Goal: Entertainment & Leisure: Browse casually

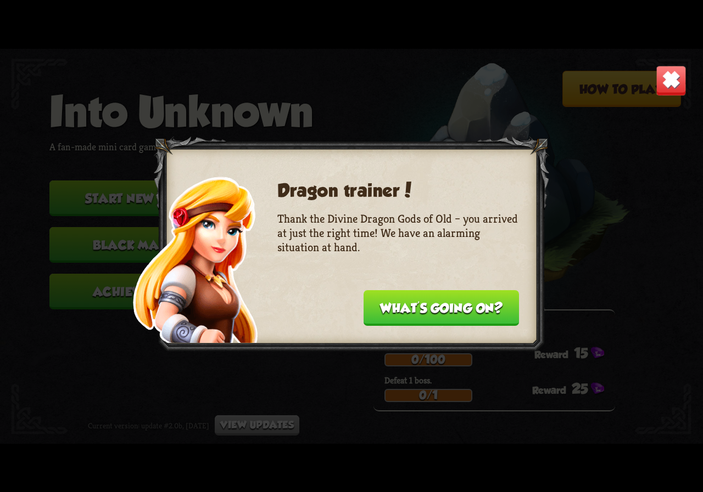
click at [452, 310] on button "What's going on?" at bounding box center [440, 308] width 155 height 36
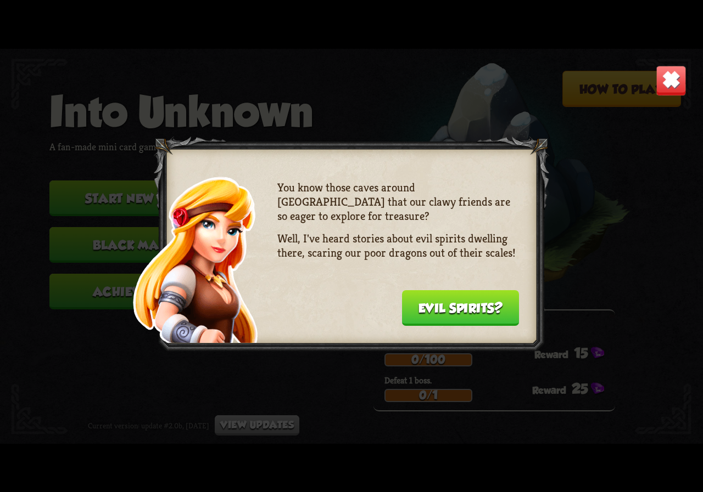
click at [452, 310] on button "Evil spirits?" at bounding box center [460, 308] width 117 height 36
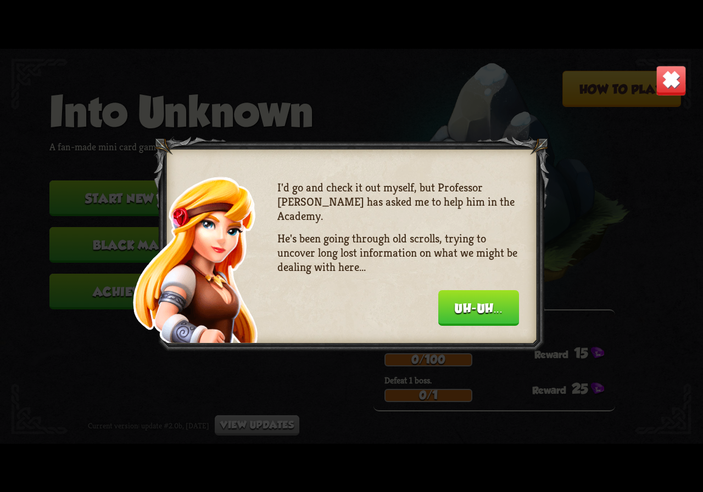
click at [452, 310] on button "Uh-uh..." at bounding box center [478, 308] width 81 height 36
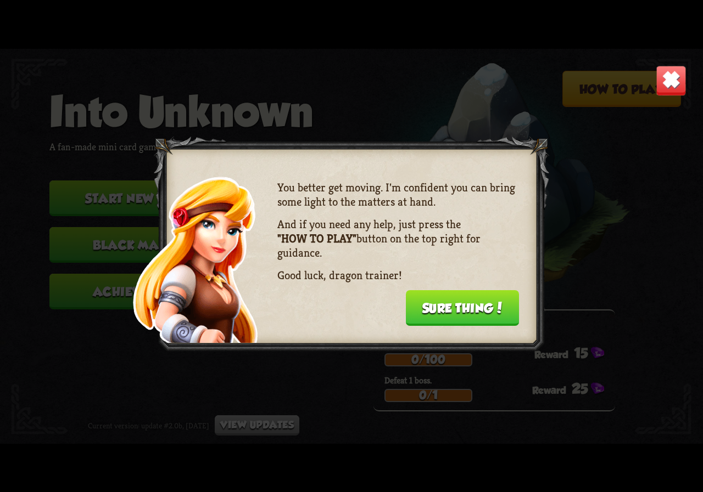
click at [452, 310] on button "Sure thing!" at bounding box center [463, 308] width 114 height 36
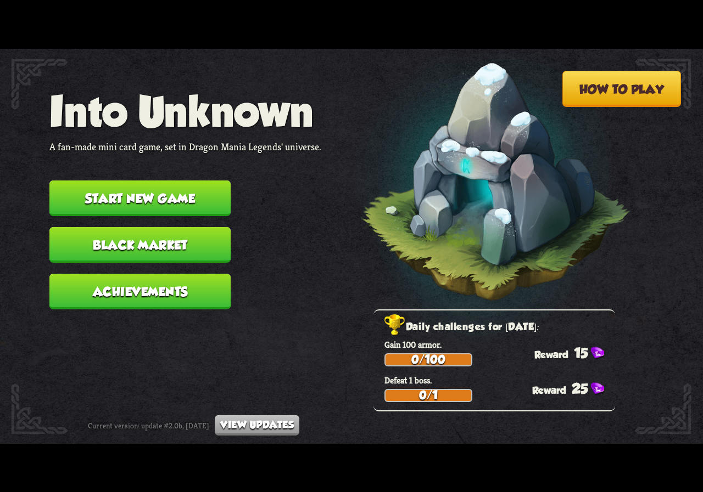
click at [631, 93] on button "How to play" at bounding box center [621, 89] width 119 height 36
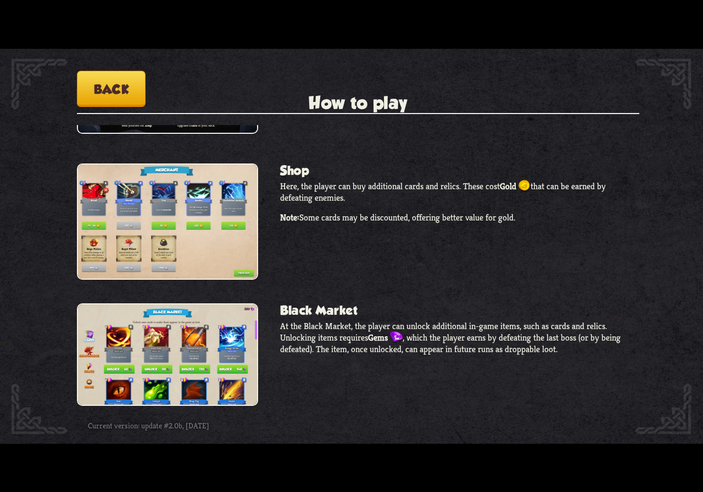
scroll to position [928, 0]
click at [113, 76] on button "Back" at bounding box center [111, 89] width 69 height 36
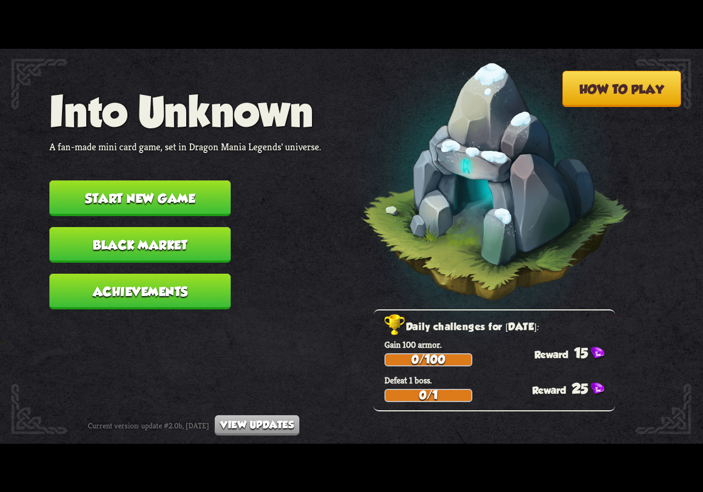
click at [143, 228] on button "Black Market" at bounding box center [139, 245] width 181 height 36
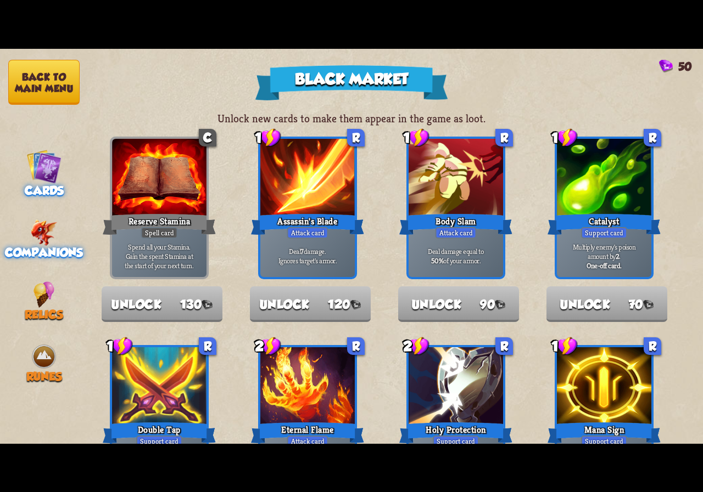
click at [53, 238] on img at bounding box center [44, 233] width 27 height 26
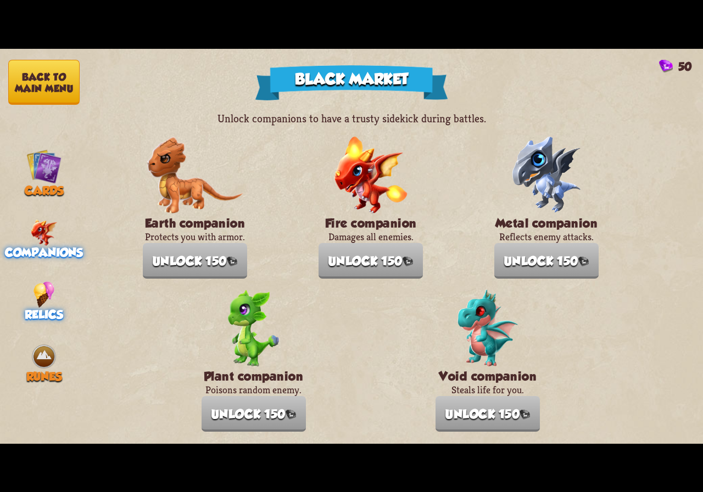
click at [26, 287] on div "Relics" at bounding box center [44, 302] width 88 height 40
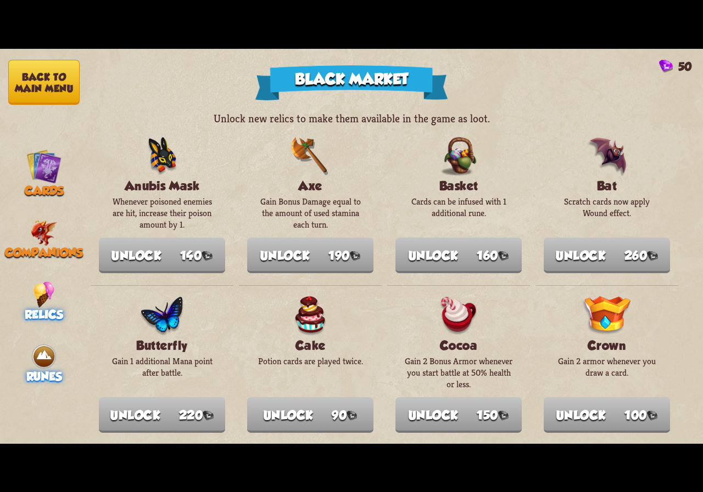
click at [40, 344] on img at bounding box center [44, 357] width 26 height 26
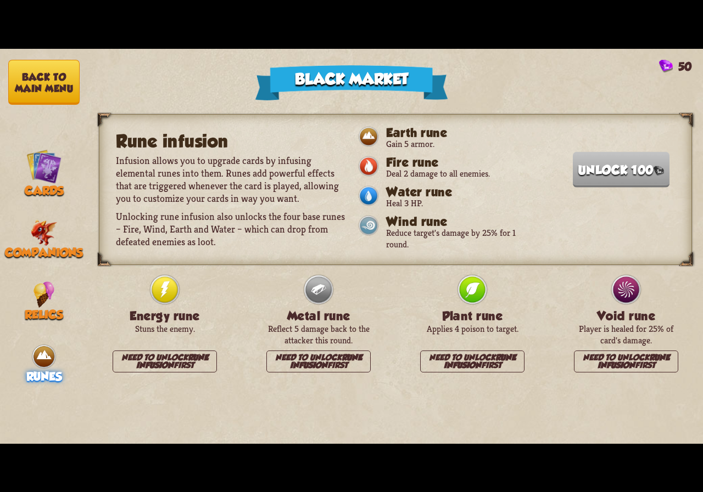
click at [44, 66] on button "Back to main menu" at bounding box center [43, 82] width 71 height 45
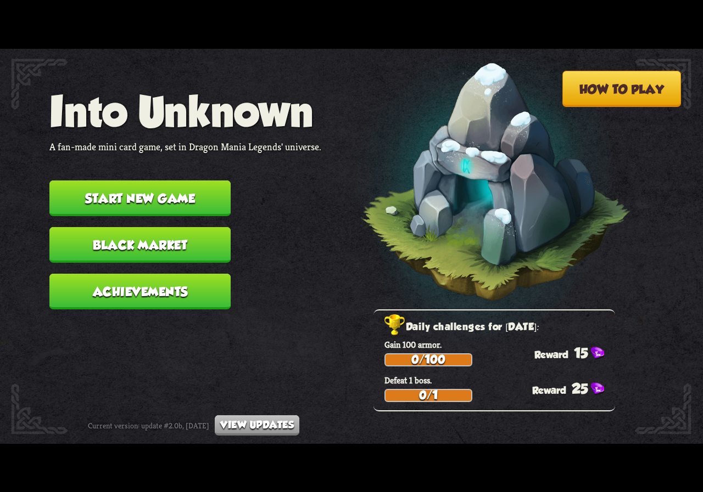
click at [185, 183] on button "Start new game" at bounding box center [139, 199] width 181 height 36
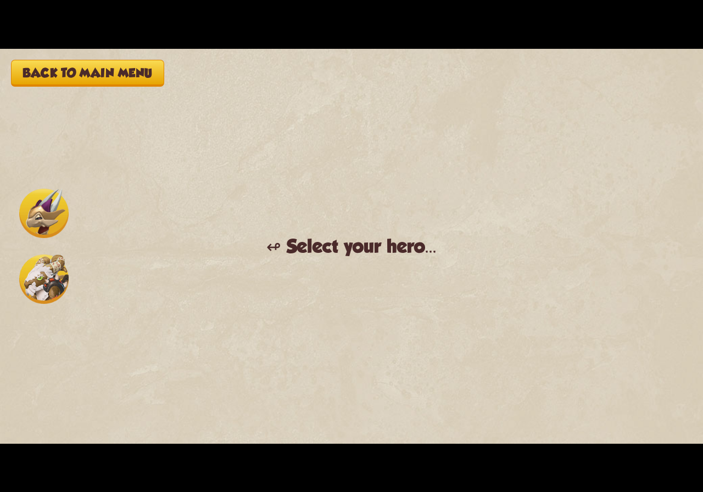
click at [36, 285] on img at bounding box center [43, 279] width 49 height 49
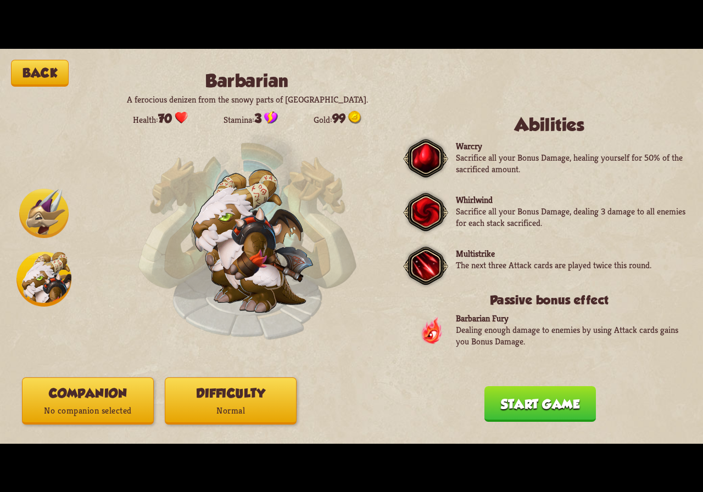
click at [39, 193] on img at bounding box center [43, 213] width 49 height 49
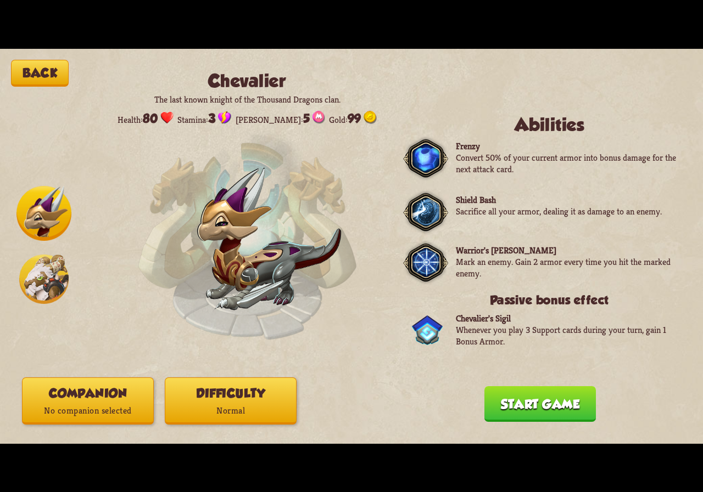
click at [32, 224] on img at bounding box center [43, 213] width 55 height 55
click at [44, 266] on img at bounding box center [43, 279] width 49 height 49
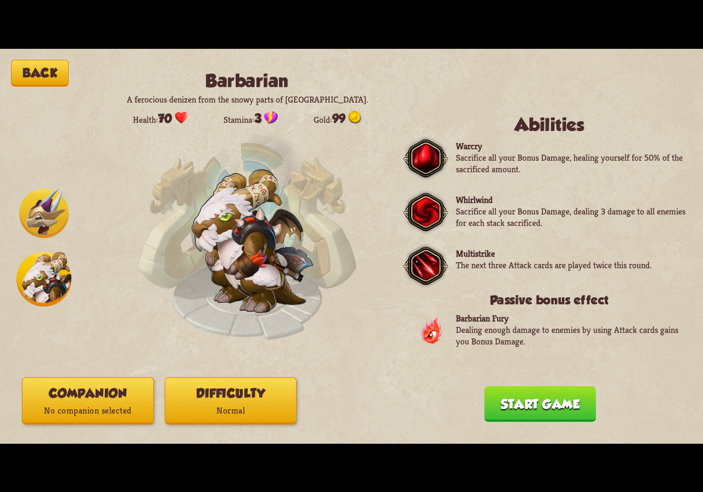
click at [57, 217] on img at bounding box center [43, 213] width 49 height 49
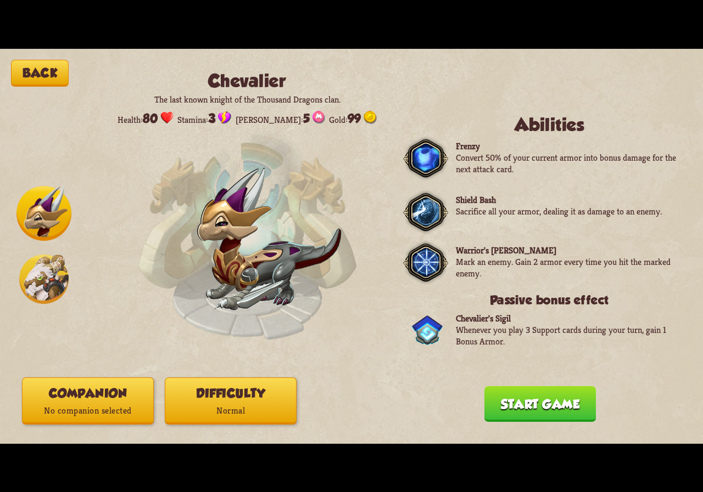
click at [43, 280] on img at bounding box center [43, 279] width 49 height 49
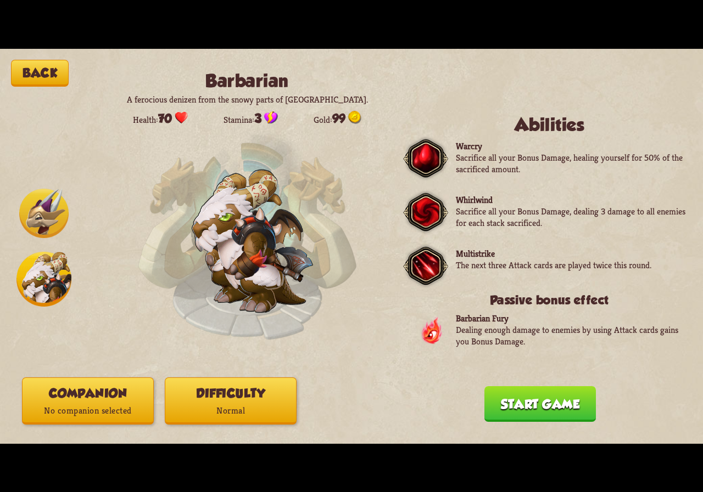
click at [44, 230] on img at bounding box center [43, 213] width 49 height 49
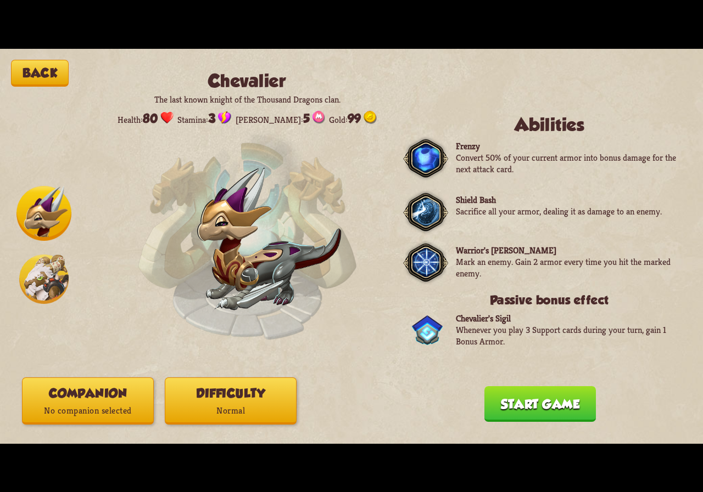
click at [45, 268] on img at bounding box center [43, 279] width 49 height 49
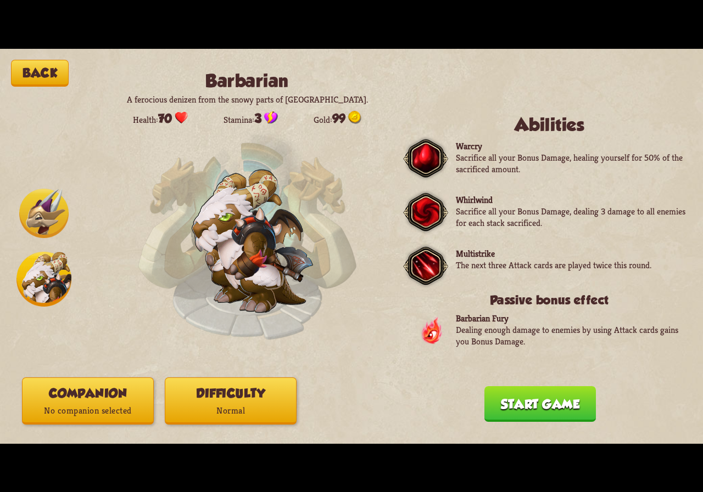
click at [43, 207] on img at bounding box center [43, 213] width 49 height 49
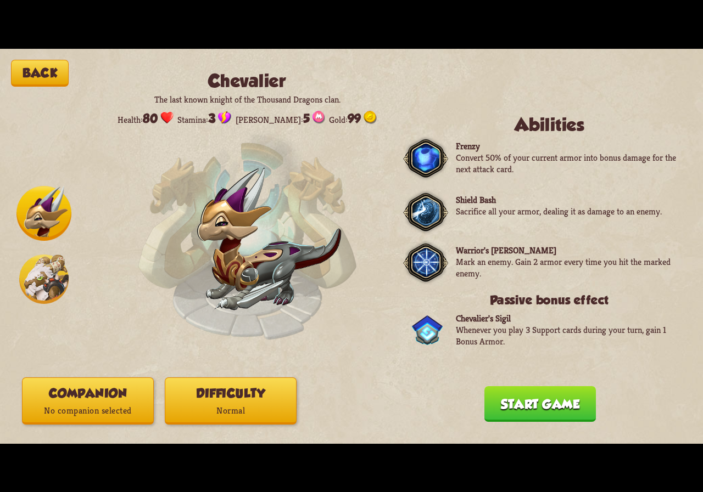
click at [522, 396] on button "Start game" at bounding box center [539, 404] width 111 height 36
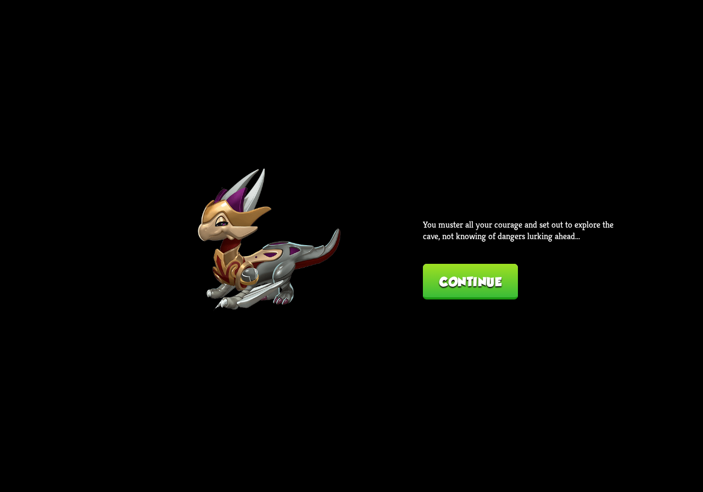
click at [448, 273] on button "Continue" at bounding box center [470, 282] width 95 height 36
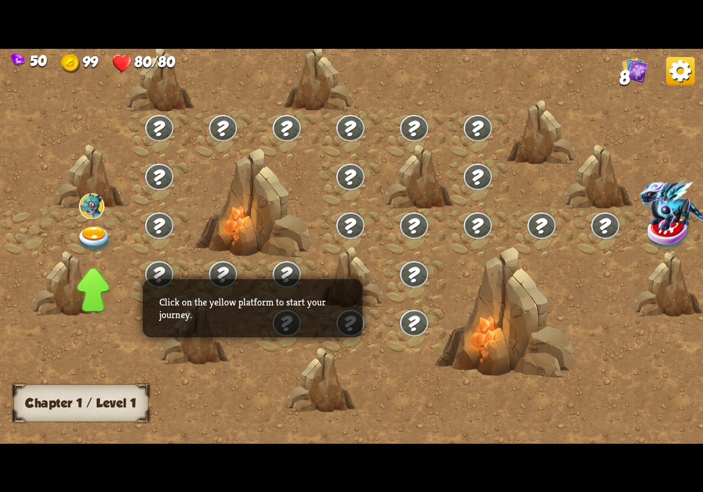
click at [94, 231] on img at bounding box center [94, 239] width 35 height 26
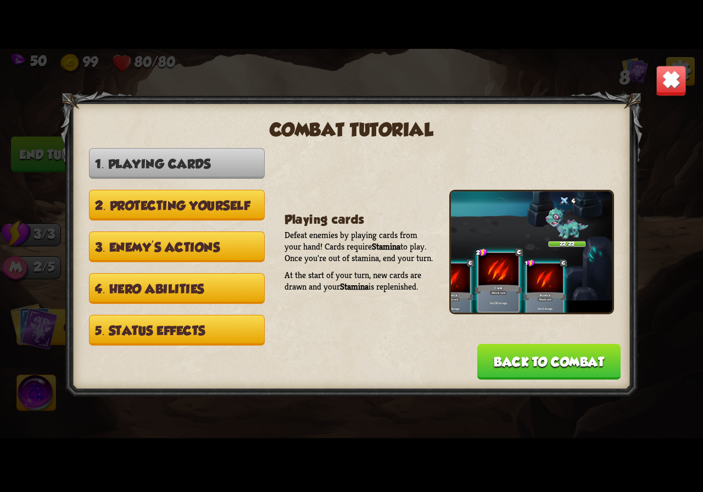
click at [170, 217] on button "2. Protecting yourself" at bounding box center [177, 205] width 176 height 31
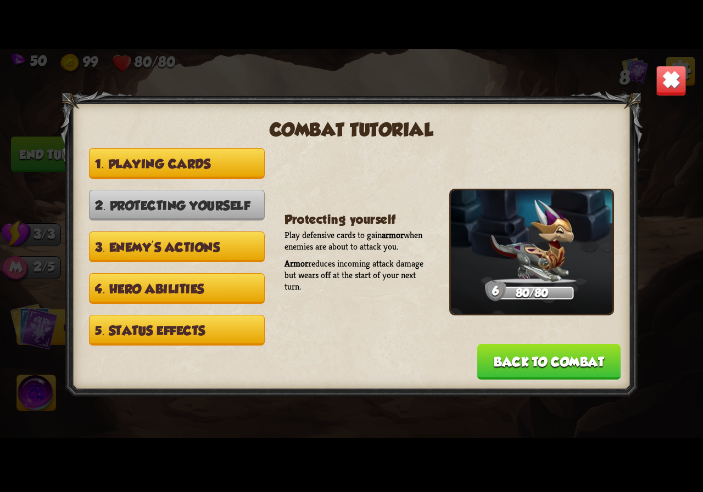
click at [198, 246] on button "3. Enemy's actions" at bounding box center [177, 247] width 176 height 31
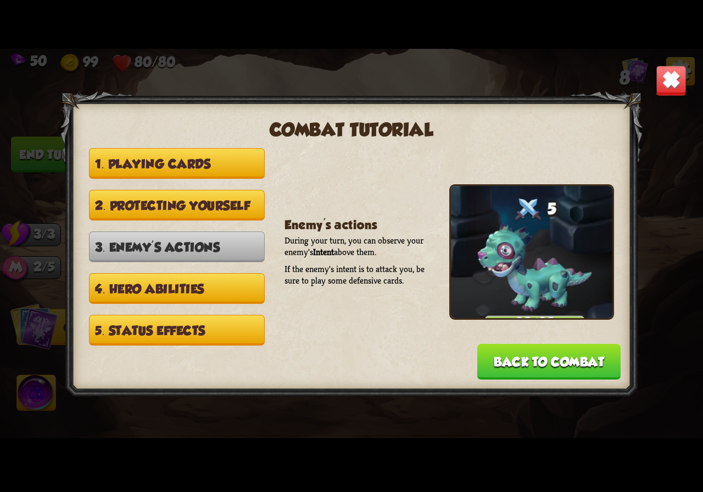
click at [195, 290] on button "4. Hero abilities" at bounding box center [177, 288] width 176 height 31
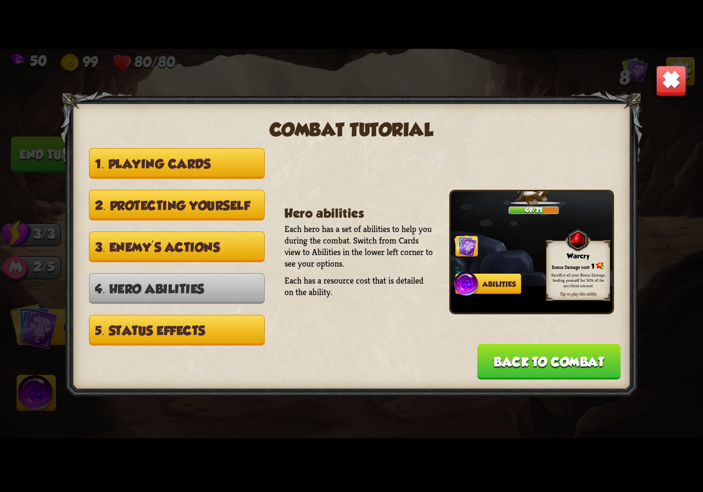
click at [201, 331] on button "5. Status effects" at bounding box center [177, 330] width 176 height 31
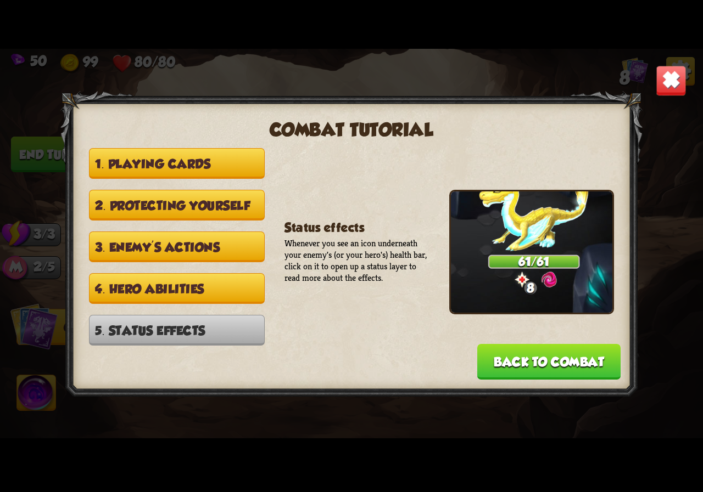
click at [562, 367] on button "Back to combat" at bounding box center [548, 362] width 143 height 36
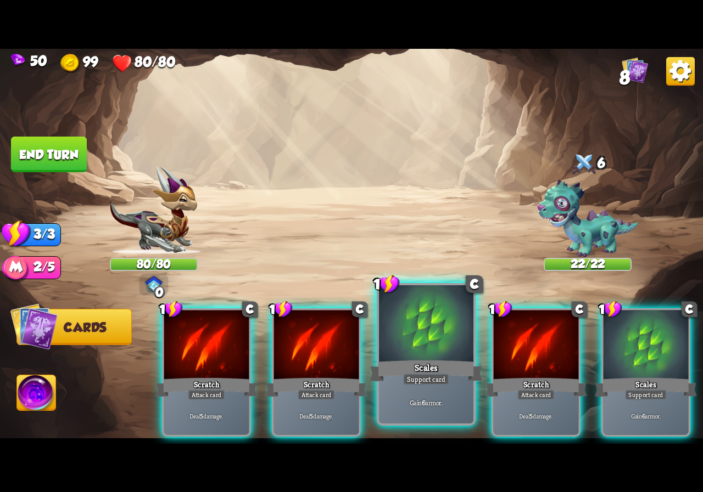
click at [457, 360] on div "Scales" at bounding box center [425, 370] width 113 height 25
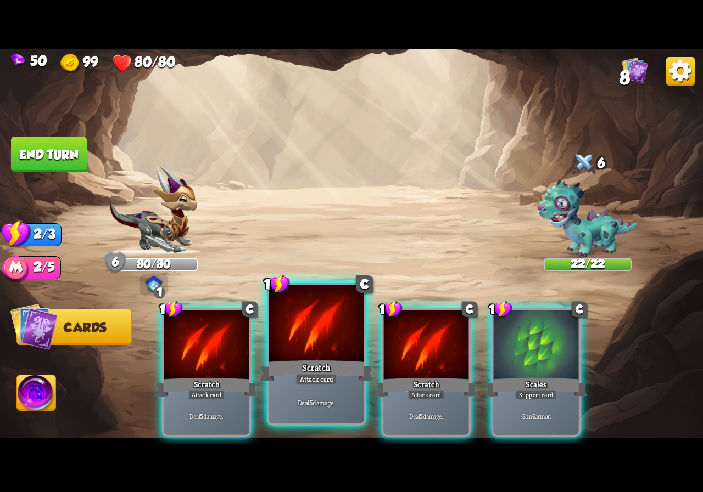
click at [333, 364] on div "Scratch" at bounding box center [316, 370] width 113 height 25
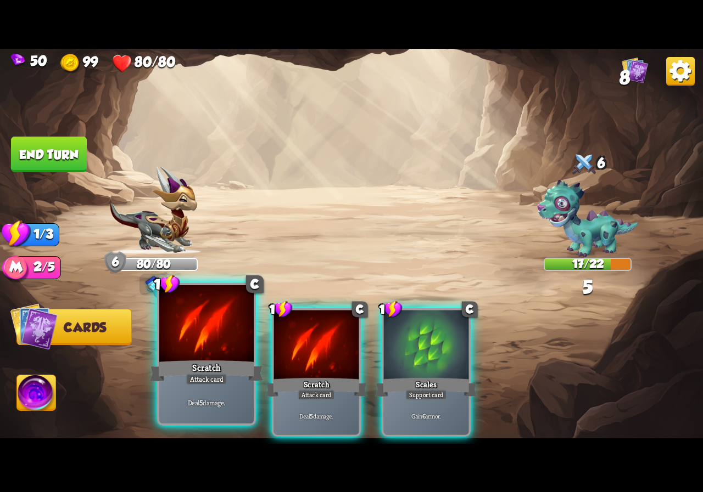
click at [195, 364] on div "Scratch" at bounding box center [206, 370] width 113 height 25
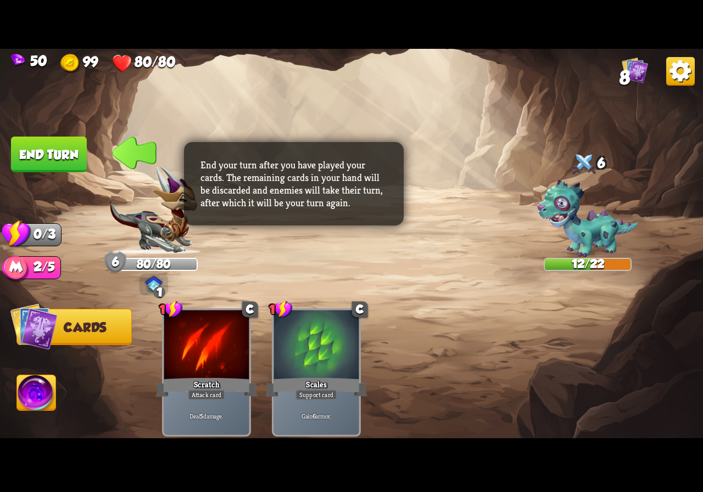
click at [47, 152] on button "End turn" at bounding box center [49, 155] width 76 height 36
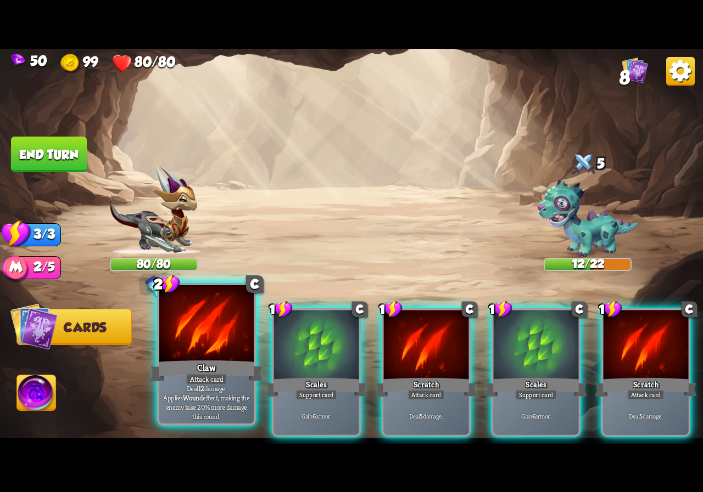
click at [222, 368] on div "Claw" at bounding box center [206, 370] width 113 height 25
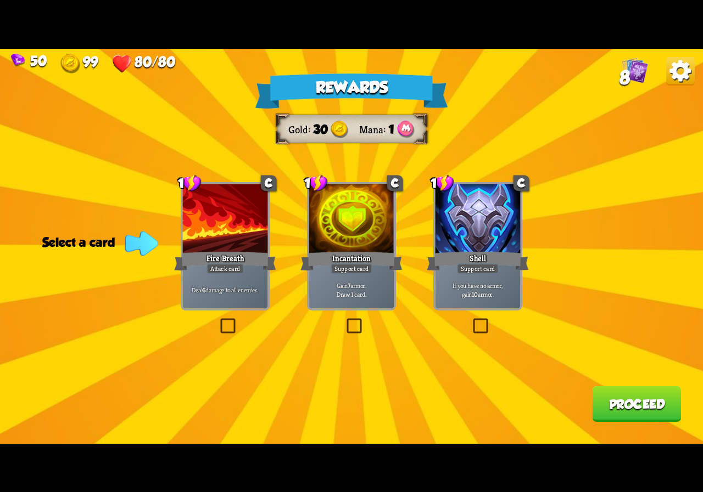
click at [215, 322] on div "Rewards Gold 30 Mana 1 Select a card 1 C Fire Breath Attack card Deal 6 damage …" at bounding box center [351, 246] width 703 height 395
click at [231, 288] on p "Deal 6 damage to all enemies." at bounding box center [224, 290] width 81 height 8
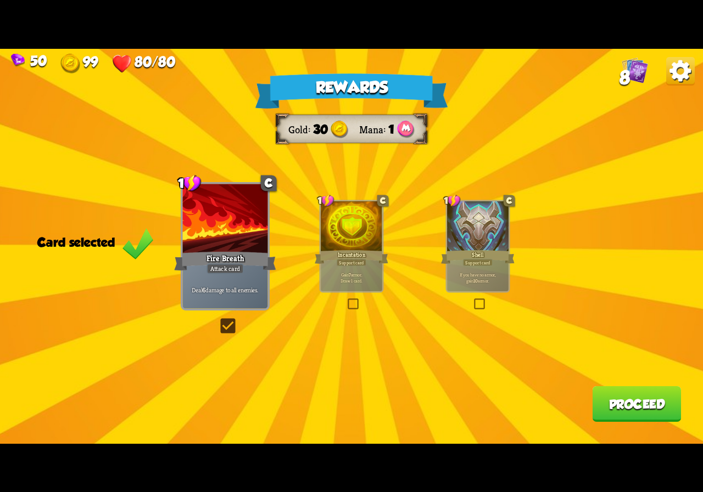
click at [639, 407] on button "Proceed" at bounding box center [636, 404] width 89 height 36
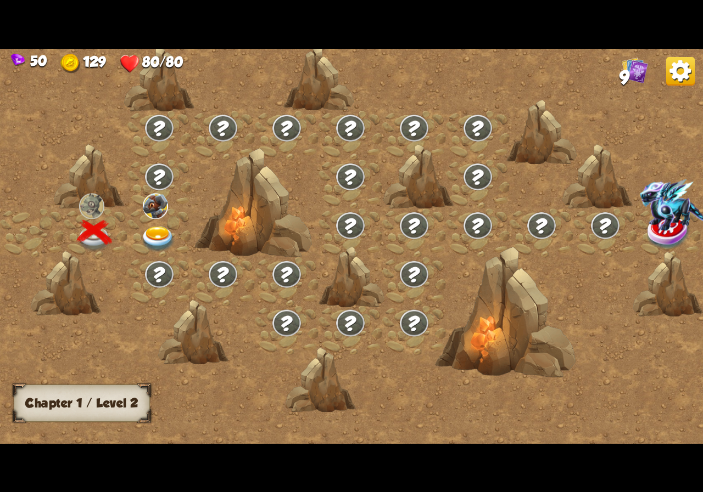
click at [150, 231] on img at bounding box center [158, 239] width 35 height 26
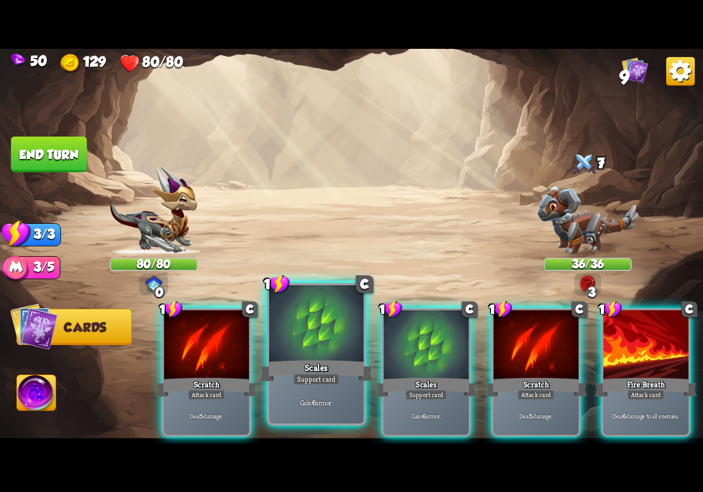
click at [336, 368] on div "Scales" at bounding box center [316, 370] width 113 height 25
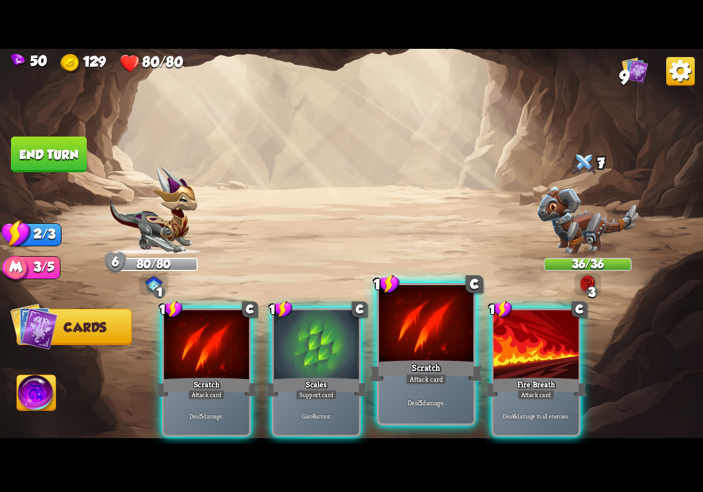
click at [408, 359] on div "Scratch" at bounding box center [425, 370] width 113 height 25
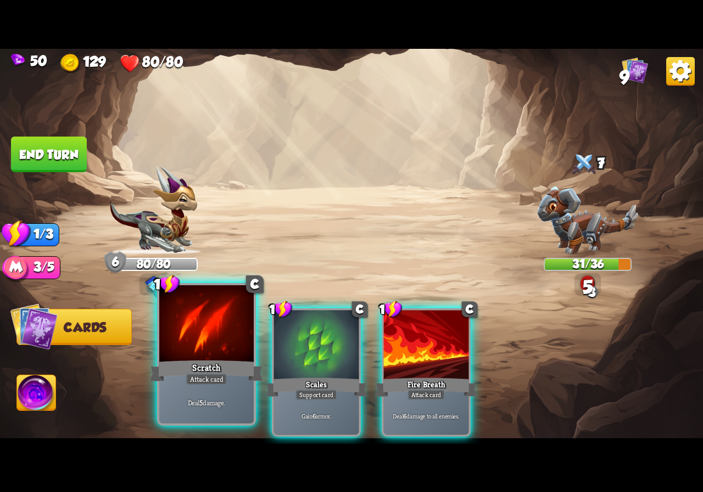
click at [206, 359] on div "Scratch" at bounding box center [206, 370] width 113 height 25
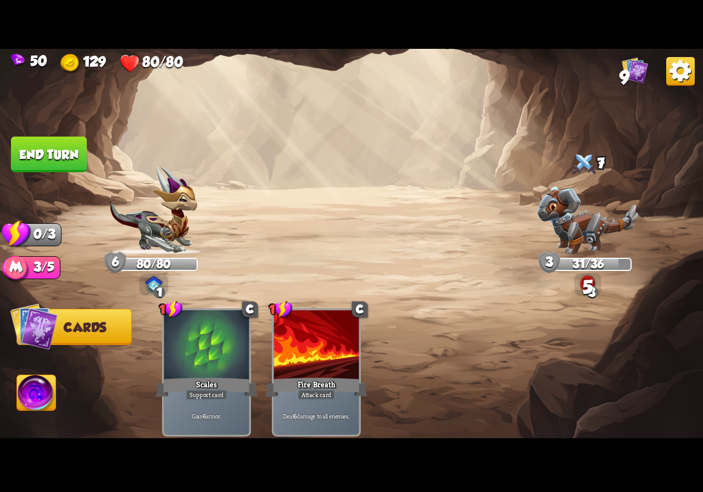
click at [65, 157] on button "End turn" at bounding box center [48, 154] width 77 height 36
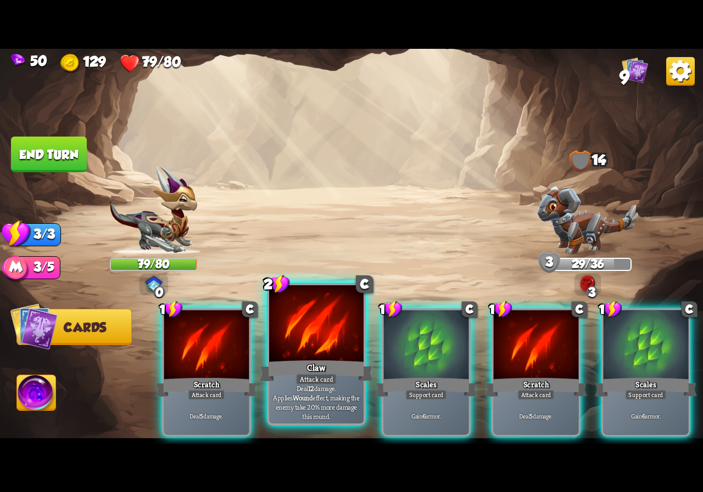
click at [318, 355] on div at bounding box center [316, 325] width 94 height 80
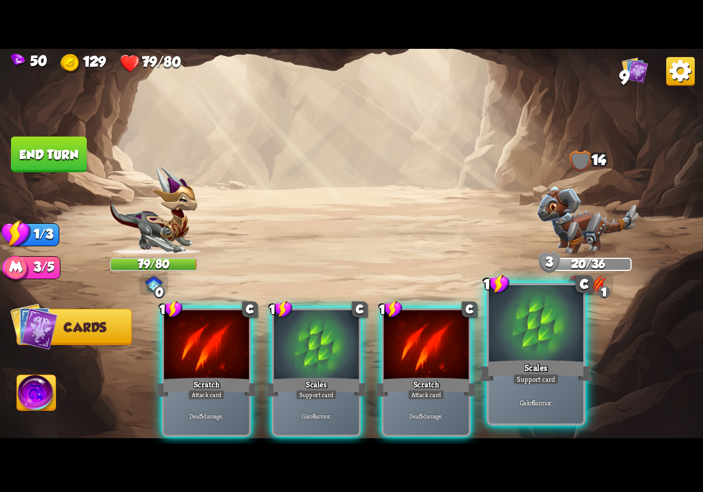
click at [554, 375] on div "Support card" at bounding box center [536, 380] width 46 height 12
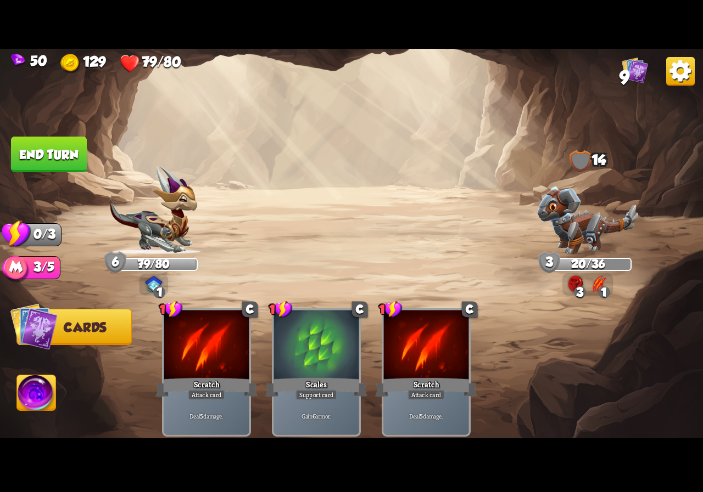
click at [59, 175] on img at bounding box center [351, 246] width 703 height 395
click at [59, 158] on button "End turn" at bounding box center [49, 155] width 76 height 36
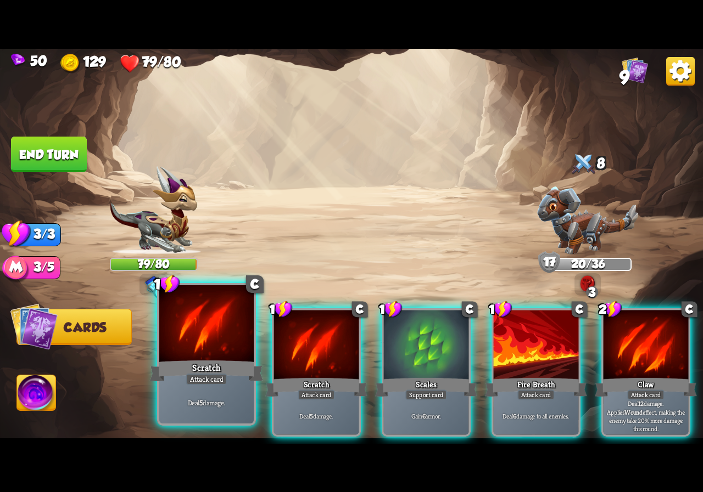
click at [235, 358] on div "Scratch" at bounding box center [206, 370] width 113 height 25
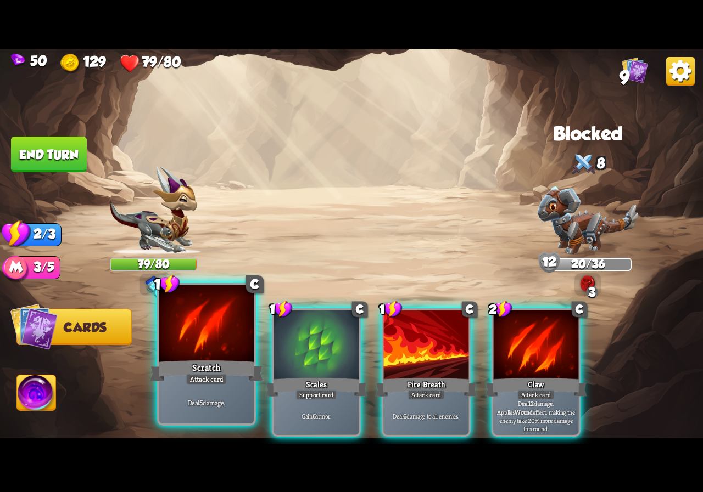
click at [231, 358] on div "Scratch" at bounding box center [206, 370] width 113 height 25
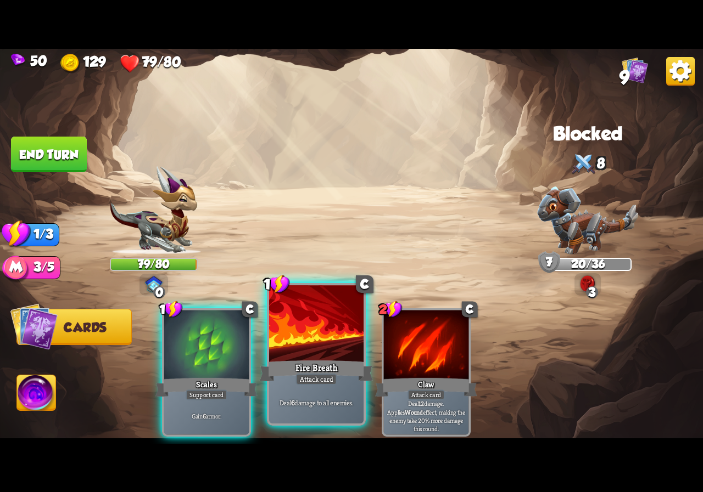
click at [300, 362] on div "Fire Breath" at bounding box center [316, 370] width 113 height 25
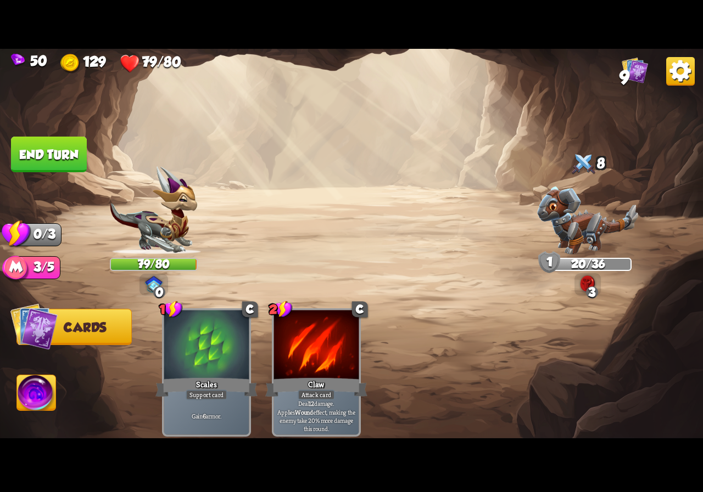
click at [61, 171] on button "End turn" at bounding box center [49, 155] width 76 height 36
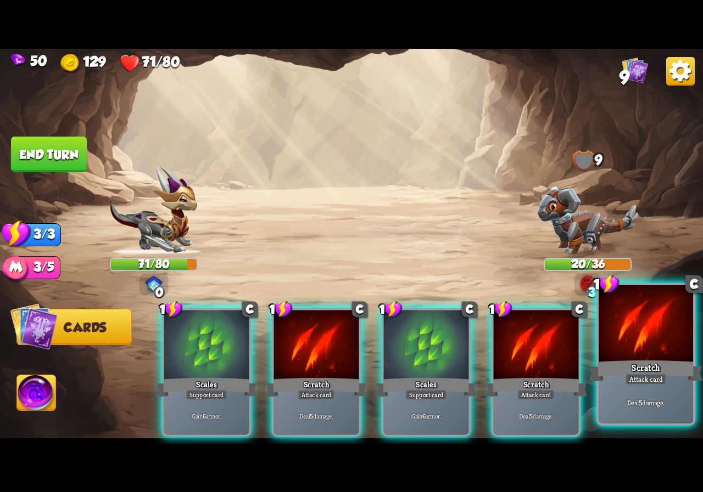
click at [618, 382] on div "Scratch" at bounding box center [645, 370] width 113 height 25
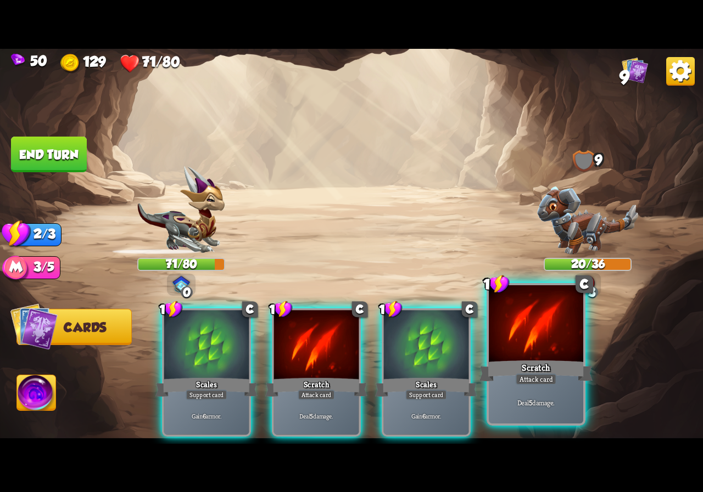
click at [531, 375] on div "Attack card" at bounding box center [535, 380] width 41 height 12
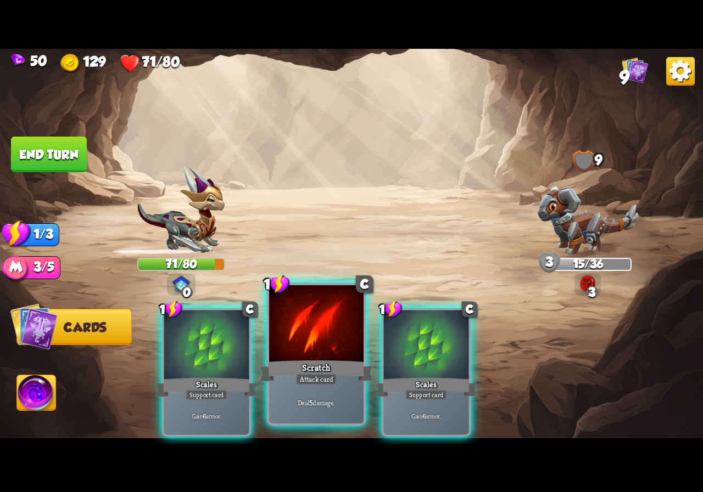
click at [304, 354] on div at bounding box center [316, 325] width 94 height 80
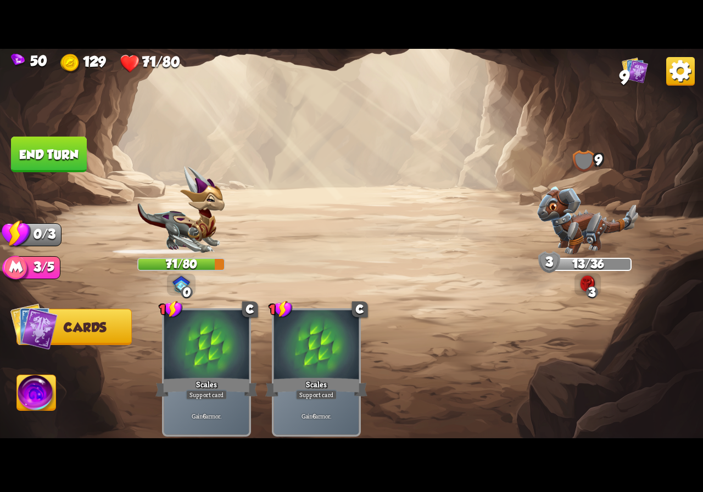
click at [68, 164] on button "End turn" at bounding box center [49, 154] width 76 height 36
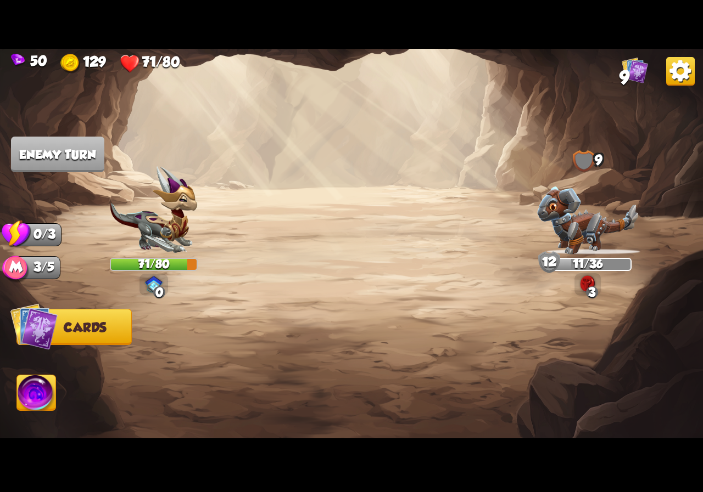
click at [590, 282] on img at bounding box center [587, 285] width 15 height 18
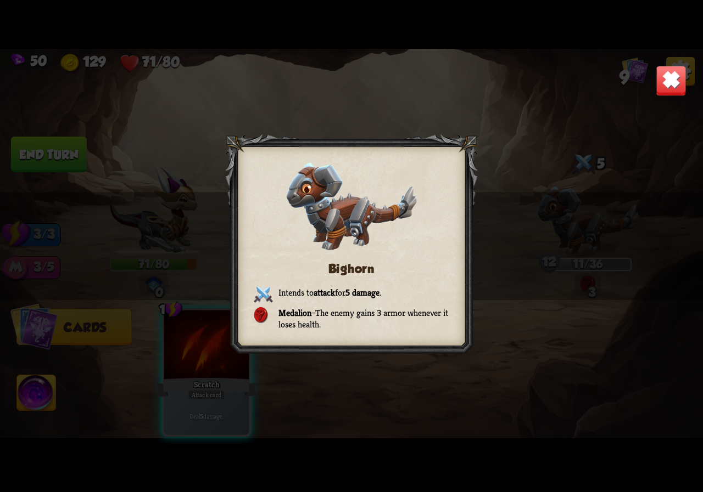
click at [654, 83] on div "Bighorn Intends to attack for 5 damage . Medalion – The enemy gains 3 armor whe…" at bounding box center [351, 246] width 703 height 395
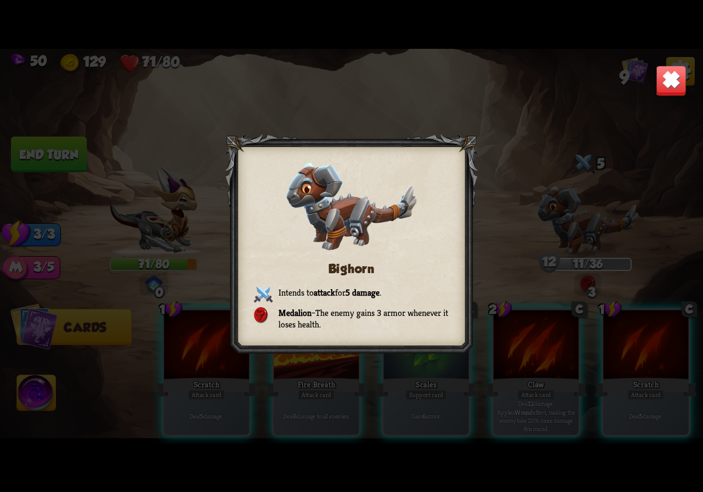
click at [666, 88] on img at bounding box center [670, 80] width 31 height 31
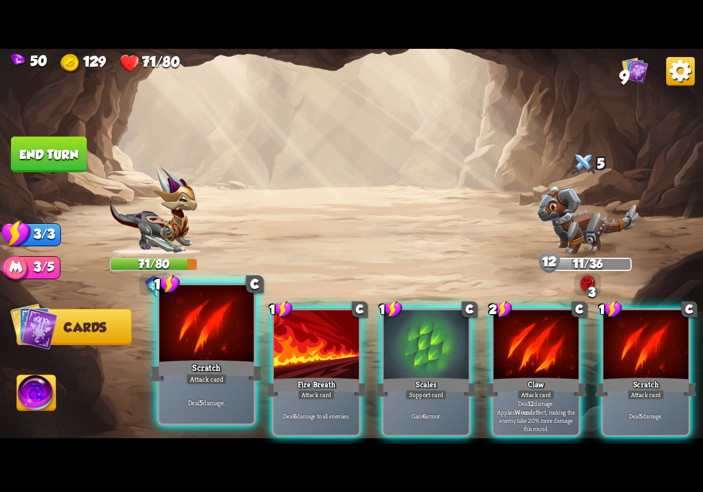
click at [217, 342] on div at bounding box center [206, 325] width 94 height 80
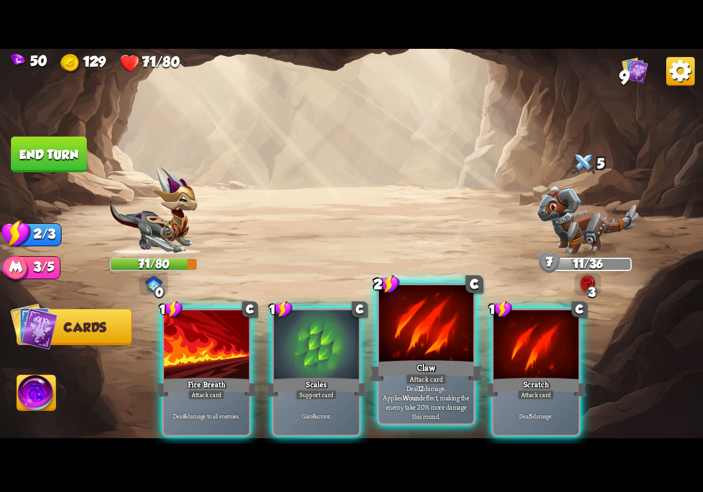
click at [444, 356] on div at bounding box center [426, 325] width 94 height 80
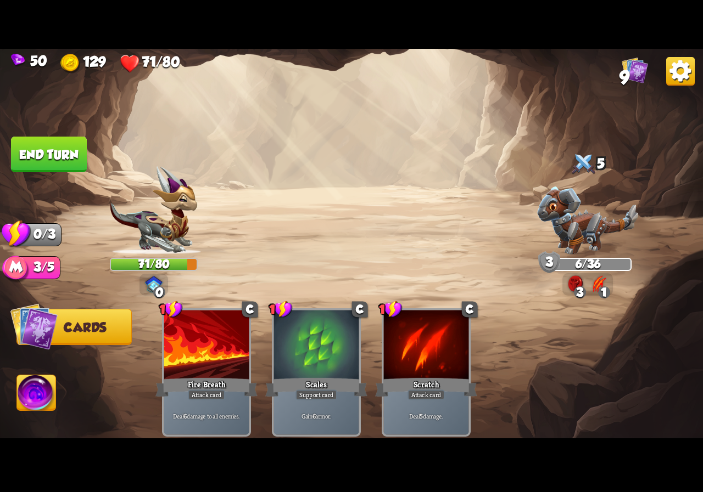
click at [67, 153] on button "End turn" at bounding box center [49, 154] width 76 height 36
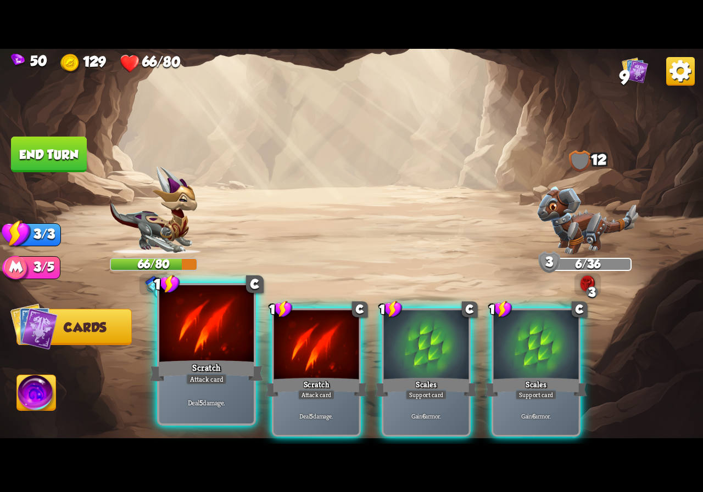
click at [226, 364] on div "Scratch" at bounding box center [206, 370] width 113 height 25
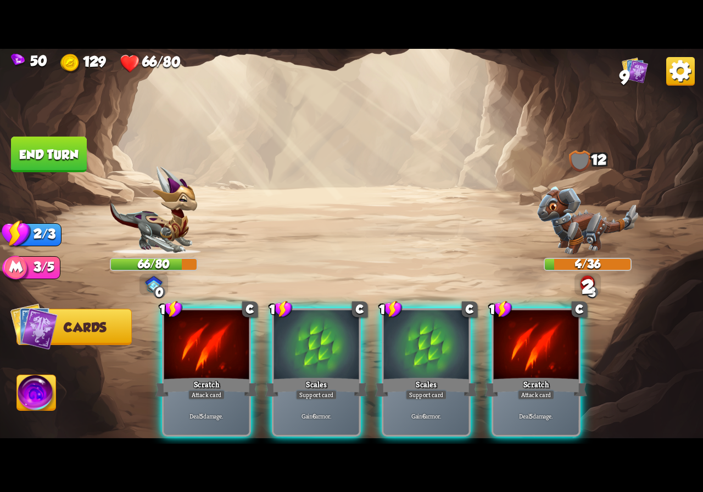
click at [226, 376] on div "Scratch" at bounding box center [206, 387] width 102 height 23
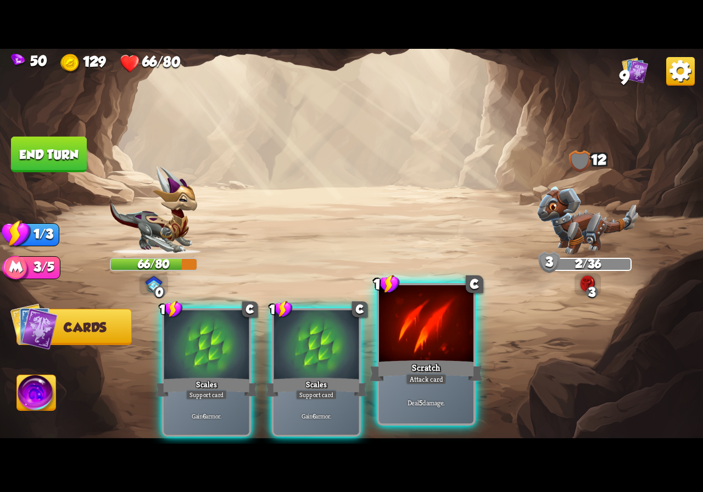
click at [422, 386] on div "Deal 5 damage." at bounding box center [426, 403] width 94 height 41
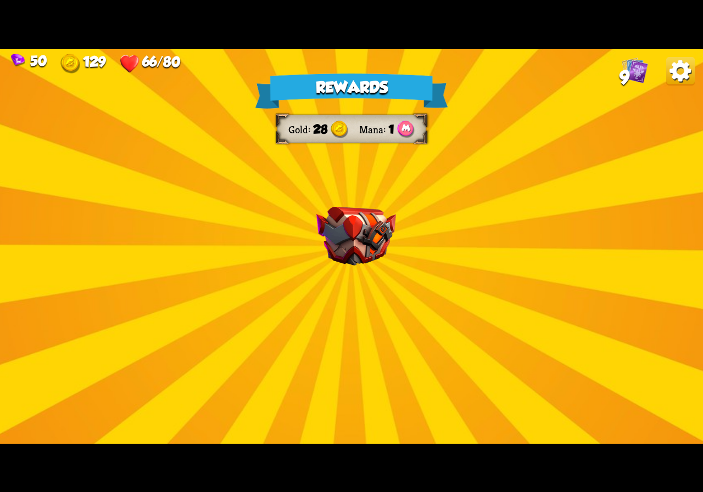
click at [344, 246] on img at bounding box center [356, 236] width 80 height 59
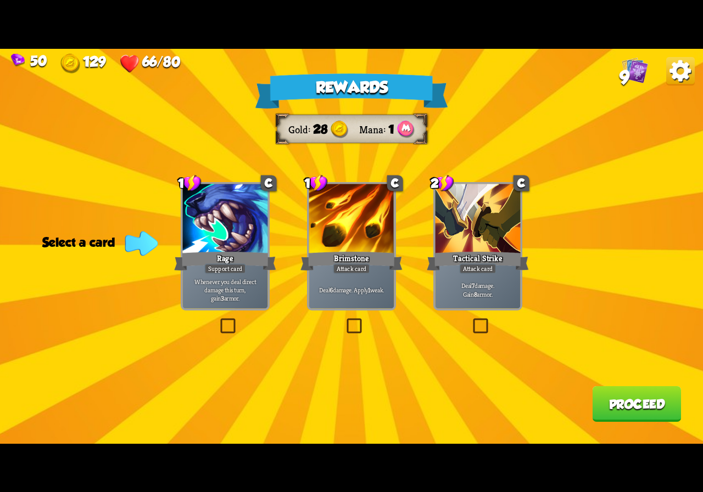
click at [492, 290] on p "Deal 7 damage. Gain 8 armor." at bounding box center [477, 290] width 81 height 17
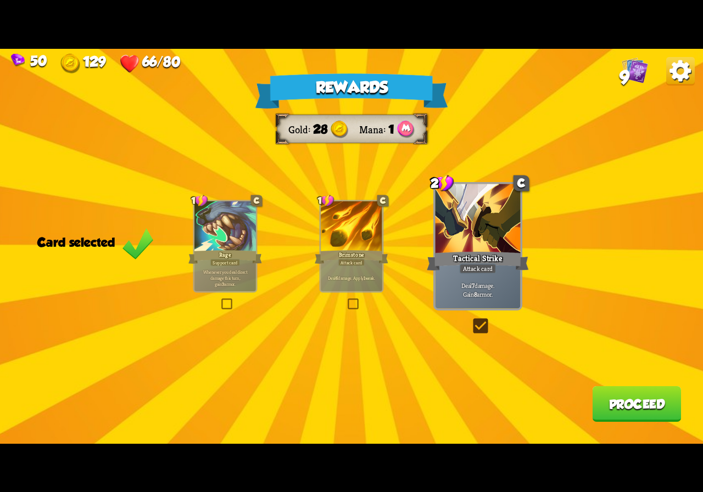
click at [648, 406] on button "Proceed" at bounding box center [636, 404] width 89 height 36
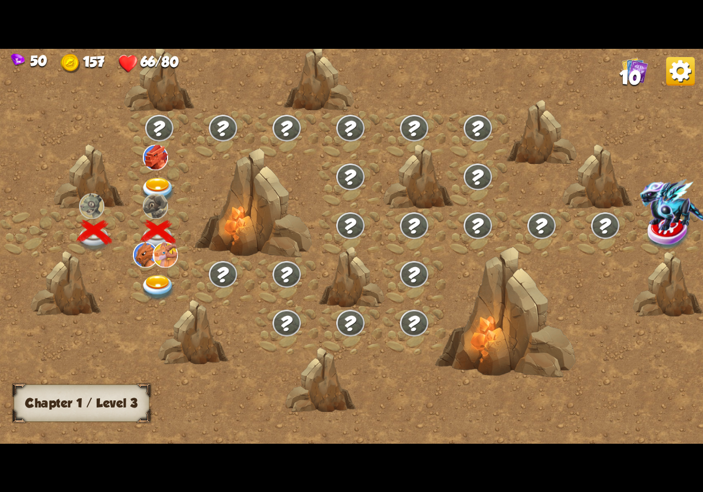
click at [150, 275] on img at bounding box center [158, 288] width 35 height 26
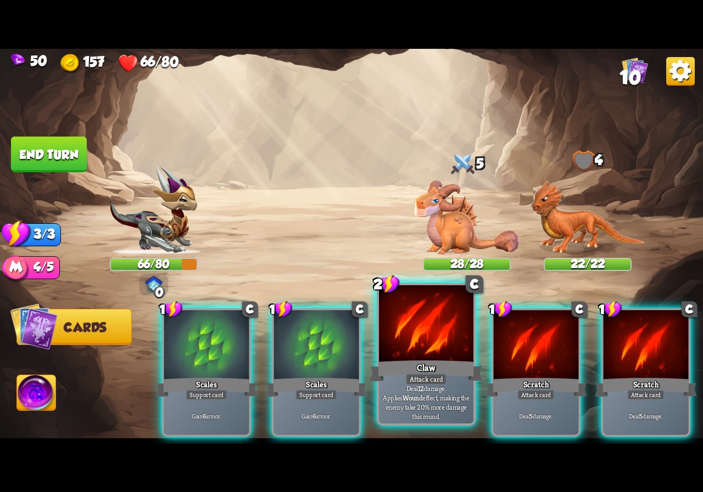
click at [447, 345] on div at bounding box center [426, 325] width 94 height 80
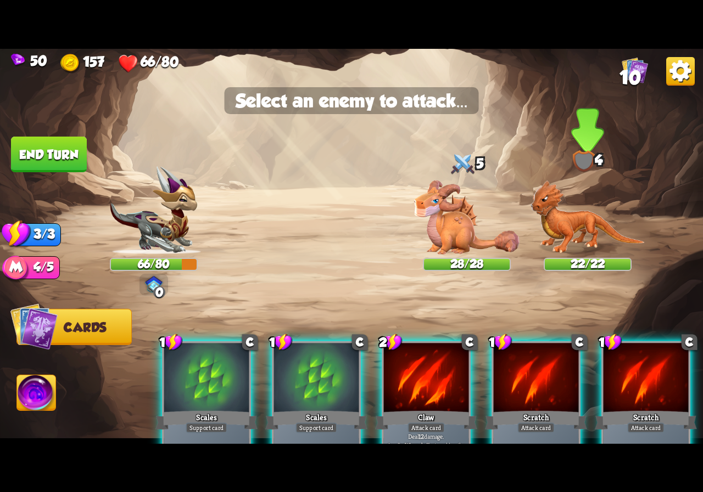
click at [565, 228] on img at bounding box center [587, 218] width 114 height 74
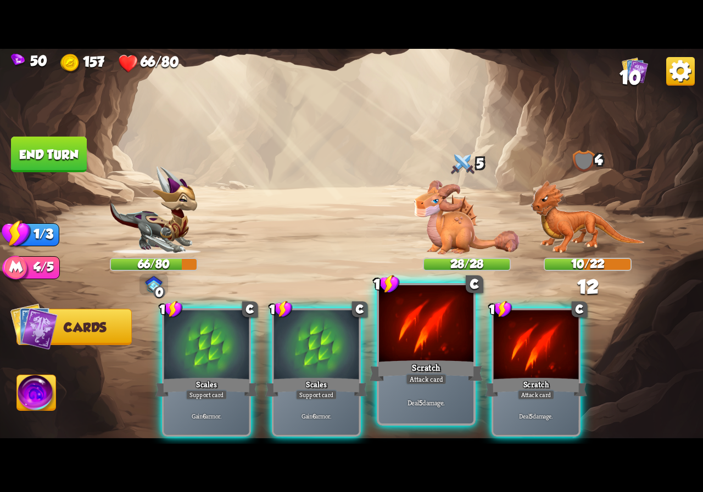
click at [453, 341] on div at bounding box center [426, 325] width 94 height 80
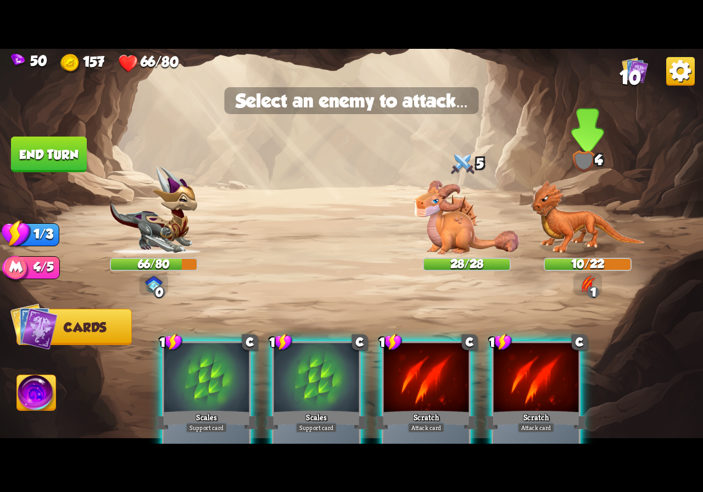
click at [574, 228] on img at bounding box center [587, 218] width 114 height 74
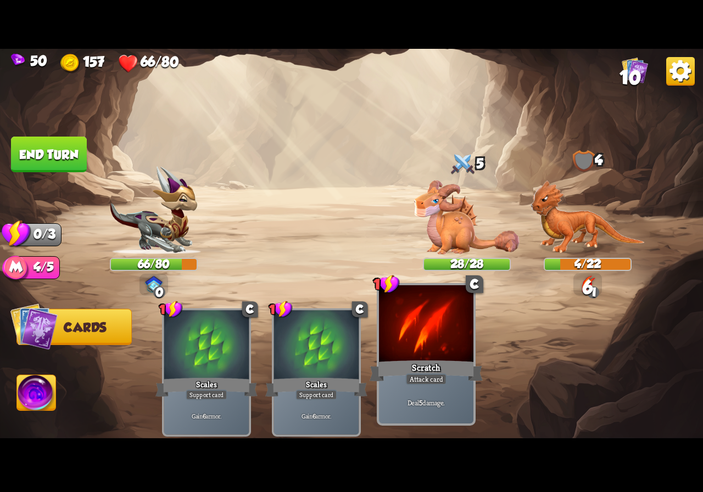
click at [418, 346] on div at bounding box center [426, 325] width 94 height 80
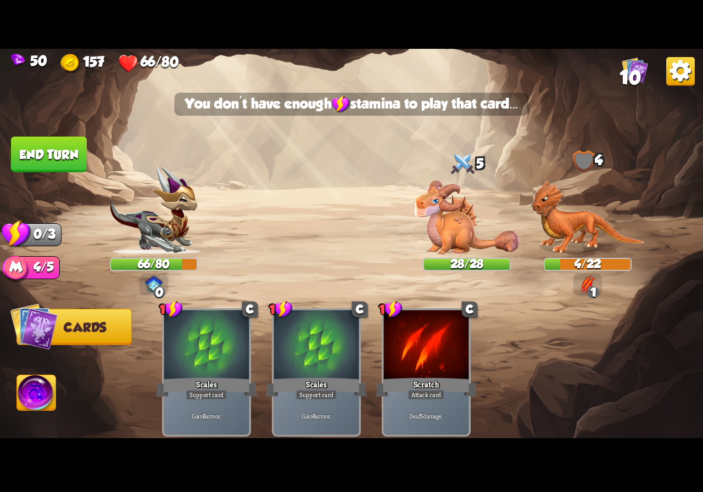
click at [60, 154] on button "End turn" at bounding box center [49, 155] width 76 height 36
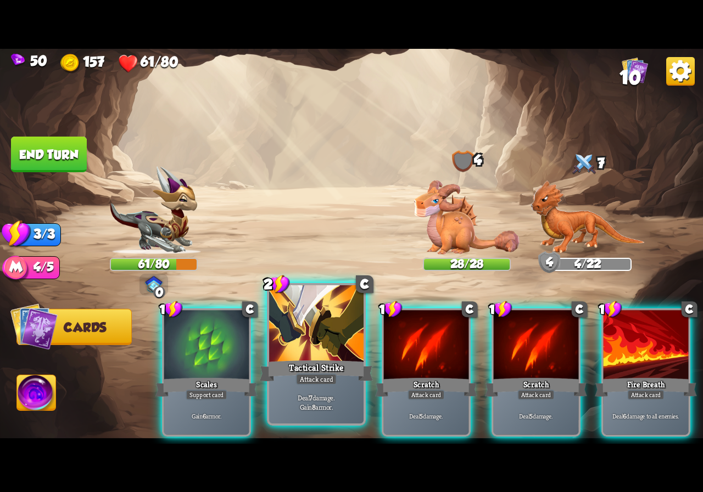
click at [302, 358] on div "Tactical Strike" at bounding box center [316, 370] width 113 height 25
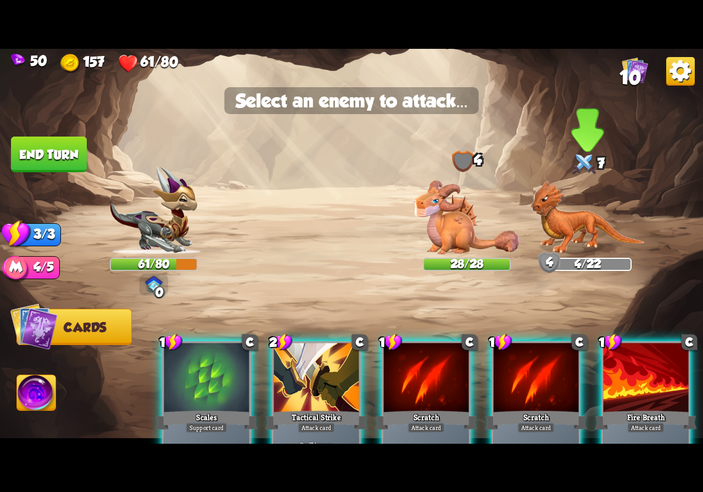
click at [577, 234] on img at bounding box center [587, 218] width 114 height 74
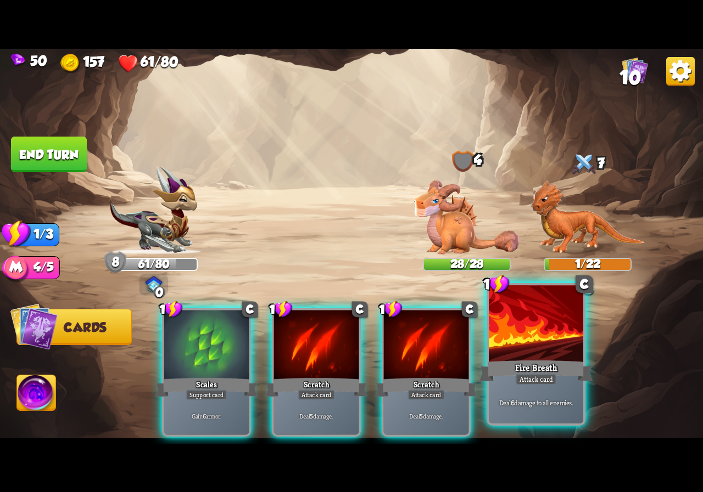
click at [491, 346] on div at bounding box center [536, 325] width 94 height 80
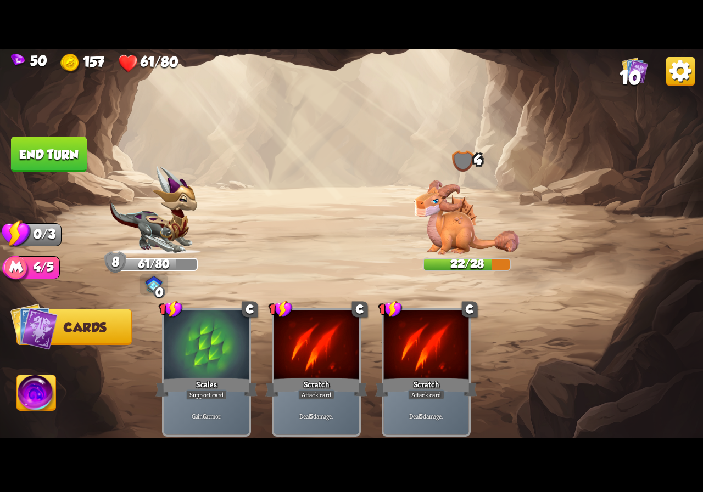
click at [44, 155] on button "End turn" at bounding box center [49, 154] width 76 height 36
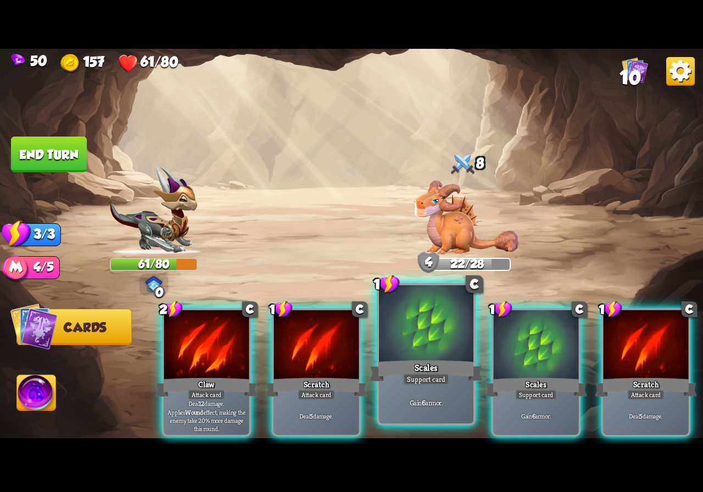
click at [422, 364] on div "Scales" at bounding box center [425, 370] width 113 height 25
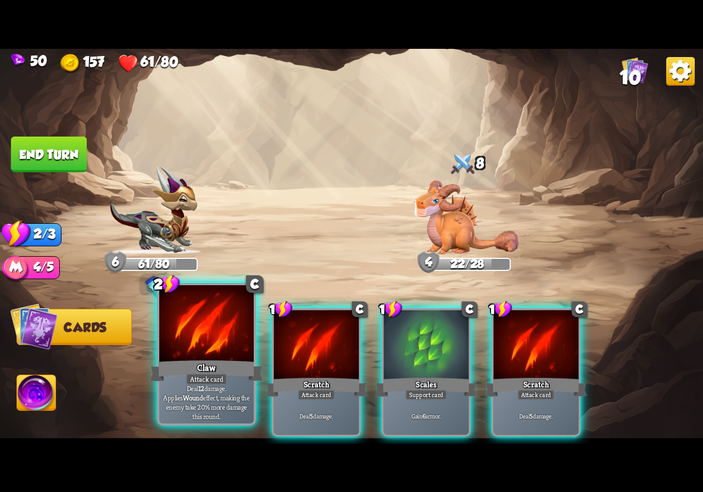
click at [207, 354] on div at bounding box center [206, 325] width 94 height 80
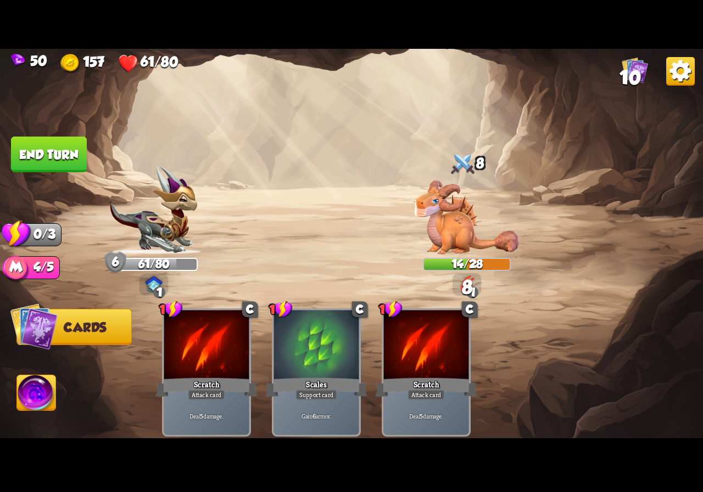
click at [24, 158] on button "End turn" at bounding box center [48, 154] width 77 height 37
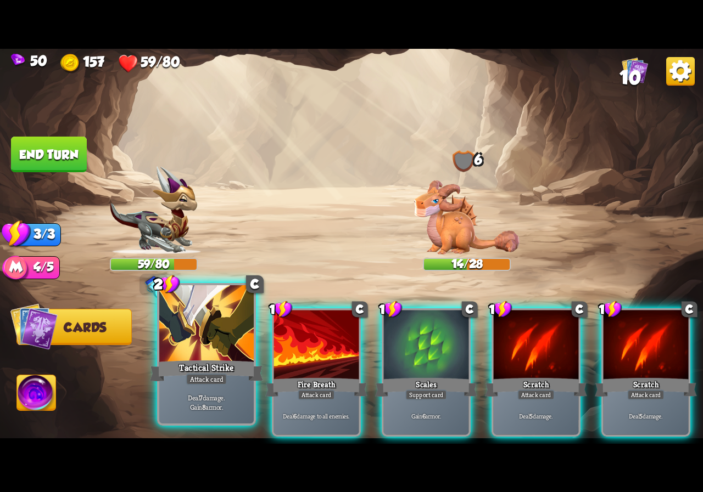
click at [228, 361] on div "Tactical Strike" at bounding box center [206, 370] width 113 height 25
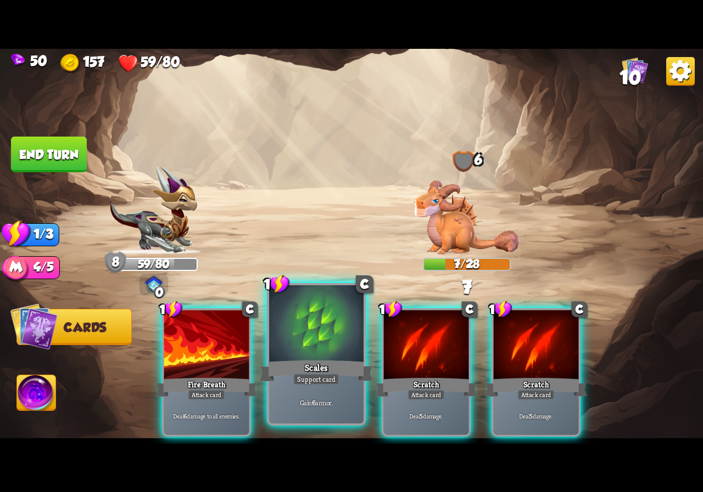
click at [370, 364] on div "Scales" at bounding box center [316, 370] width 113 height 25
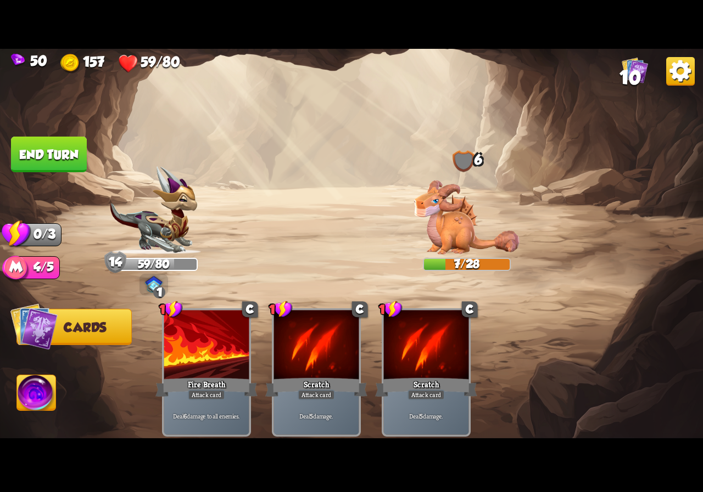
click at [68, 159] on button "End turn" at bounding box center [48, 154] width 76 height 36
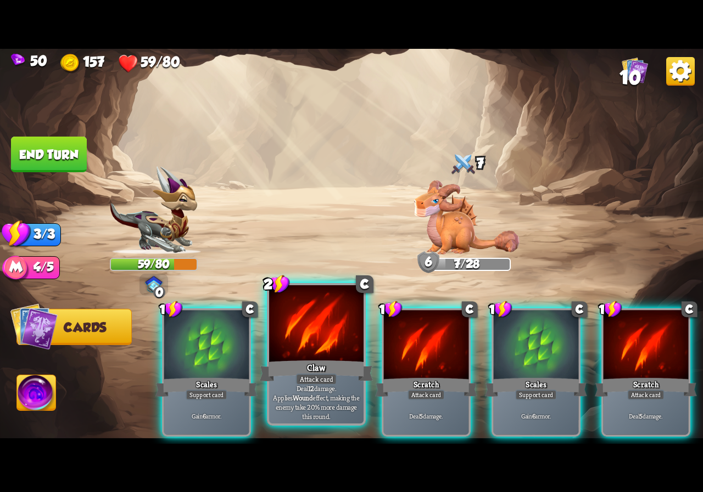
click at [327, 362] on div "Claw" at bounding box center [316, 370] width 113 height 25
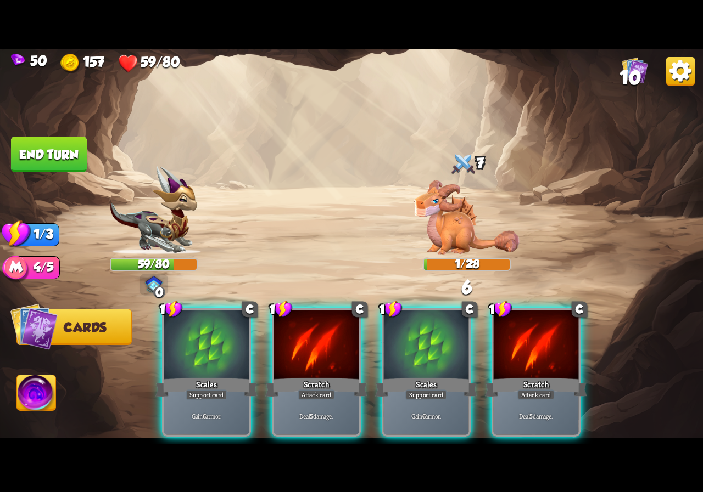
click at [327, 376] on div "Scratch" at bounding box center [316, 387] width 102 height 23
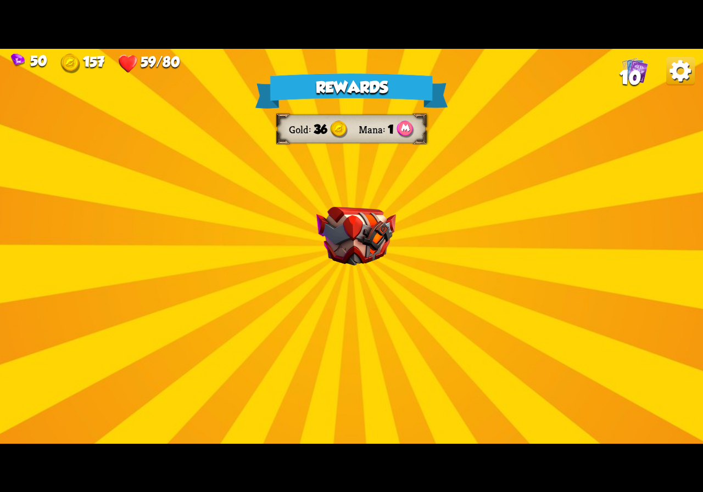
click at [351, 225] on img at bounding box center [356, 236] width 80 height 59
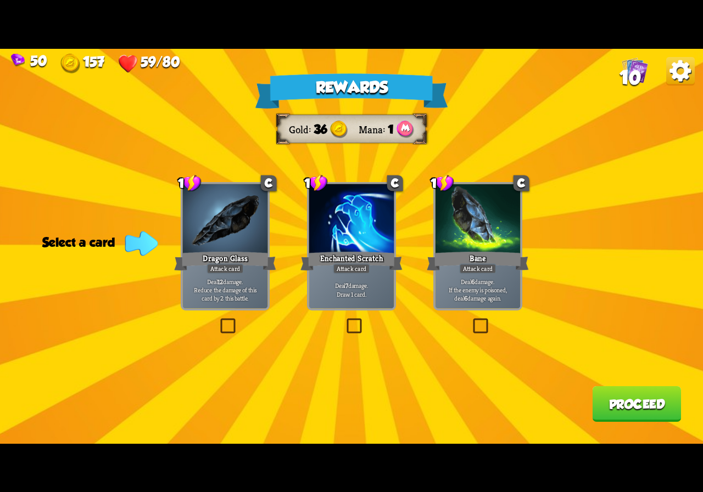
click at [354, 299] on div "Deal 7 damage. Draw 1 card." at bounding box center [351, 289] width 85 height 37
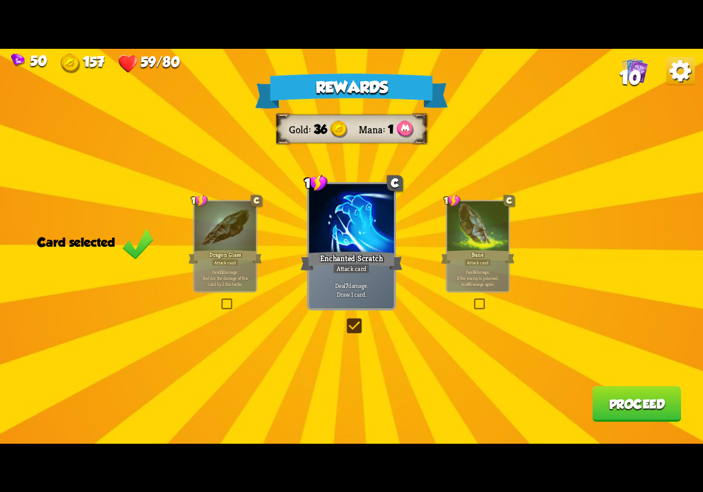
click at [226, 281] on p "Deal 12 damage. Reduce the damage of this card by 2 this battle." at bounding box center [225, 277] width 58 height 18
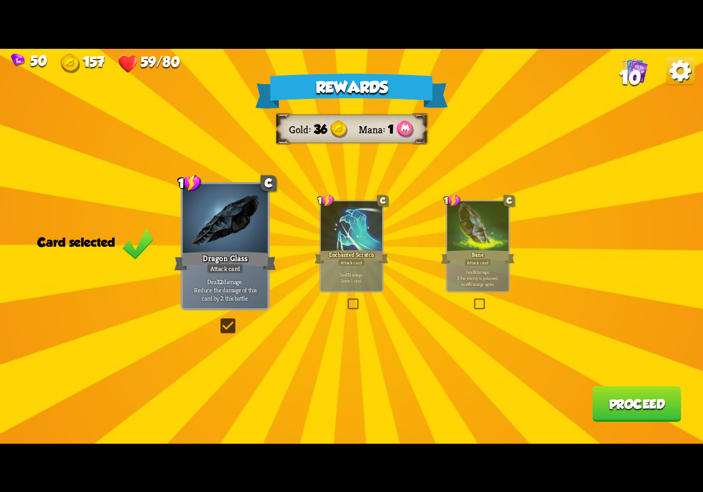
click at [350, 266] on div "Attack card" at bounding box center [351, 263] width 27 height 8
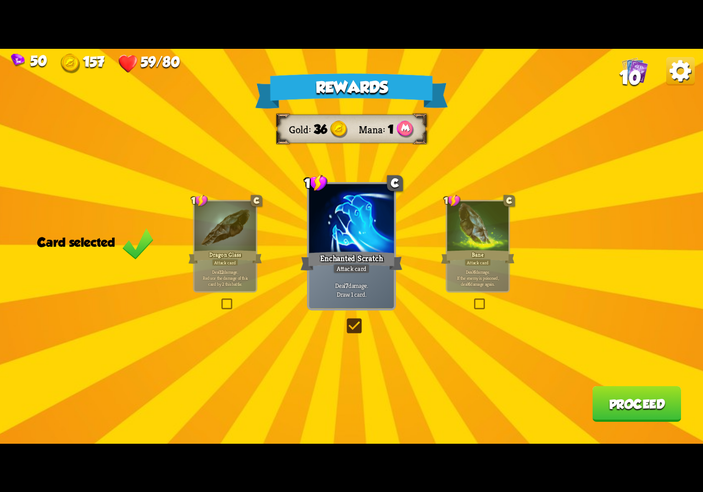
click at [625, 410] on button "Proceed" at bounding box center [636, 404] width 89 height 36
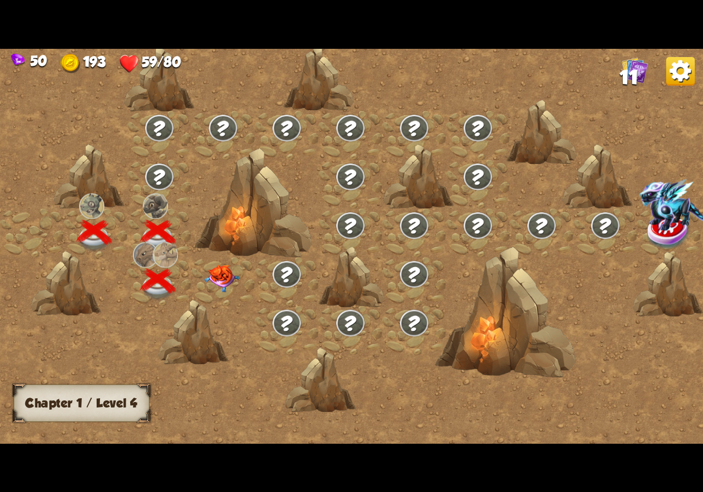
click at [207, 272] on img at bounding box center [221, 278] width 35 height 27
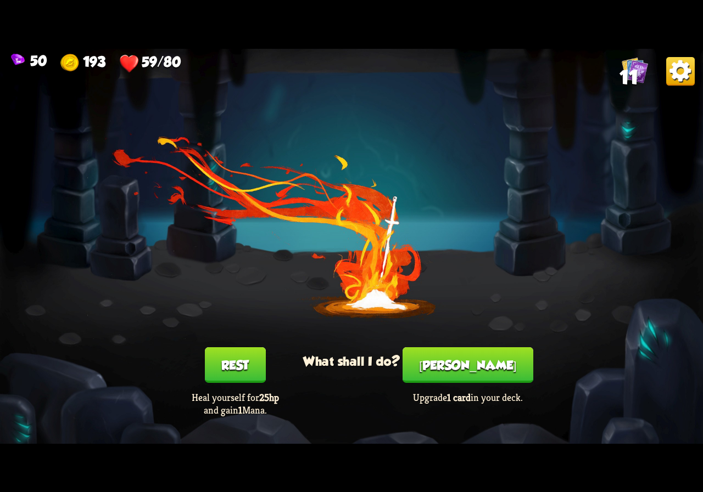
click at [254, 374] on button "Rest" at bounding box center [235, 365] width 61 height 36
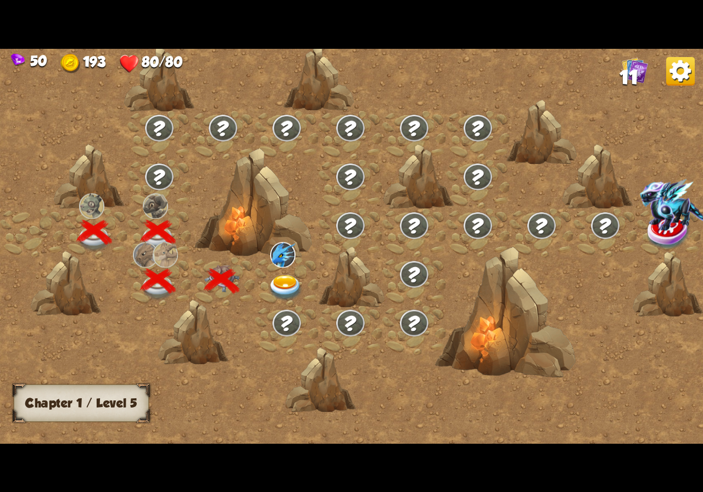
click at [290, 282] on img at bounding box center [285, 288] width 35 height 26
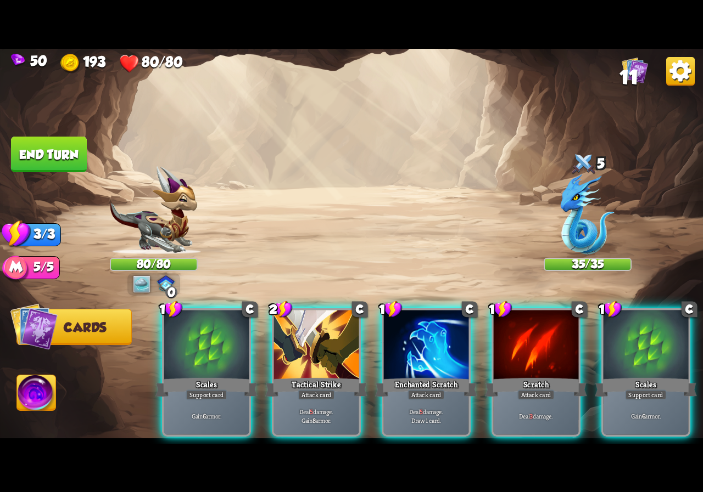
click at [141, 280] on img at bounding box center [142, 285] width 18 height 18
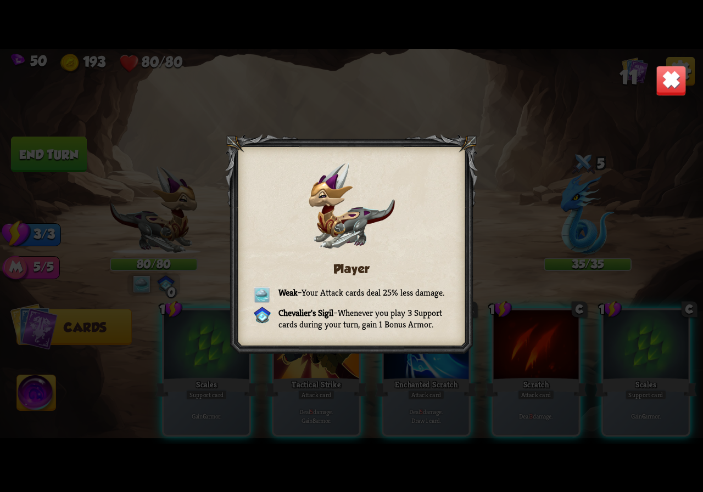
click at [671, 63] on div "Player Weak – Your Attack cards deal 25% less damage. [PERSON_NAME] Sigil – Whe…" at bounding box center [351, 246] width 703 height 395
click at [670, 79] on img at bounding box center [670, 80] width 31 height 31
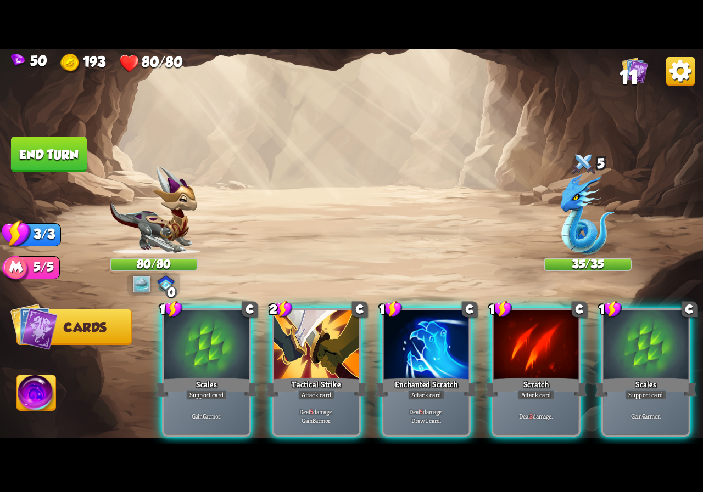
click at [128, 284] on div "0" at bounding box center [153, 284] width 53 height 23
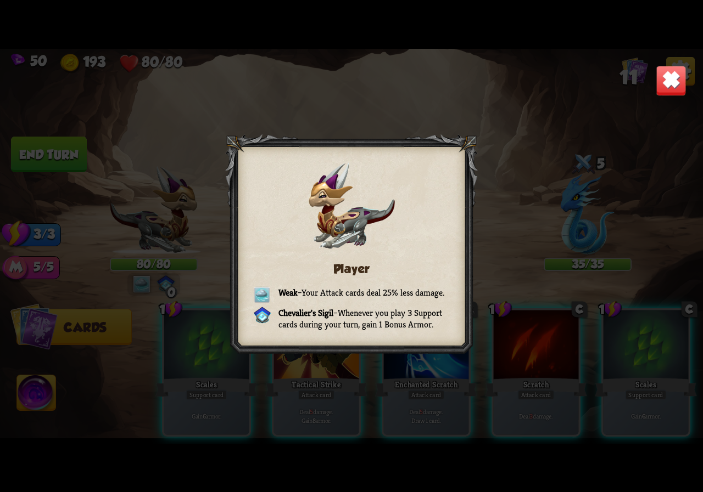
click at [676, 71] on img at bounding box center [670, 80] width 31 height 31
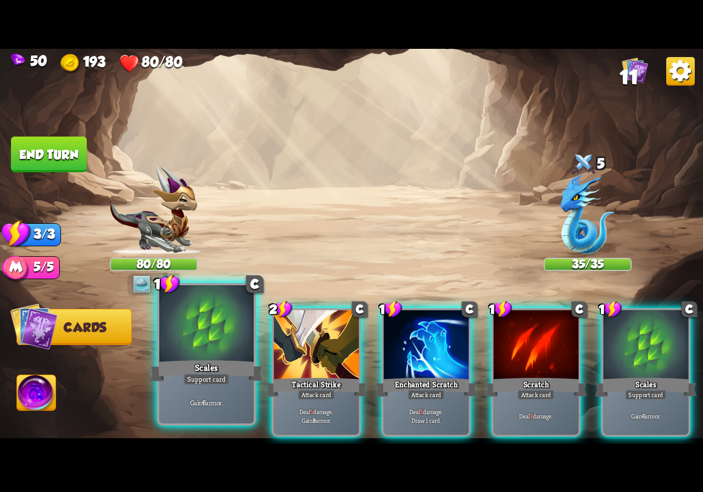
click at [227, 347] on div at bounding box center [206, 325] width 94 height 80
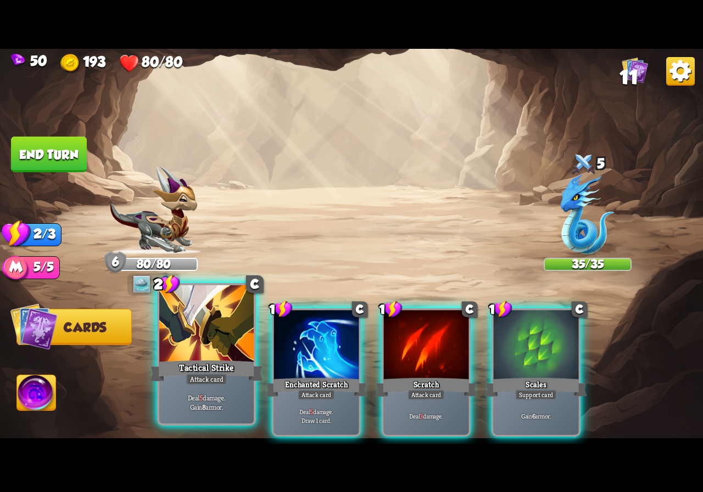
click at [218, 354] on div at bounding box center [206, 325] width 94 height 80
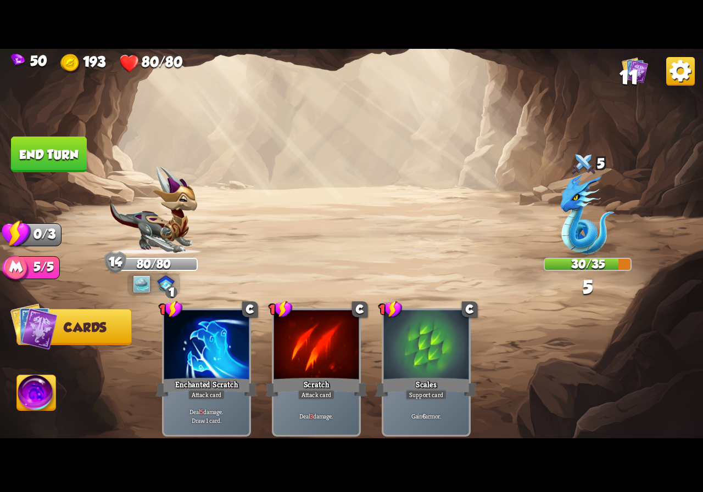
click at [72, 155] on button "End turn" at bounding box center [49, 154] width 76 height 36
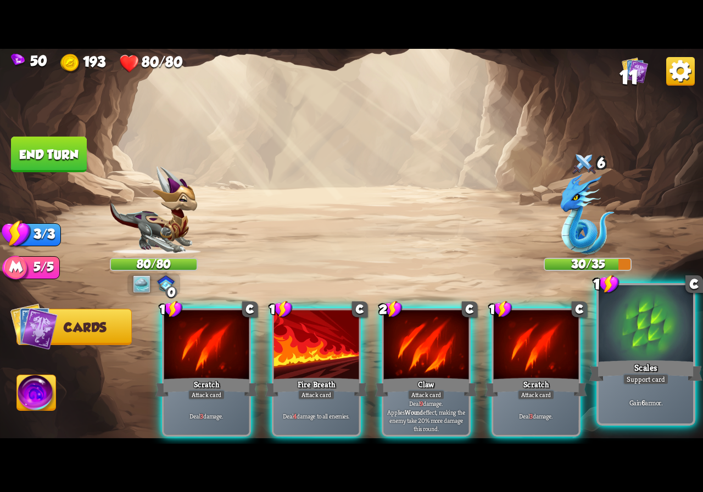
click at [675, 394] on div "Gain 6 armor." at bounding box center [645, 403] width 94 height 41
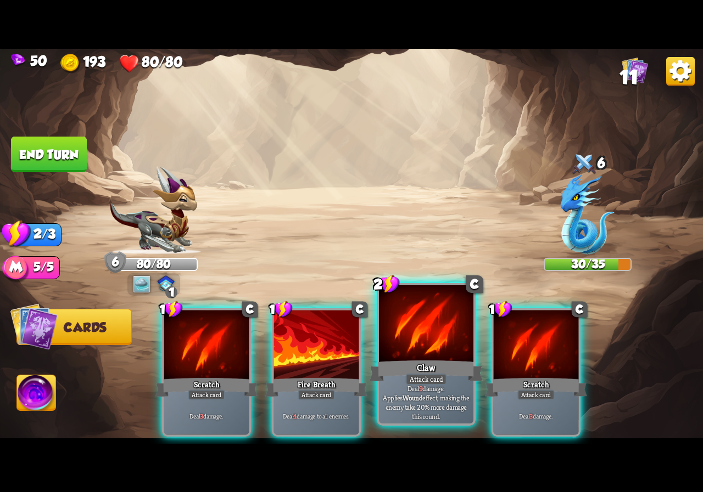
click at [411, 360] on div "Claw" at bounding box center [425, 370] width 113 height 25
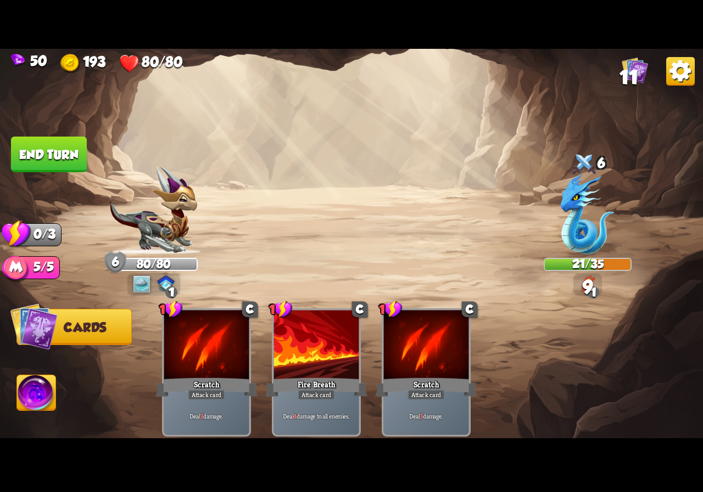
click at [59, 162] on button "End turn" at bounding box center [49, 155] width 76 height 36
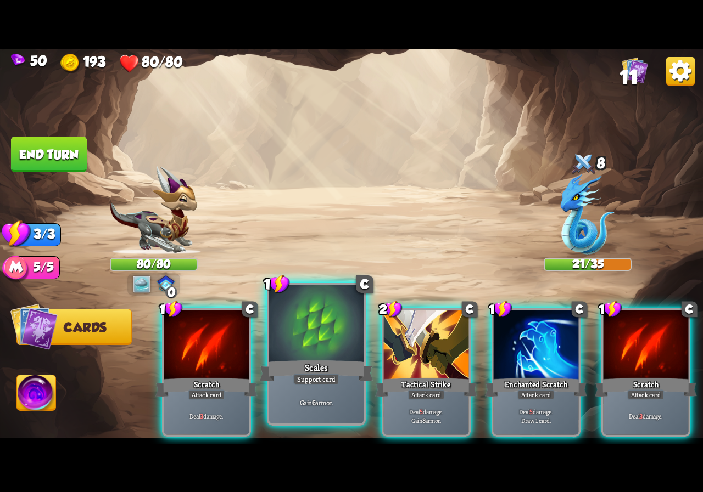
click at [315, 385] on div "Gain 6 armor." at bounding box center [316, 403] width 94 height 41
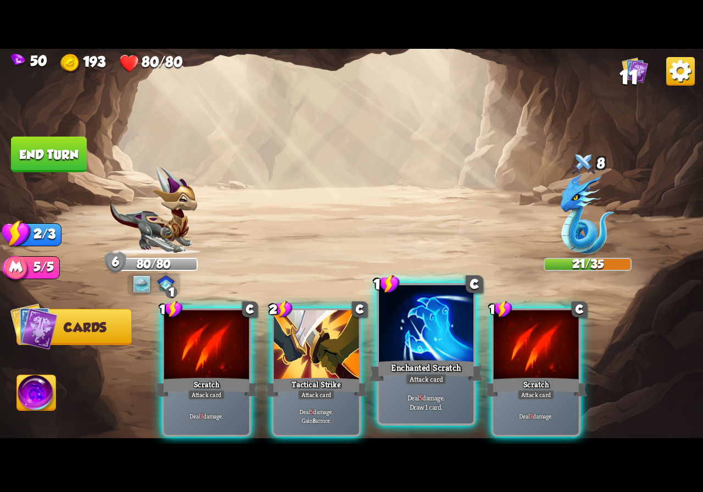
click at [427, 365] on div "Enchanted Scratch" at bounding box center [425, 370] width 113 height 25
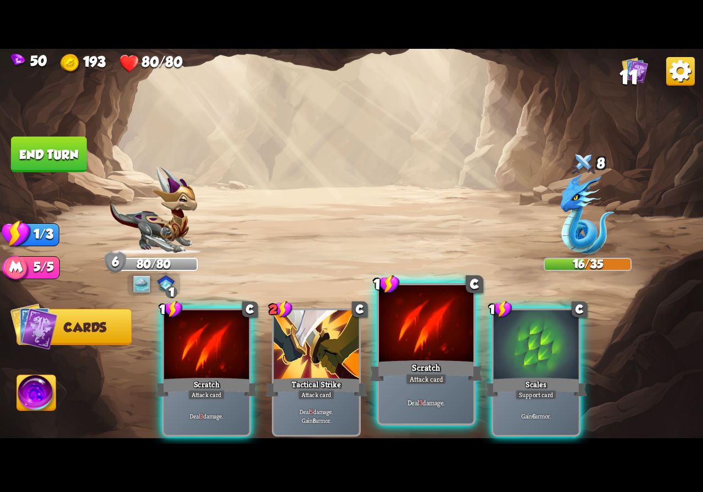
click at [426, 368] on div "Scratch" at bounding box center [425, 370] width 113 height 25
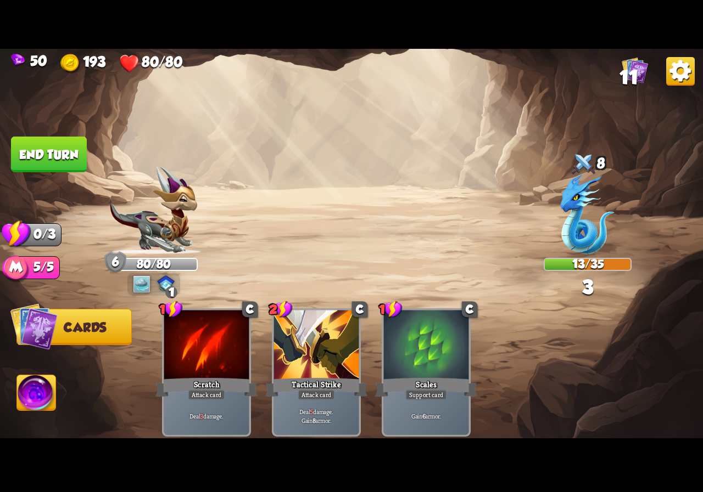
click at [63, 152] on button "End turn" at bounding box center [49, 155] width 76 height 36
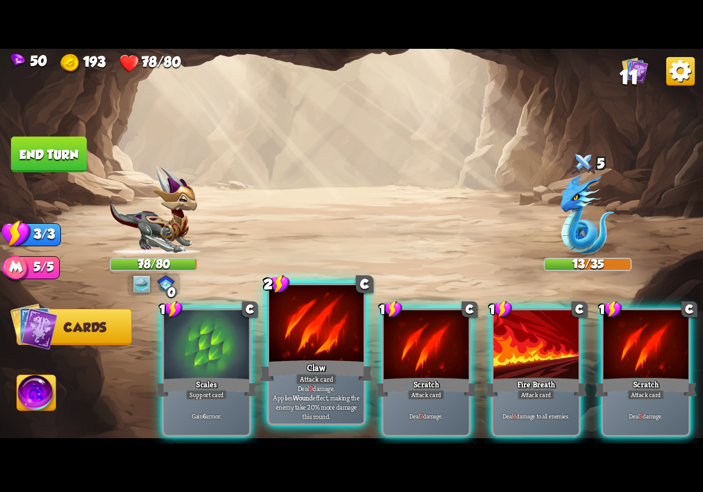
click at [316, 352] on div at bounding box center [316, 325] width 94 height 80
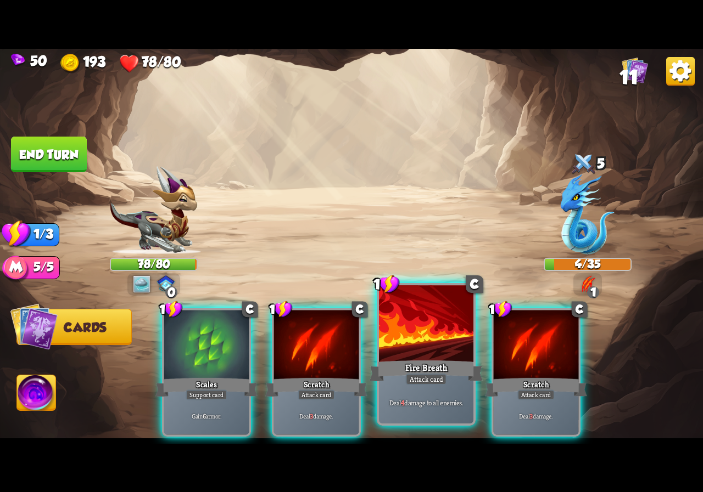
click at [411, 357] on div at bounding box center [426, 325] width 94 height 80
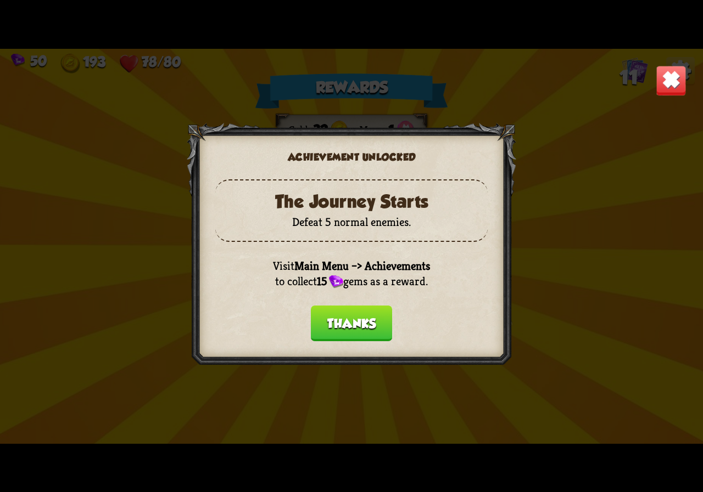
click at [357, 327] on button "Thanks" at bounding box center [351, 324] width 81 height 36
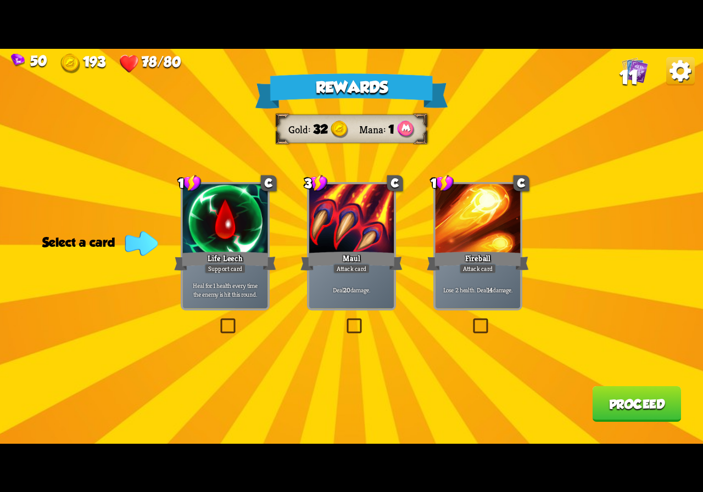
click at [218, 321] on label at bounding box center [218, 321] width 0 height 0
click at [0, 0] on input "checkbox" at bounding box center [0, 0] width 0 height 0
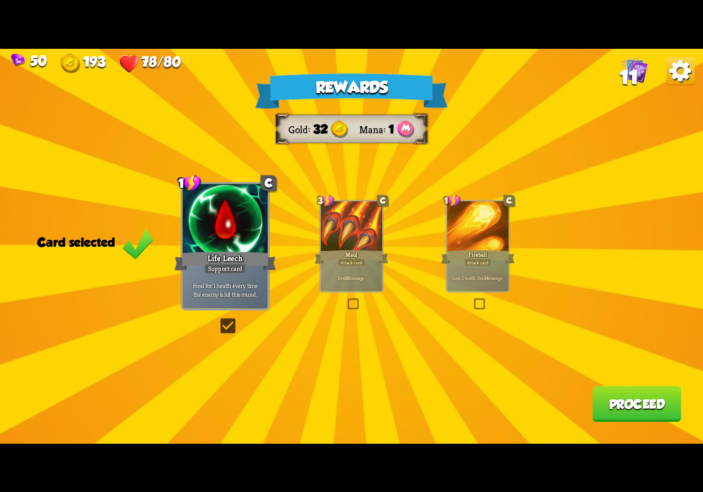
click at [619, 400] on button "Proceed" at bounding box center [636, 404] width 89 height 36
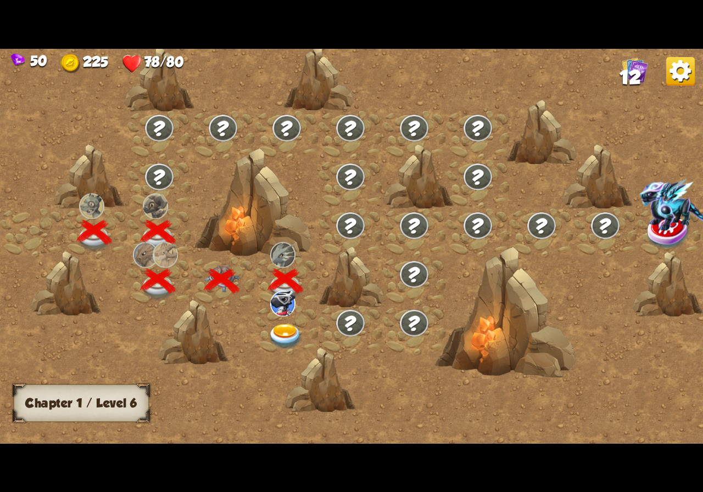
click at [290, 332] on img at bounding box center [285, 337] width 35 height 26
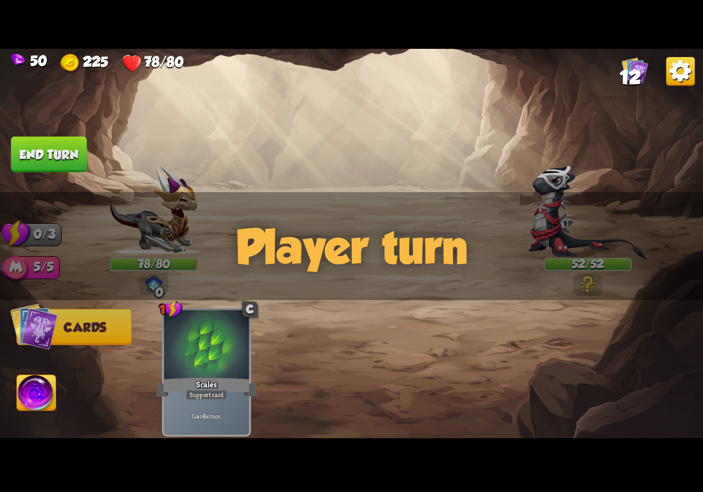
click at [582, 288] on div "Player turn" at bounding box center [351, 246] width 703 height 108
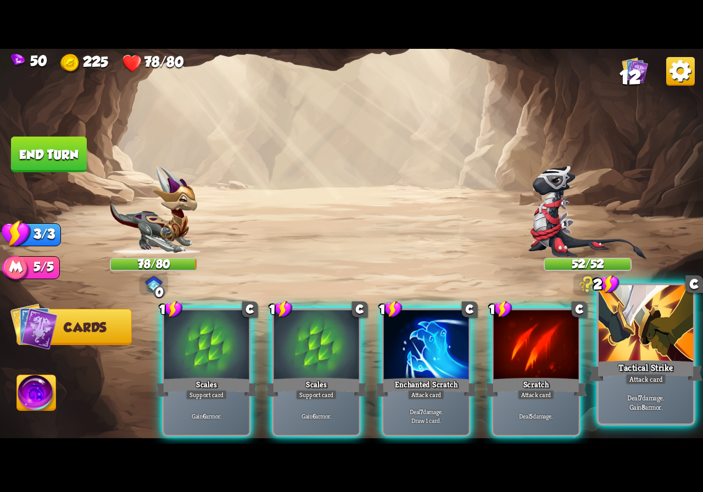
click at [640, 360] on div "Tactical Strike" at bounding box center [645, 370] width 113 height 25
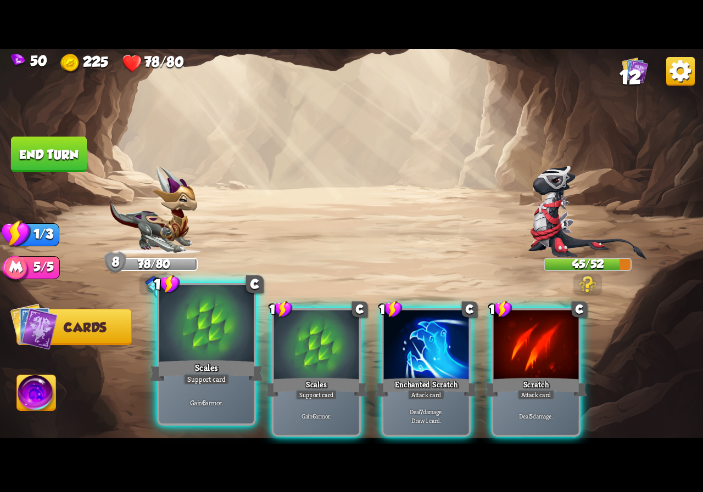
click at [223, 371] on div "Scales" at bounding box center [206, 370] width 113 height 25
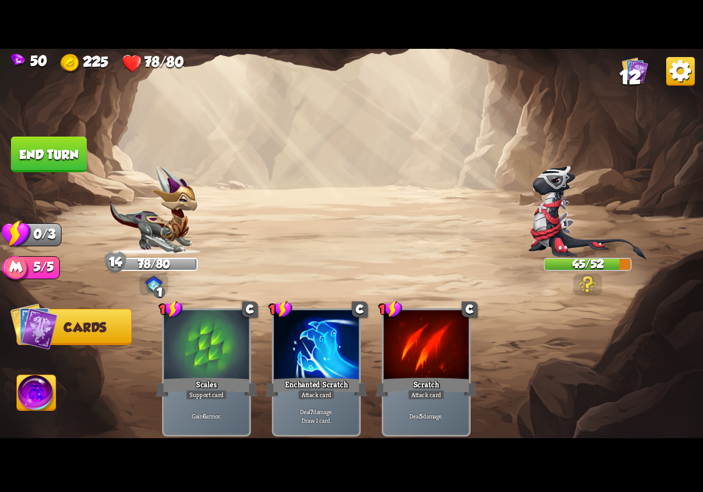
click at [586, 282] on img at bounding box center [588, 284] width 18 height 16
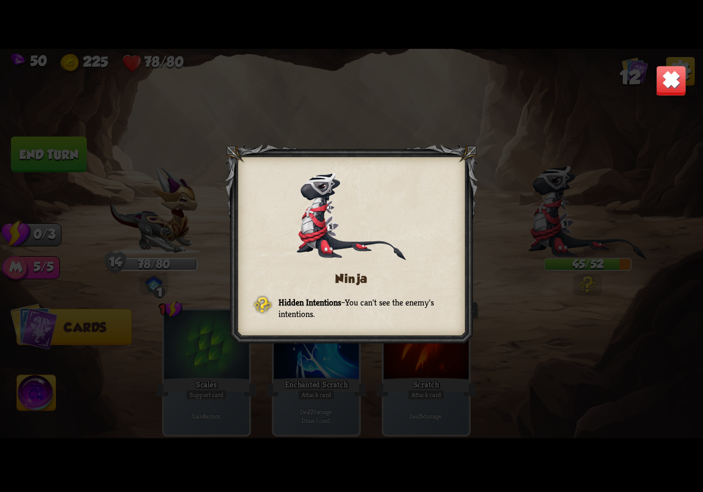
click at [672, 70] on img at bounding box center [670, 80] width 31 height 31
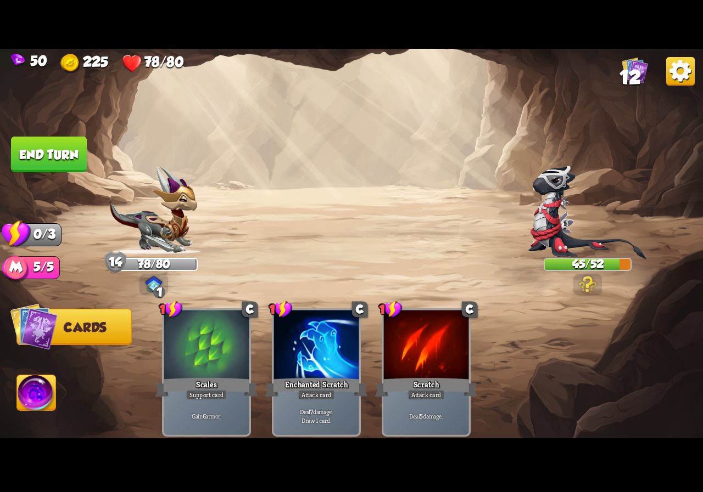
click at [70, 148] on button "End turn" at bounding box center [49, 154] width 76 height 36
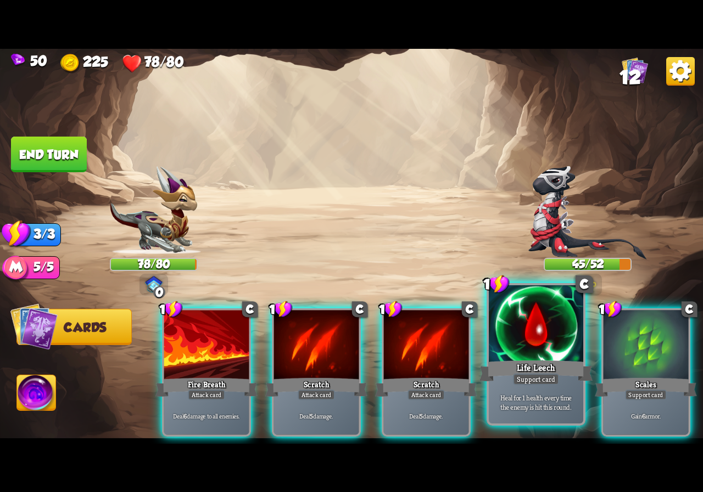
click at [541, 381] on div "Support card" at bounding box center [536, 380] width 46 height 12
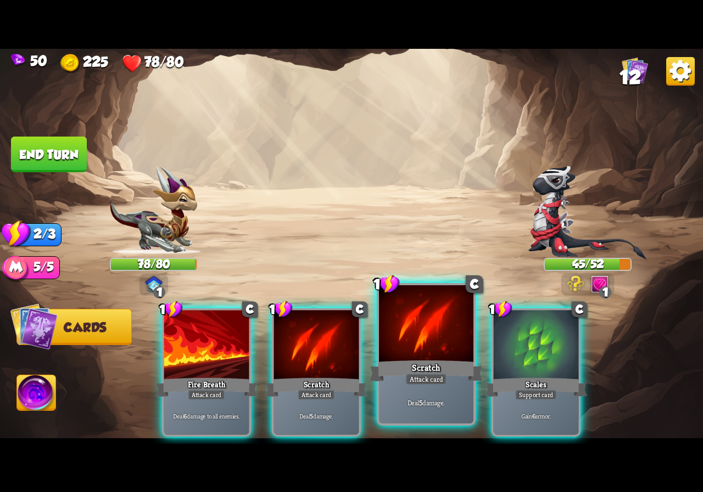
click at [446, 366] on div "Scratch" at bounding box center [425, 370] width 113 height 25
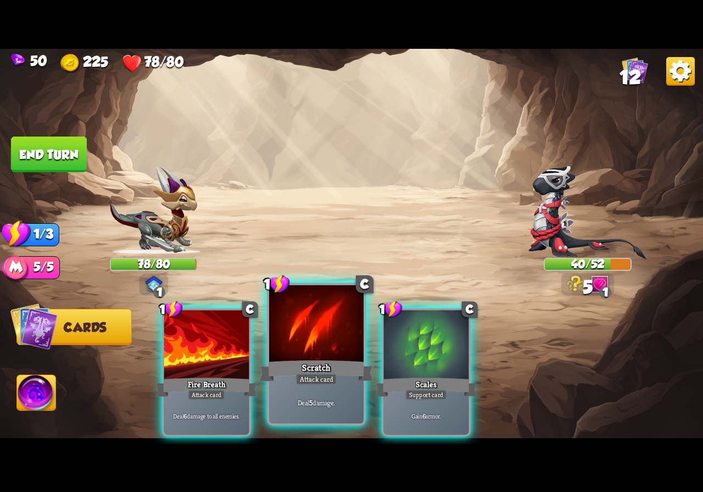
click at [305, 358] on div "Scratch" at bounding box center [316, 370] width 113 height 25
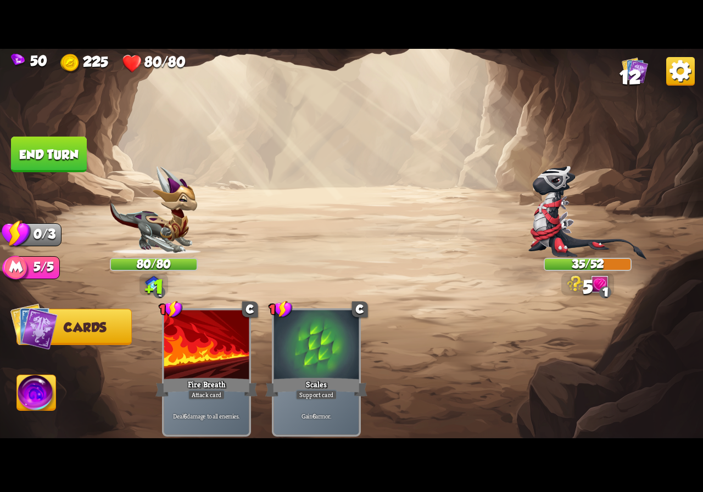
click at [47, 152] on button "End turn" at bounding box center [49, 155] width 76 height 36
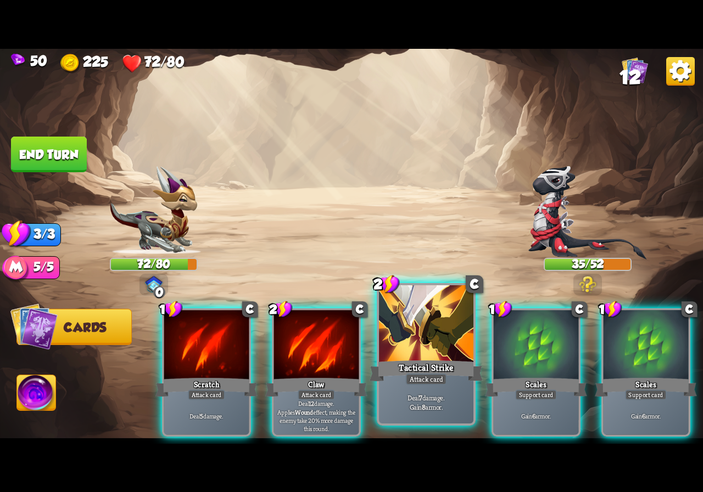
click at [433, 368] on div "Tactical Strike" at bounding box center [425, 370] width 113 height 25
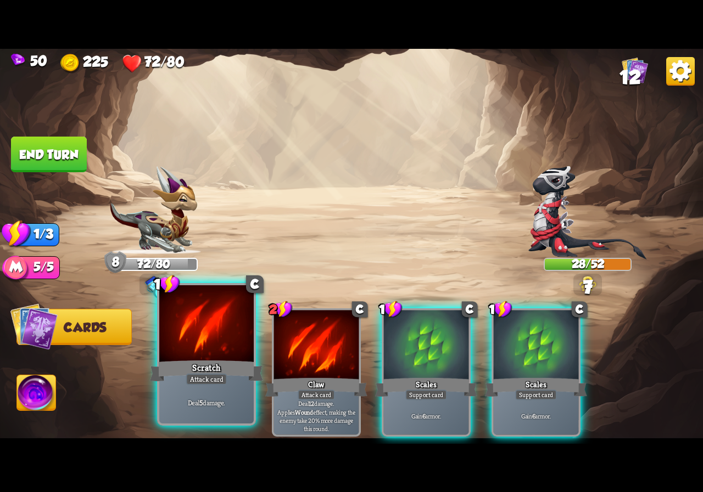
click at [203, 351] on div at bounding box center [206, 325] width 94 height 80
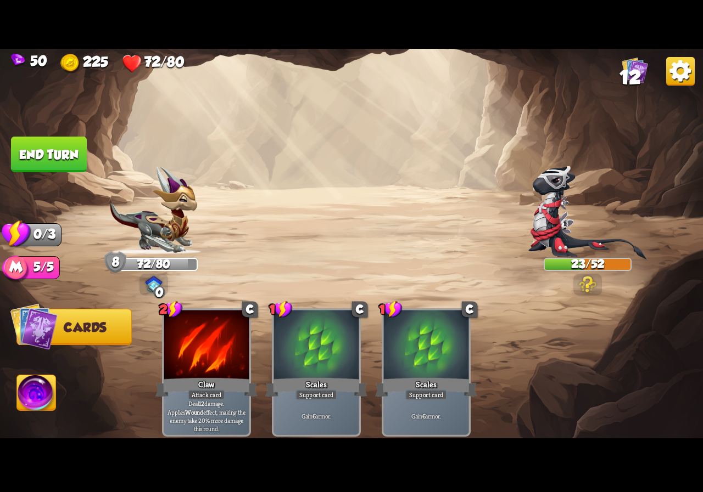
click at [63, 161] on button "End turn" at bounding box center [49, 155] width 76 height 36
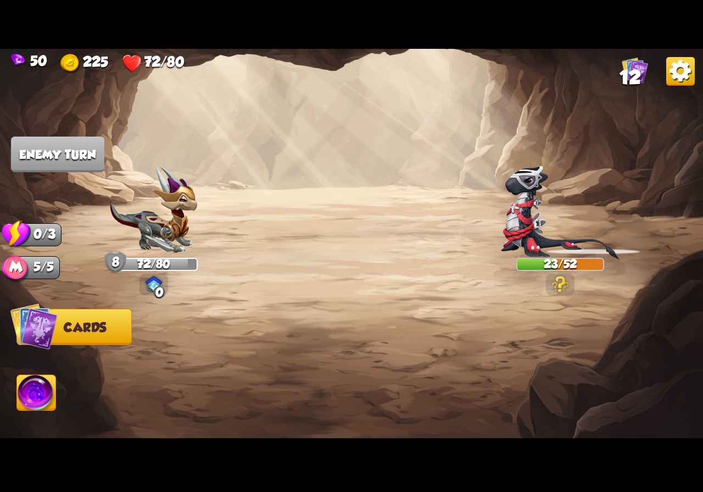
click at [97, 329] on span "Cards" at bounding box center [85, 328] width 43 height 14
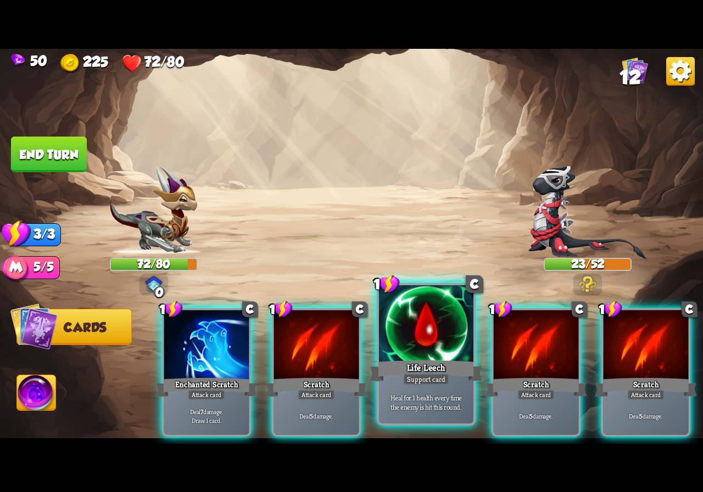
click at [394, 346] on div at bounding box center [426, 325] width 94 height 80
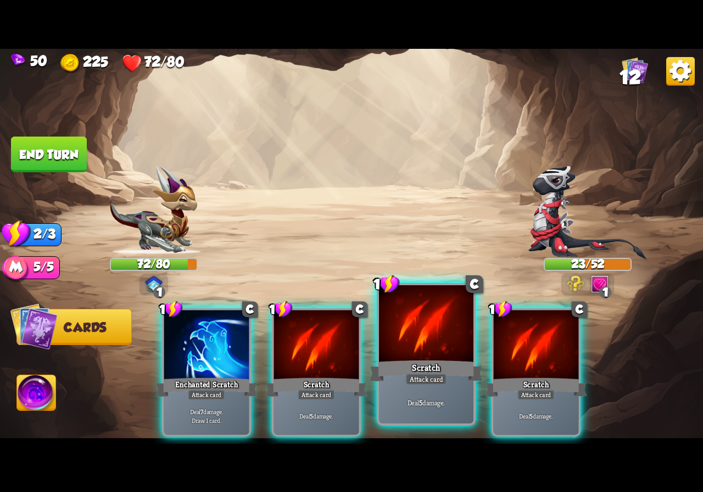
click at [447, 359] on div "Scratch" at bounding box center [425, 370] width 113 height 25
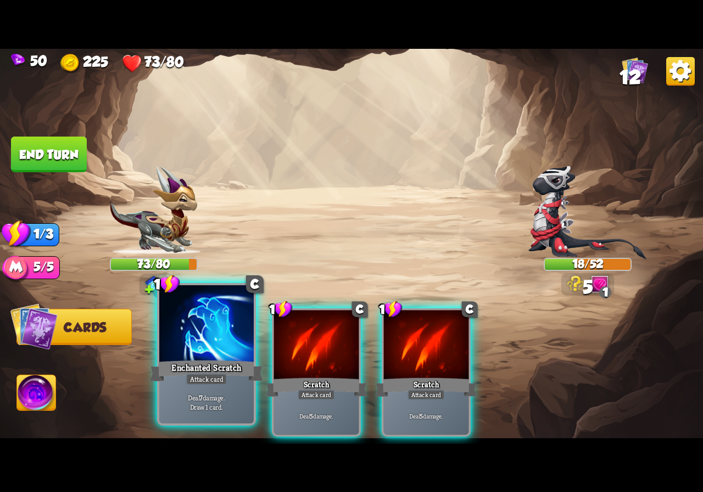
click at [214, 355] on div at bounding box center [206, 325] width 94 height 80
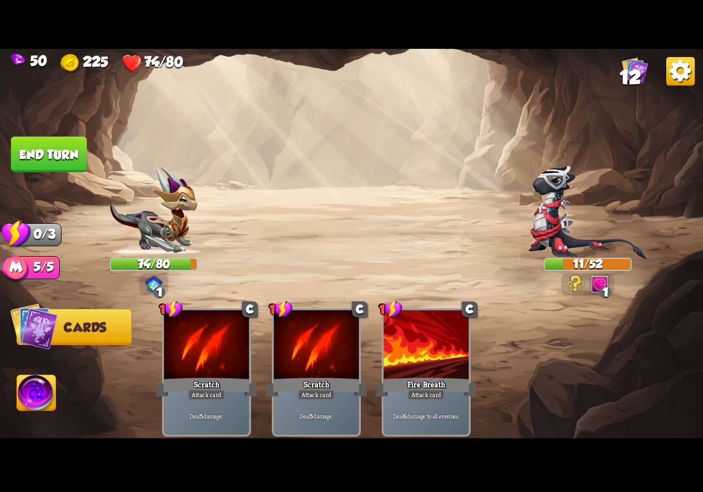
click at [72, 148] on button "End turn" at bounding box center [48, 154] width 77 height 37
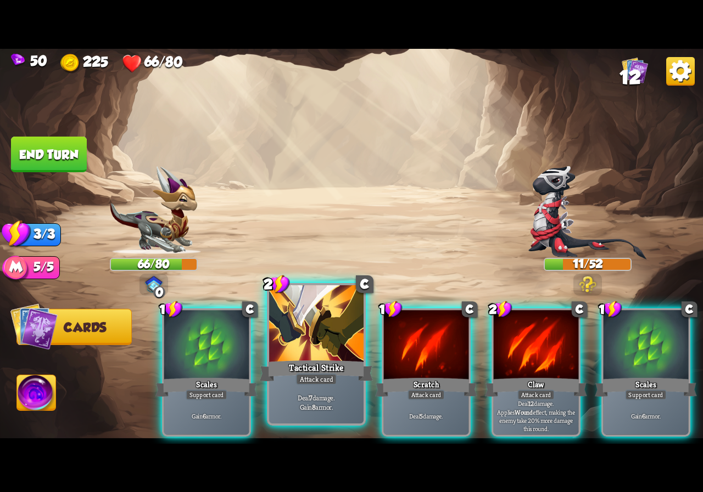
click at [304, 361] on div "Tactical Strike" at bounding box center [316, 370] width 113 height 25
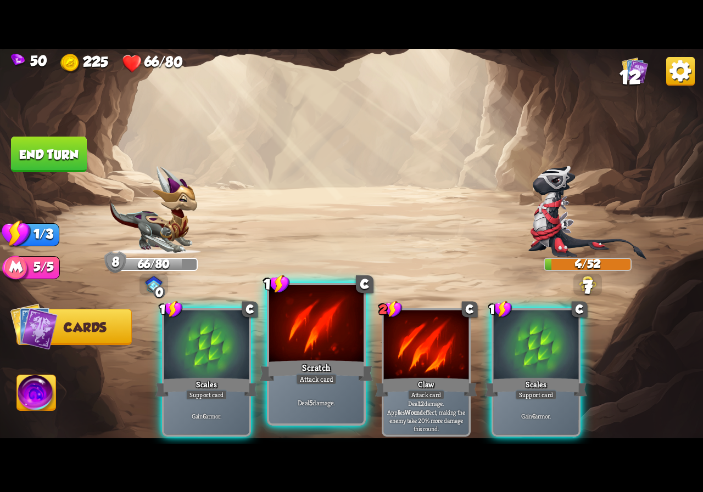
click at [320, 354] on div at bounding box center [316, 325] width 94 height 80
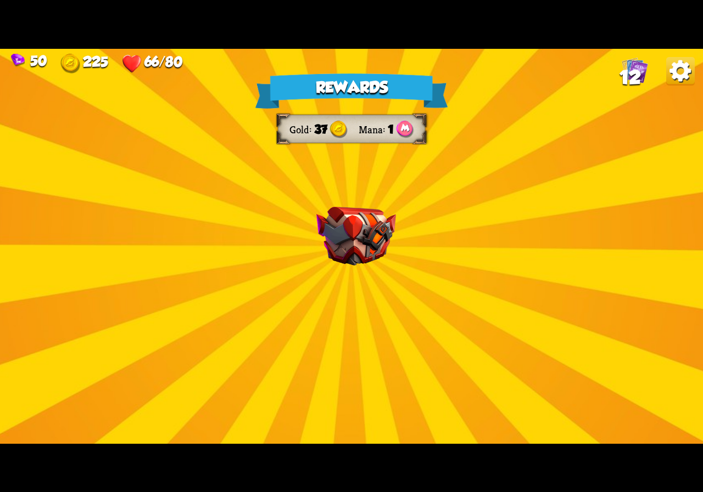
click at [344, 266] on img at bounding box center [356, 236] width 80 height 59
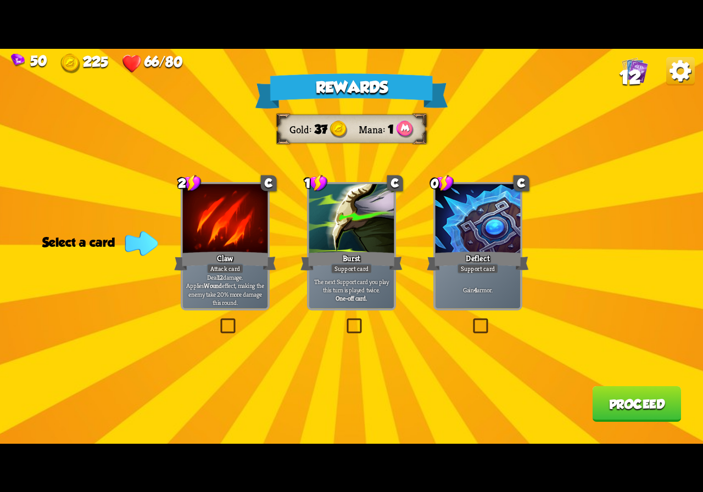
click at [470, 321] on label at bounding box center [470, 321] width 0 height 0
click at [0, 0] on input "checkbox" at bounding box center [0, 0] width 0 height 0
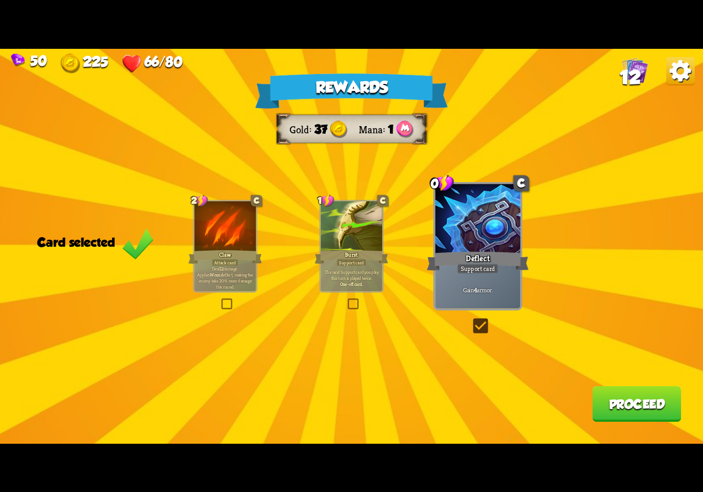
click at [622, 394] on button "Proceed" at bounding box center [636, 404] width 89 height 36
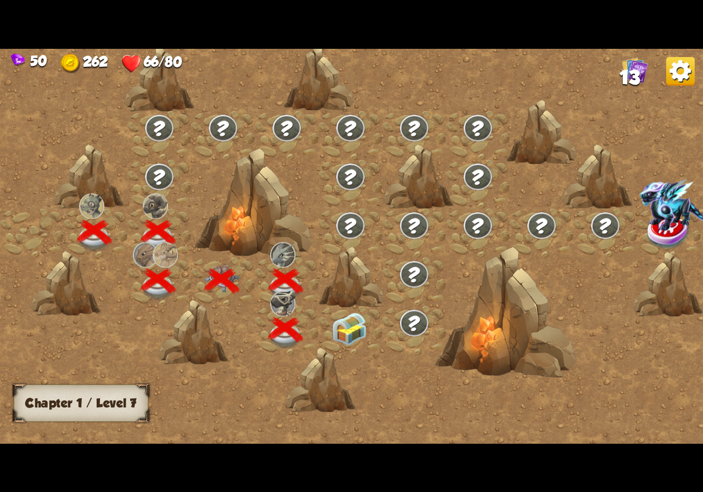
click at [347, 324] on img at bounding box center [349, 328] width 35 height 33
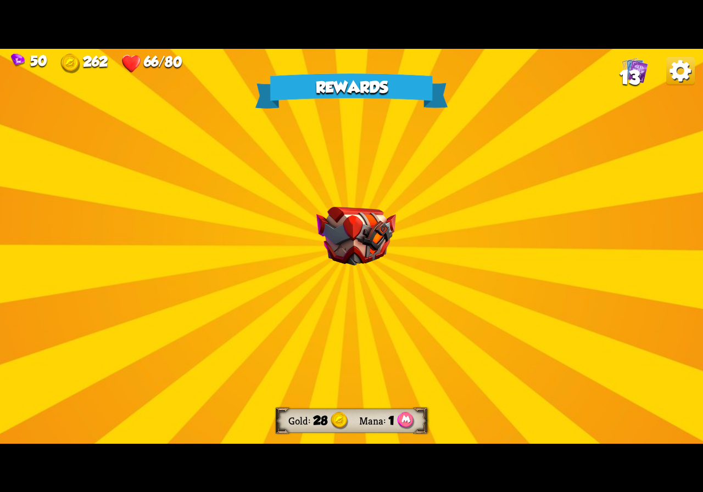
click at [341, 273] on div "Rewards Gold 28 Mana 1 Select a card 0 R Offering Support card Lose 5 HP. Gain …" at bounding box center [351, 246] width 703 height 395
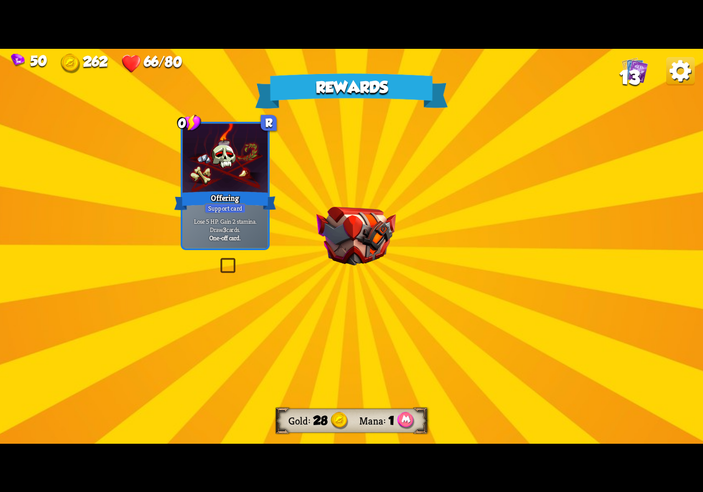
click at [351, 249] on div "Rewards Gold 28 Mana 1 Select a card 0 R Offering Support card Lose 5 HP. Gain …" at bounding box center [351, 246] width 703 height 395
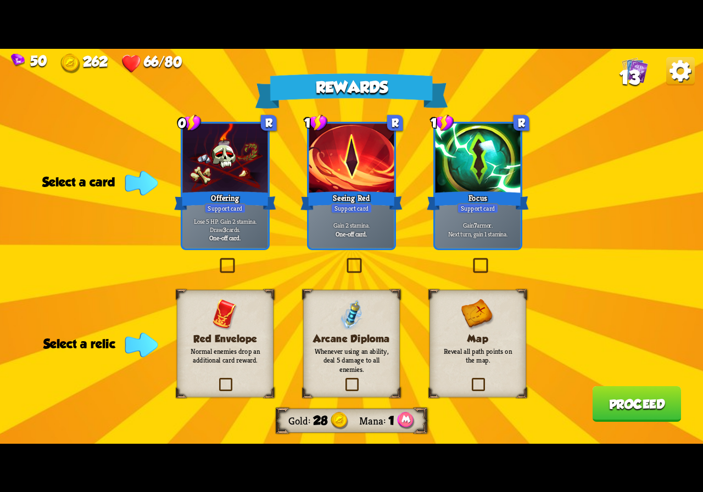
click at [470, 260] on label at bounding box center [470, 260] width 0 height 0
click at [0, 0] on input "checkbox" at bounding box center [0, 0] width 0 height 0
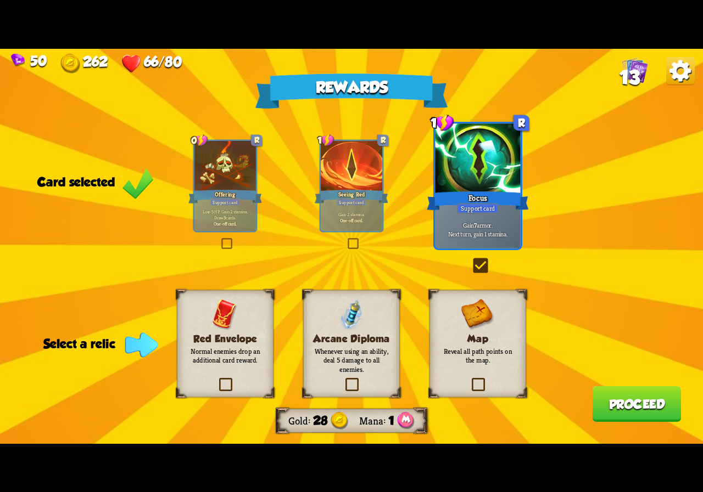
click at [469, 379] on label at bounding box center [469, 379] width 0 height 0
click at [0, 0] on input "checkbox" at bounding box center [0, 0] width 0 height 0
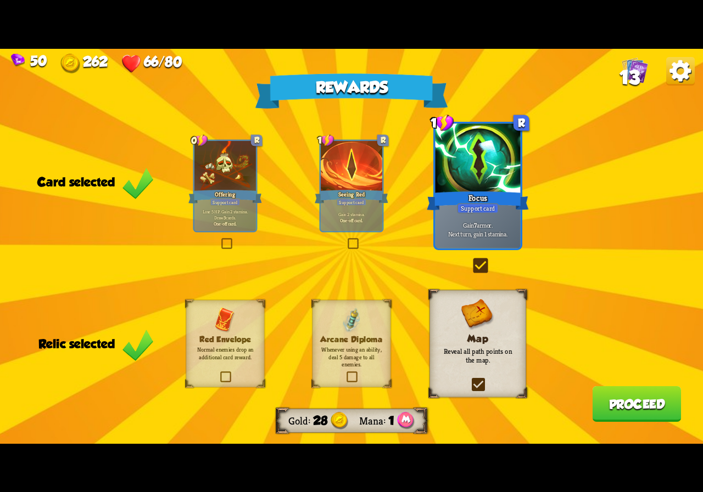
click at [345, 373] on label at bounding box center [345, 373] width 0 height 0
click at [0, 0] on input "checkbox" at bounding box center [0, 0] width 0 height 0
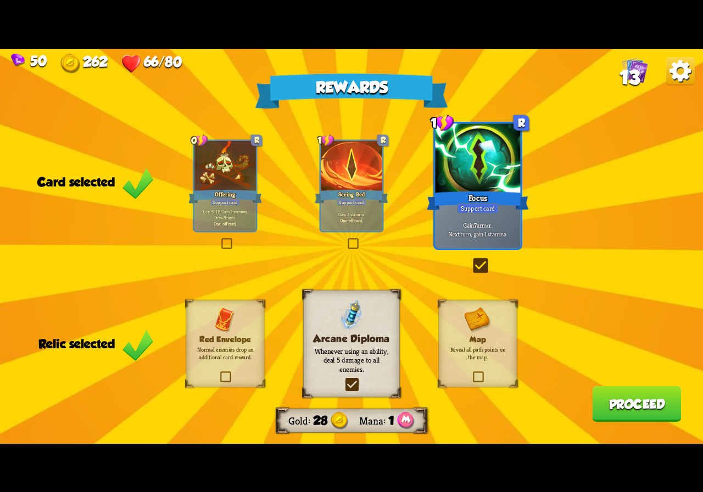
click at [609, 403] on button "Proceed" at bounding box center [636, 404] width 89 height 36
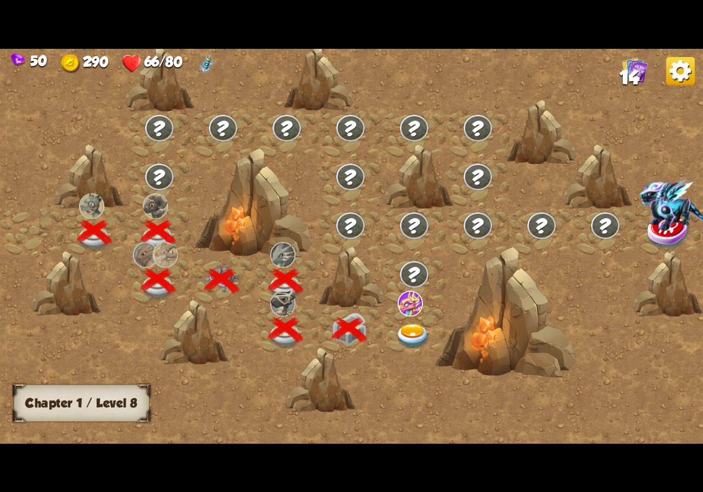
click at [415, 326] on img at bounding box center [412, 337] width 35 height 26
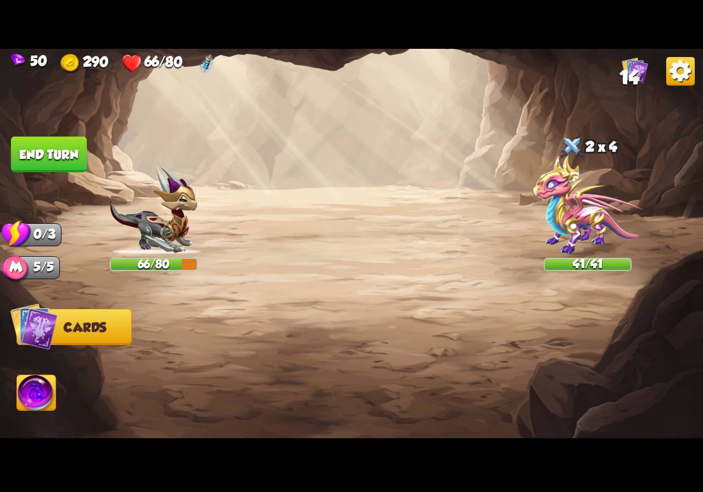
click at [51, 387] on img at bounding box center [36, 395] width 39 height 40
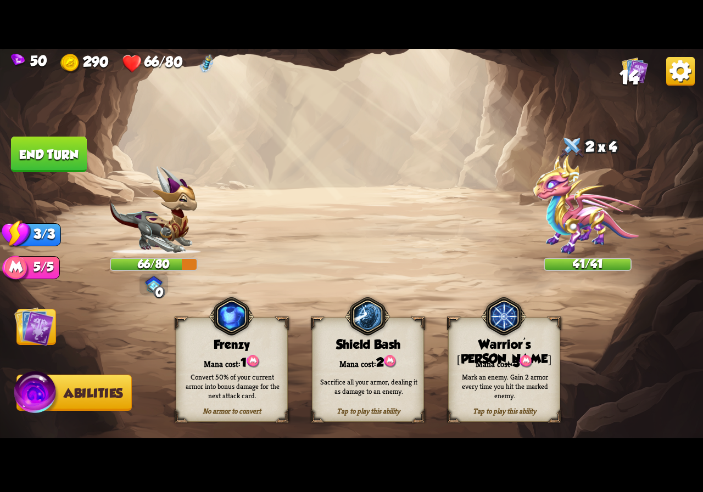
click at [532, 373] on div "Mark an enemy. Gain 2 armor every time you hit the marked enemy." at bounding box center [504, 387] width 101 height 28
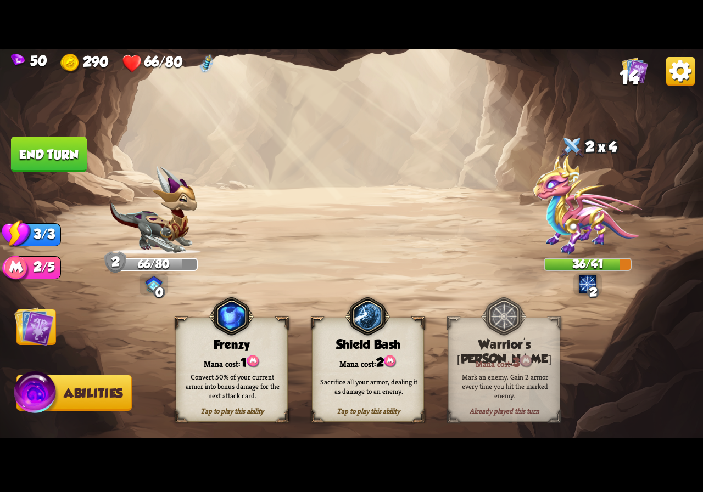
click at [29, 390] on img at bounding box center [36, 394] width 47 height 47
click at [55, 390] on img at bounding box center [36, 394] width 47 height 47
click at [33, 319] on img at bounding box center [34, 327] width 40 height 40
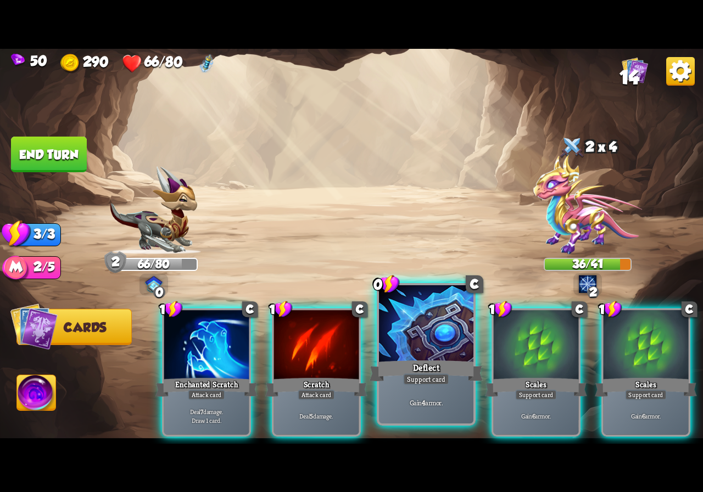
click at [405, 363] on div "Deflect" at bounding box center [425, 370] width 113 height 25
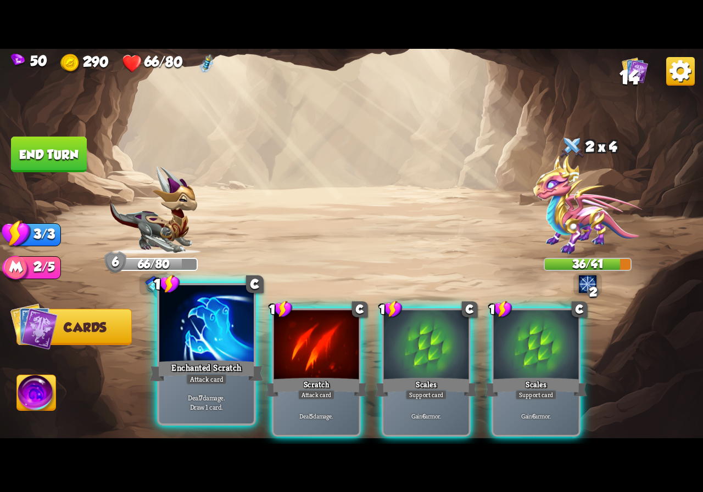
click at [212, 351] on div at bounding box center [206, 325] width 94 height 80
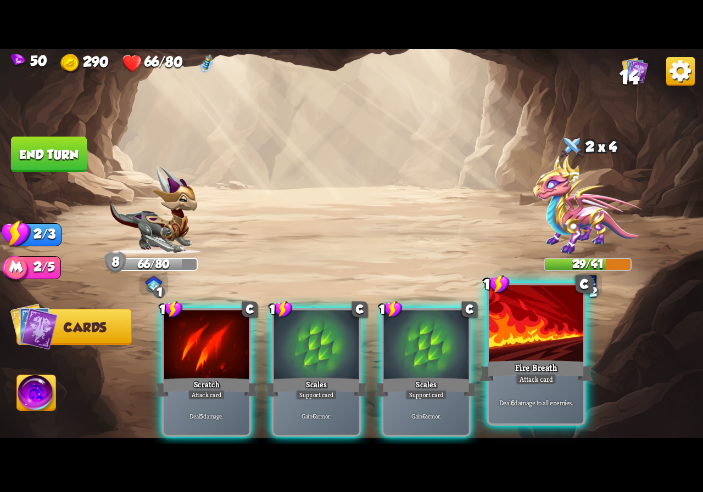
click at [535, 340] on div at bounding box center [536, 325] width 94 height 80
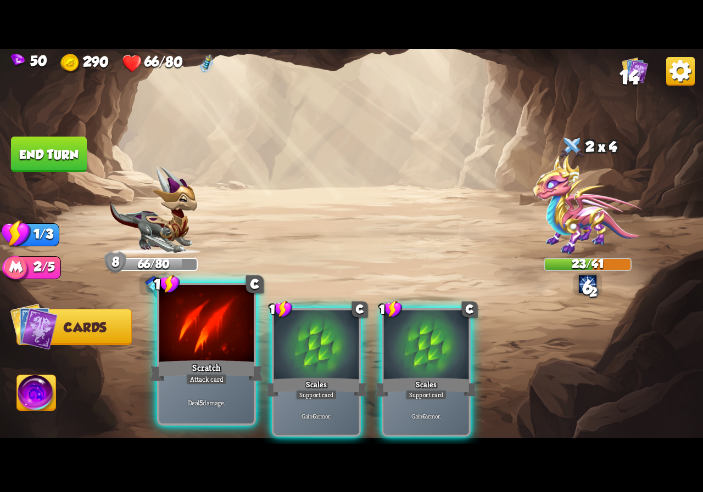
click at [211, 343] on div at bounding box center [206, 325] width 94 height 80
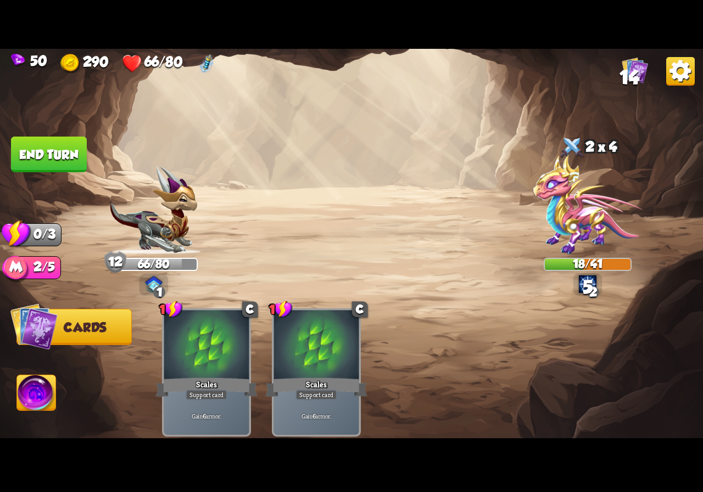
click at [68, 136] on button "End turn" at bounding box center [48, 154] width 77 height 36
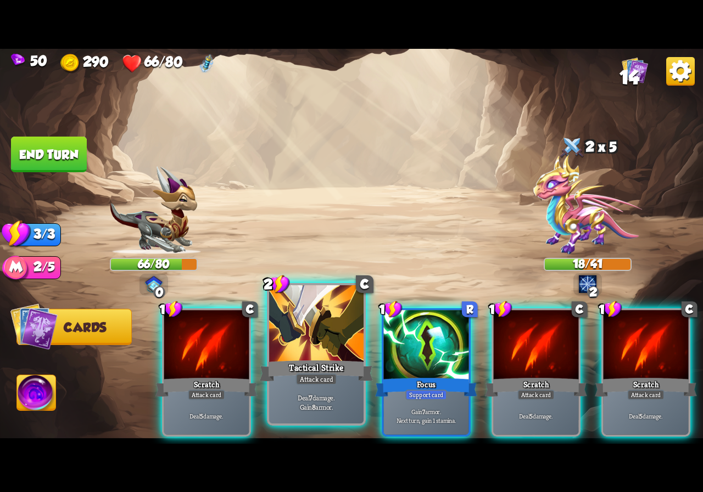
click at [297, 347] on div at bounding box center [316, 325] width 94 height 80
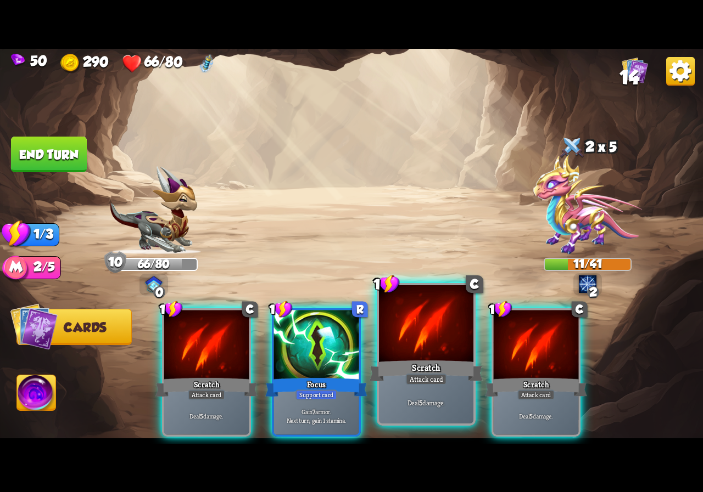
click at [405, 364] on div "Scratch" at bounding box center [425, 370] width 113 height 25
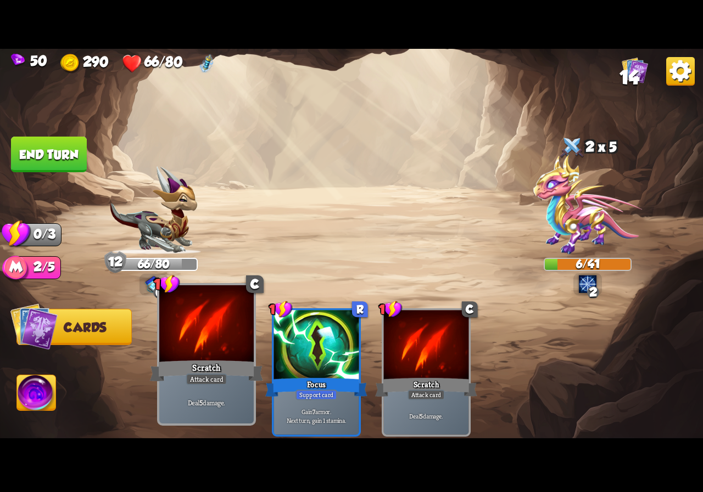
click at [182, 364] on div "Scratch" at bounding box center [206, 370] width 113 height 25
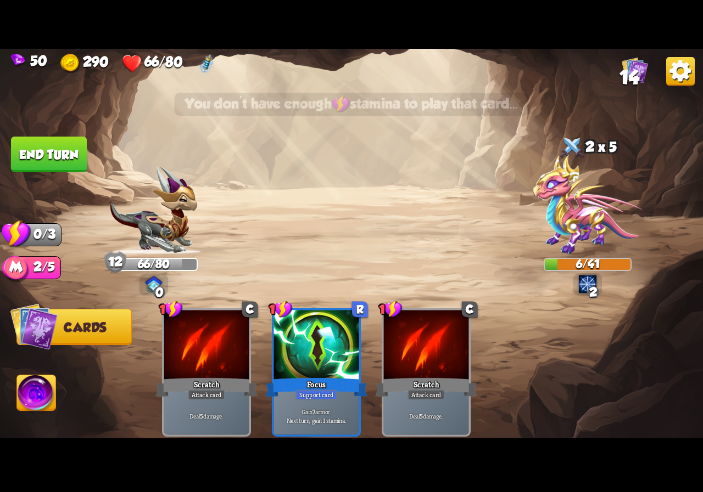
click at [58, 164] on button "End turn" at bounding box center [48, 154] width 77 height 37
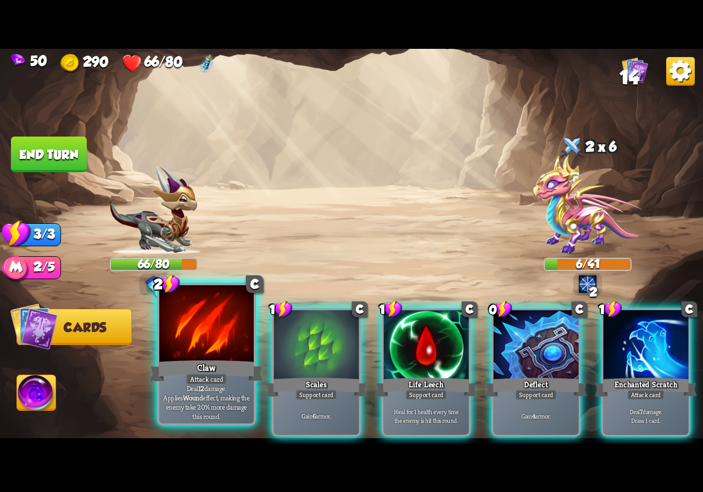
click at [207, 349] on div at bounding box center [206, 325] width 94 height 80
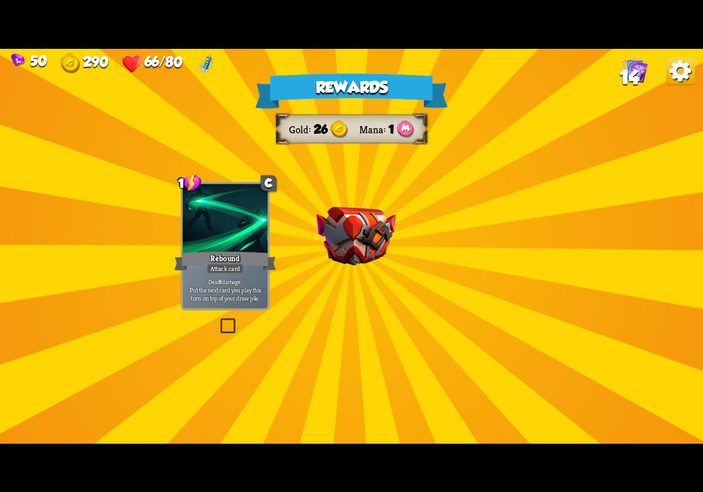
click at [391, 206] on div "Rewards Gold 26 Mana 1 Select a card 1 C Rebound Attack card Deal 8 damage. Put…" at bounding box center [351, 246] width 703 height 395
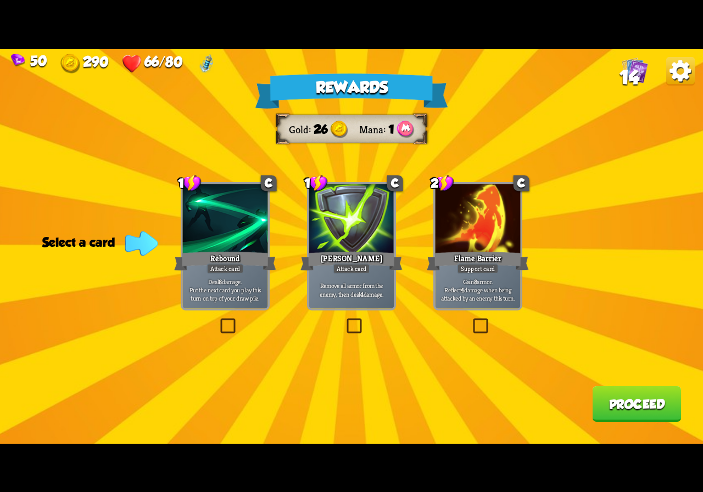
click at [470, 321] on label at bounding box center [470, 321] width 0 height 0
click at [0, 0] on input "checkbox" at bounding box center [0, 0] width 0 height 0
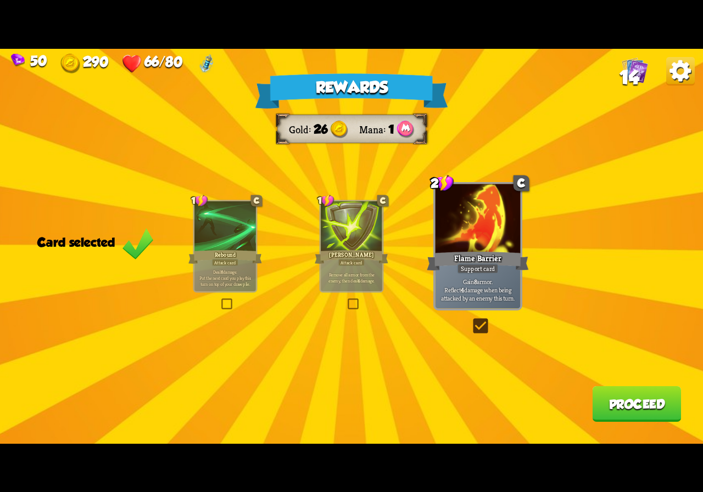
click at [627, 416] on button "Proceed" at bounding box center [636, 404] width 89 height 36
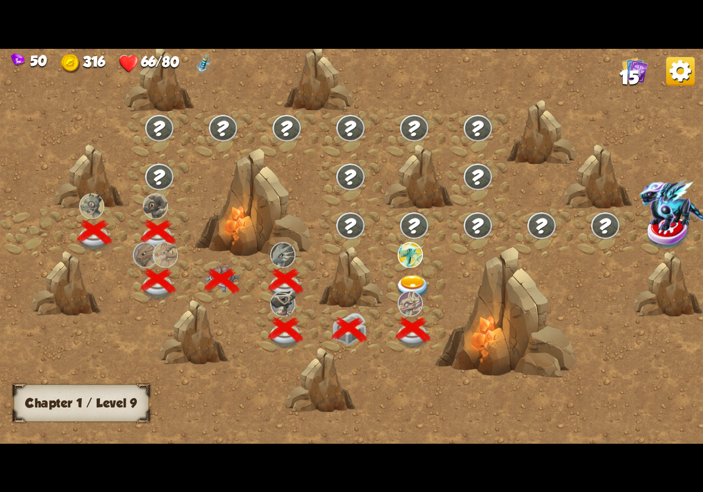
click at [402, 281] on img at bounding box center [412, 288] width 35 height 26
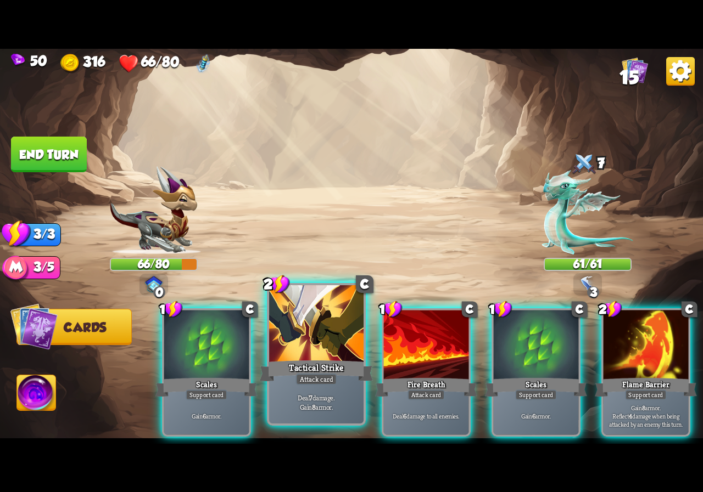
click at [294, 312] on div at bounding box center [316, 325] width 94 height 80
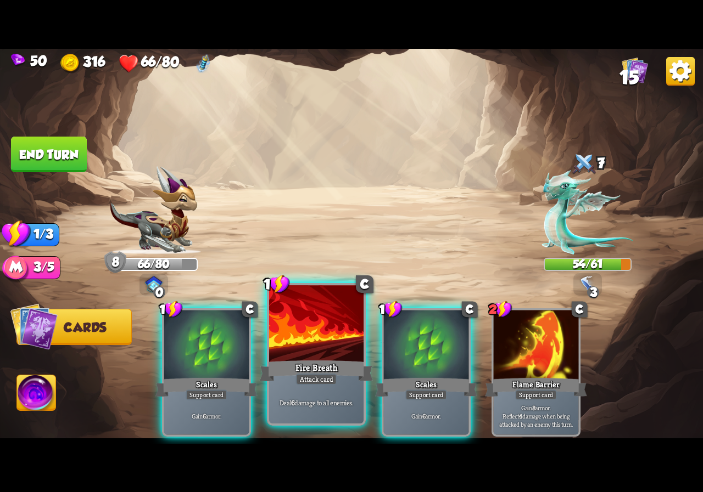
click at [315, 347] on div at bounding box center [316, 325] width 94 height 80
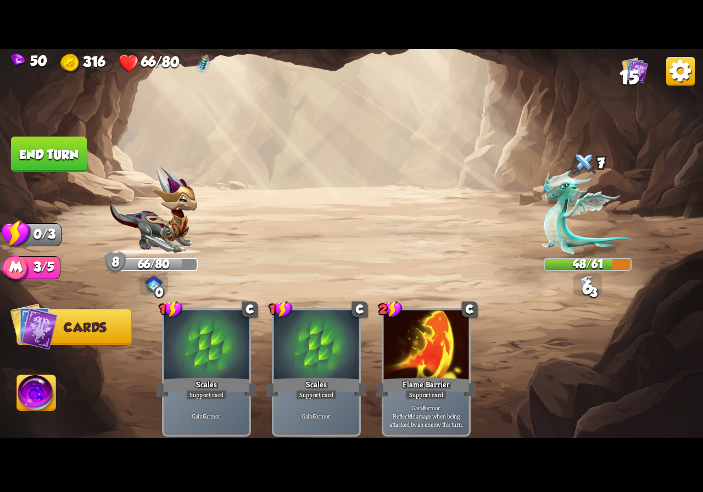
click at [59, 162] on button "End turn" at bounding box center [49, 155] width 76 height 36
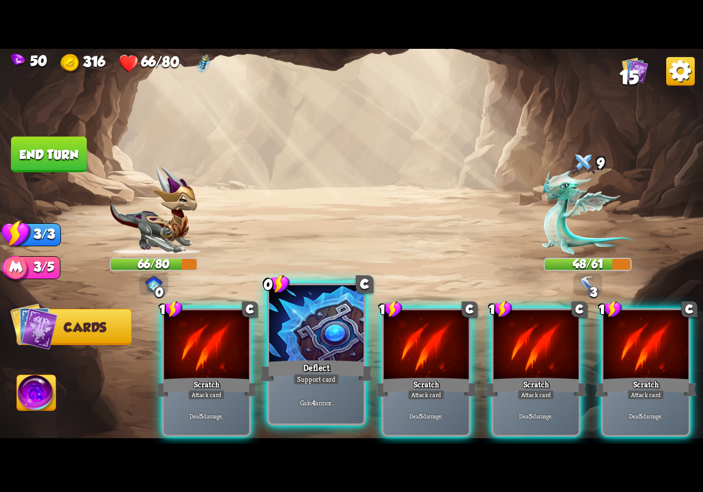
click at [322, 360] on div "Deflect" at bounding box center [316, 370] width 113 height 25
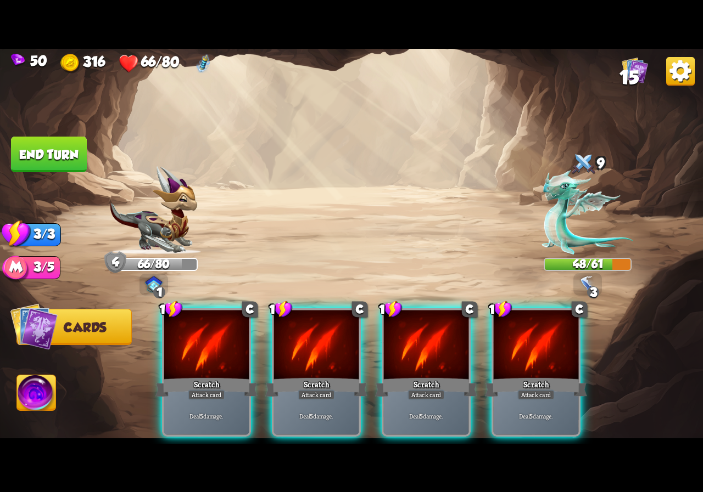
click at [322, 376] on div "Scratch" at bounding box center [316, 387] width 102 height 23
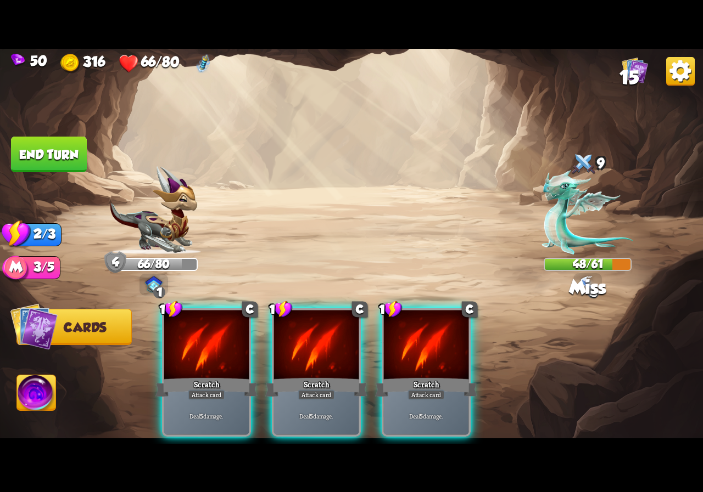
click at [322, 376] on div "Scratch" at bounding box center [316, 387] width 102 height 23
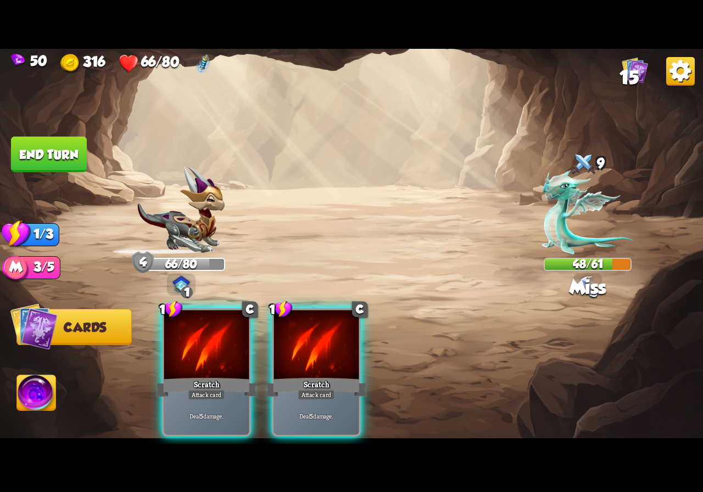
click at [322, 376] on div "Scratch" at bounding box center [316, 387] width 102 height 23
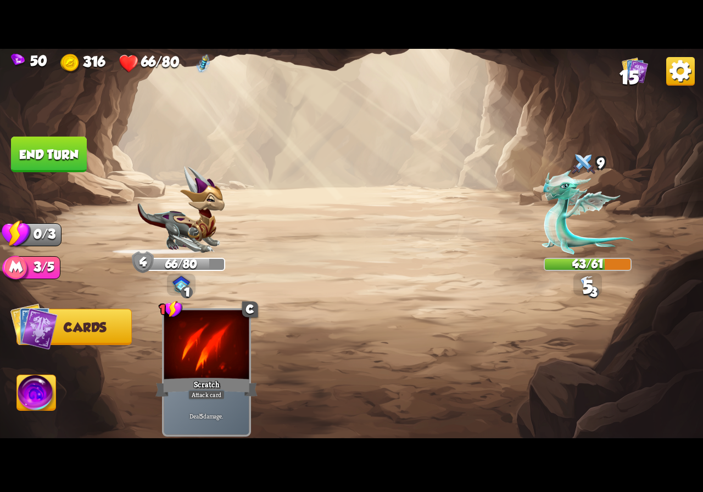
click at [57, 153] on button "End turn" at bounding box center [49, 154] width 76 height 36
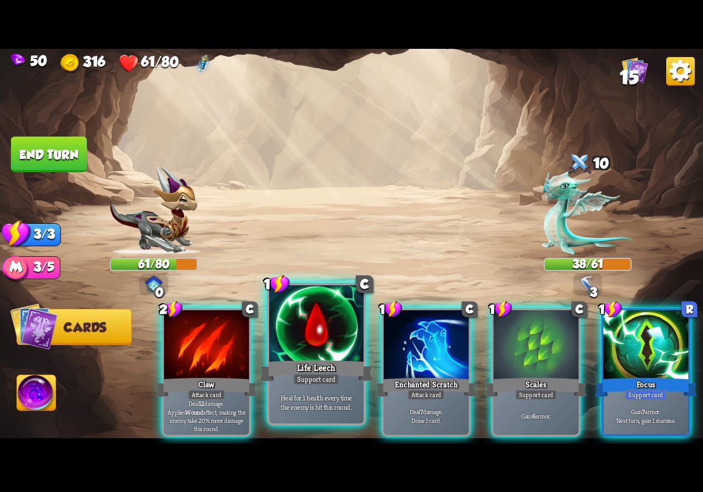
click at [298, 369] on div "Life Leech" at bounding box center [316, 370] width 113 height 25
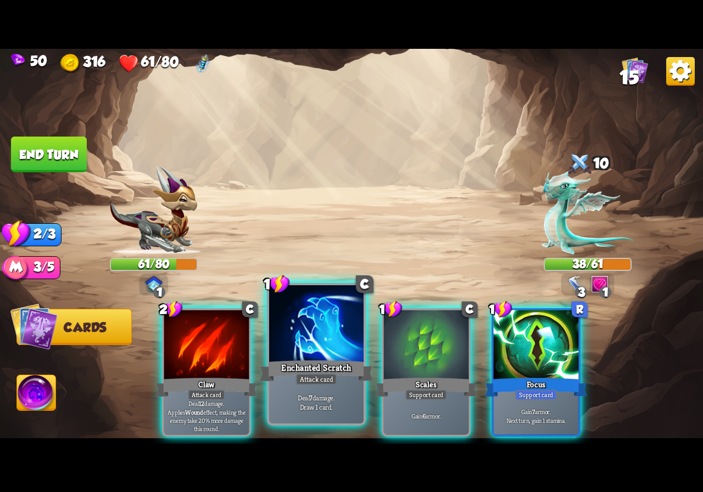
click at [310, 354] on div at bounding box center [316, 325] width 94 height 80
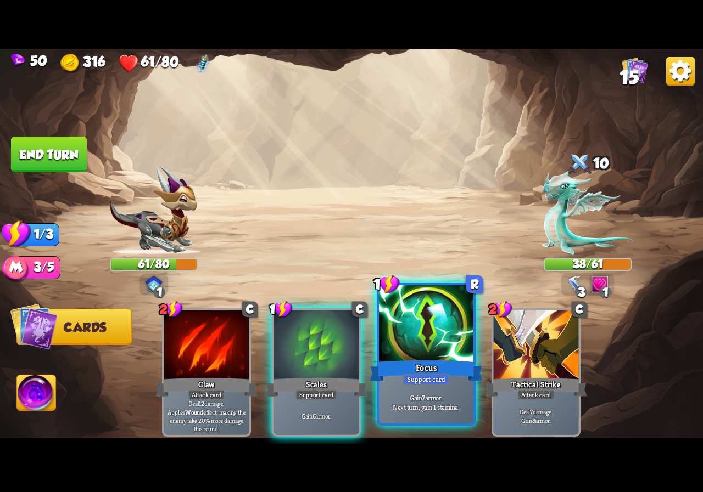
click at [428, 350] on div at bounding box center [426, 325] width 94 height 80
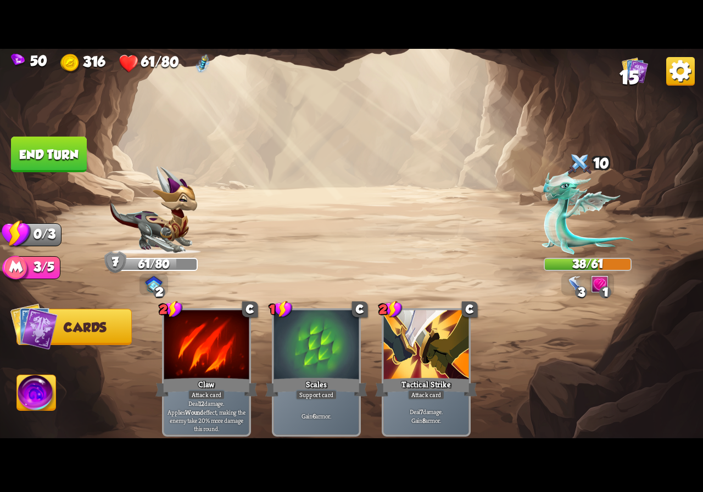
click at [49, 165] on button "End turn" at bounding box center [49, 155] width 76 height 36
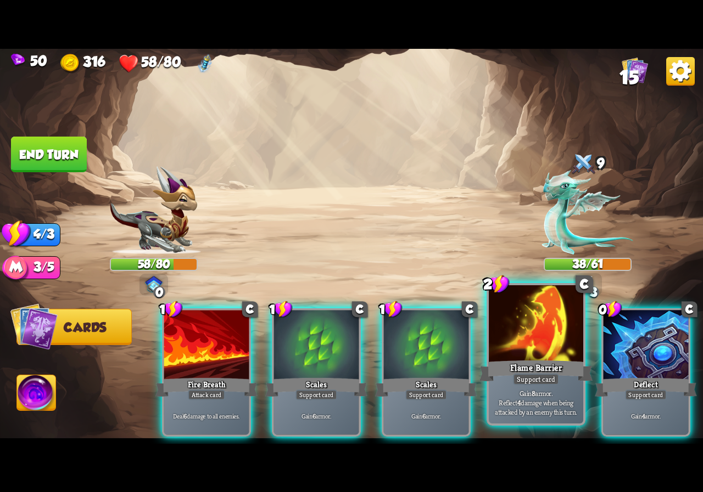
click at [546, 340] on div at bounding box center [536, 325] width 94 height 80
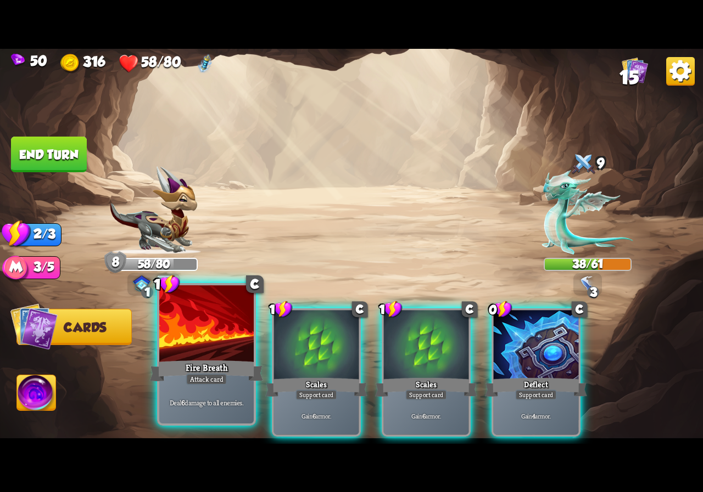
click at [210, 357] on div at bounding box center [206, 325] width 94 height 80
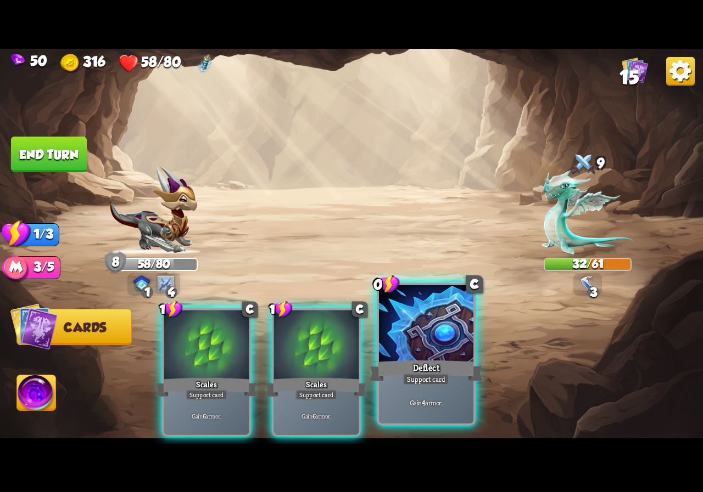
click at [396, 348] on div at bounding box center [426, 325] width 94 height 80
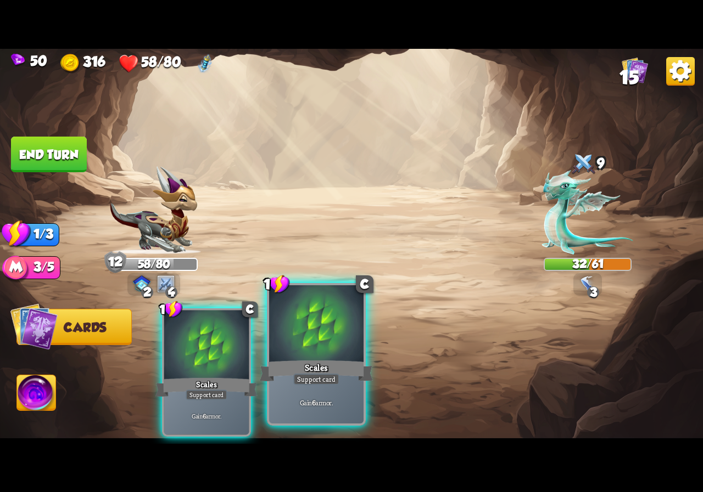
click at [312, 348] on div at bounding box center [316, 325] width 94 height 80
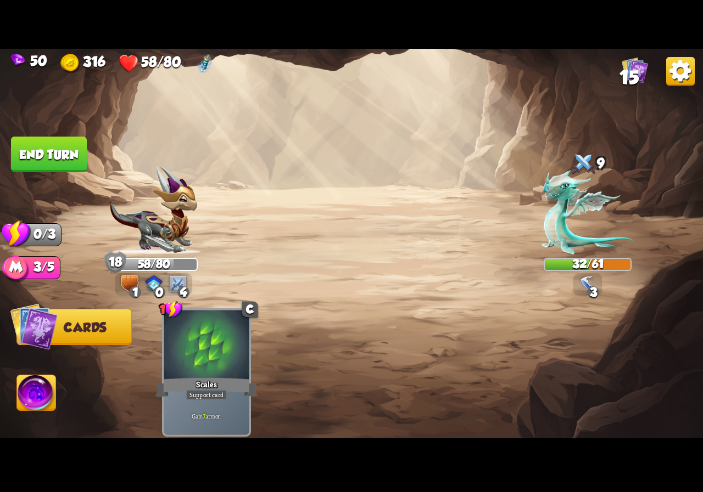
click at [55, 149] on button "End turn" at bounding box center [49, 155] width 76 height 36
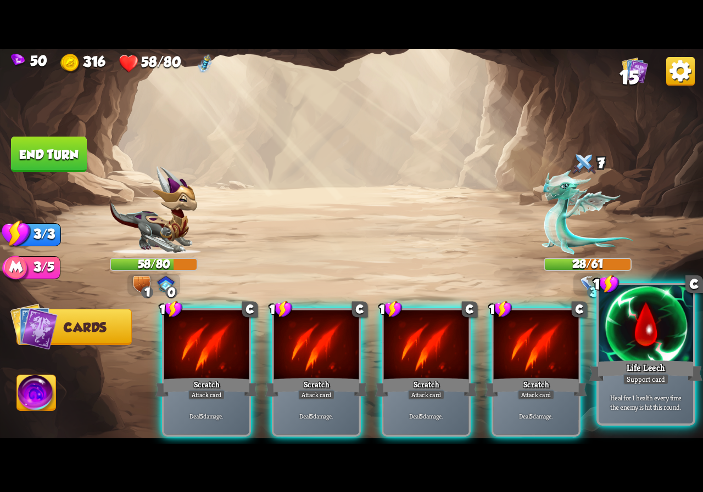
click at [636, 392] on div "Heal for 1 health every time the enemy is hit this round." at bounding box center [645, 403] width 94 height 41
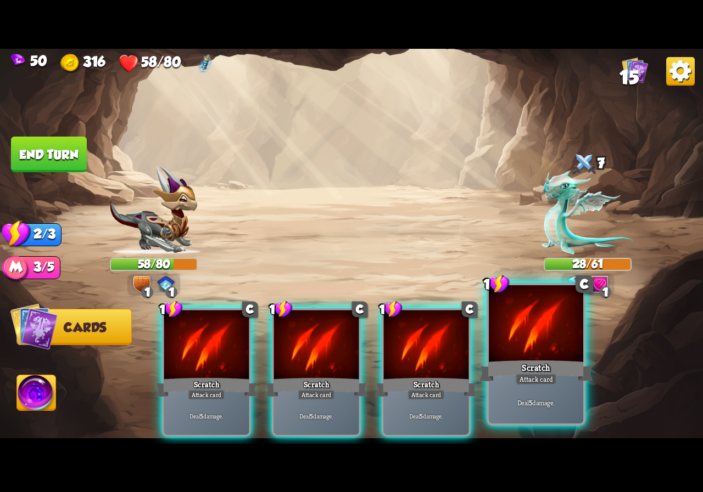
click at [535, 374] on div "Attack card" at bounding box center [535, 380] width 41 height 12
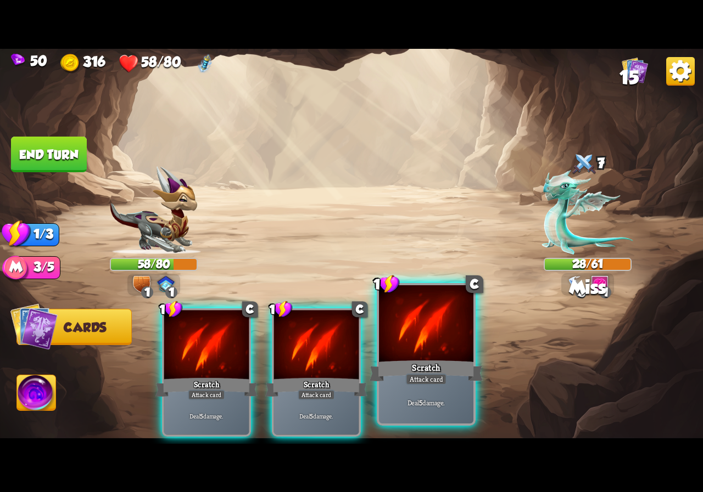
click at [392, 358] on div "Scratch" at bounding box center [425, 370] width 113 height 25
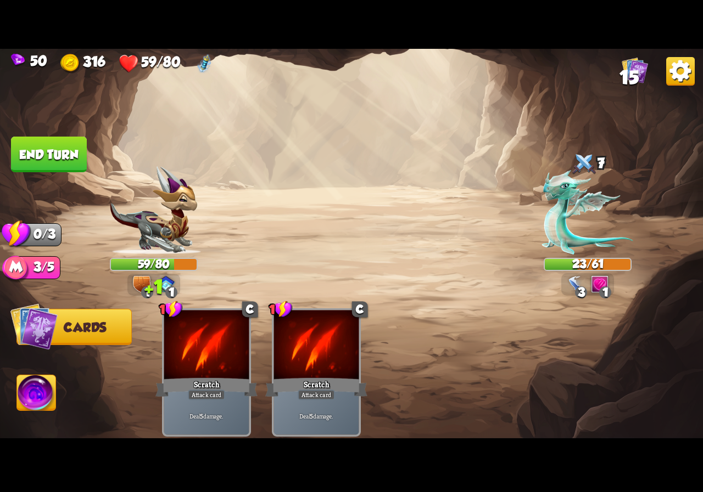
click at [54, 156] on button "End turn" at bounding box center [49, 155] width 76 height 36
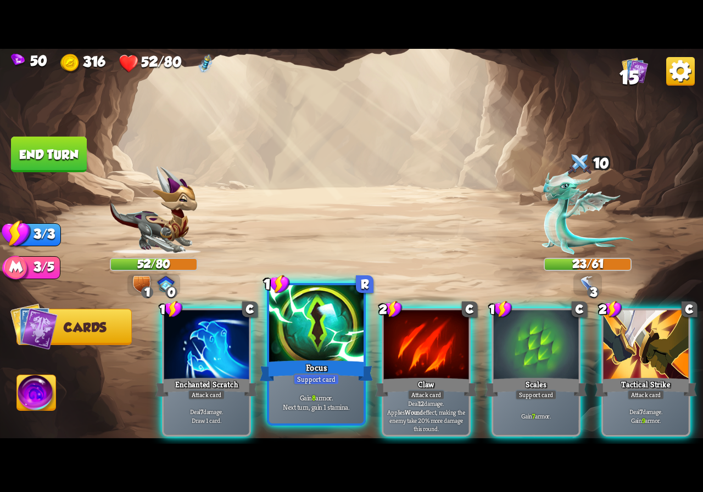
click at [303, 343] on div at bounding box center [316, 325] width 94 height 80
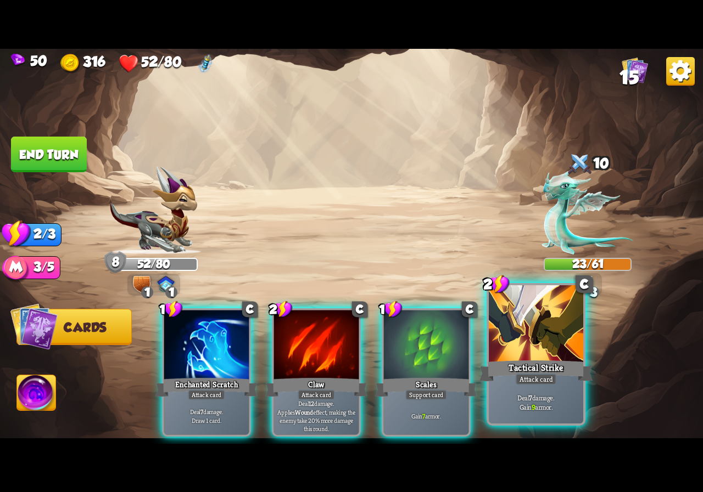
click at [512, 349] on div at bounding box center [536, 325] width 94 height 80
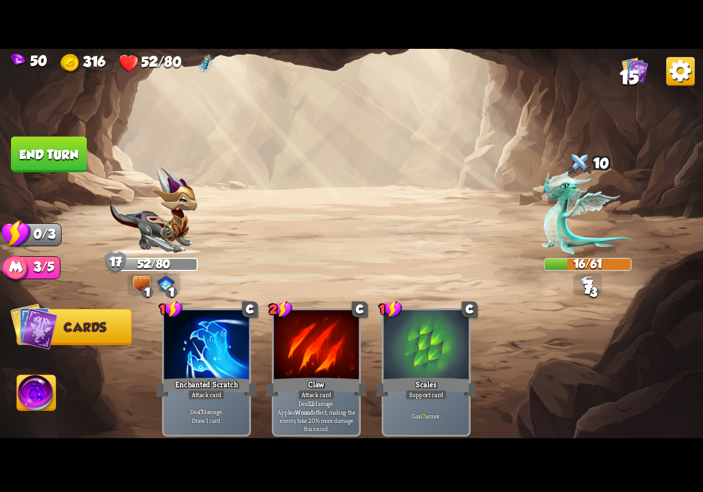
click at [61, 152] on button "End turn" at bounding box center [48, 154] width 77 height 36
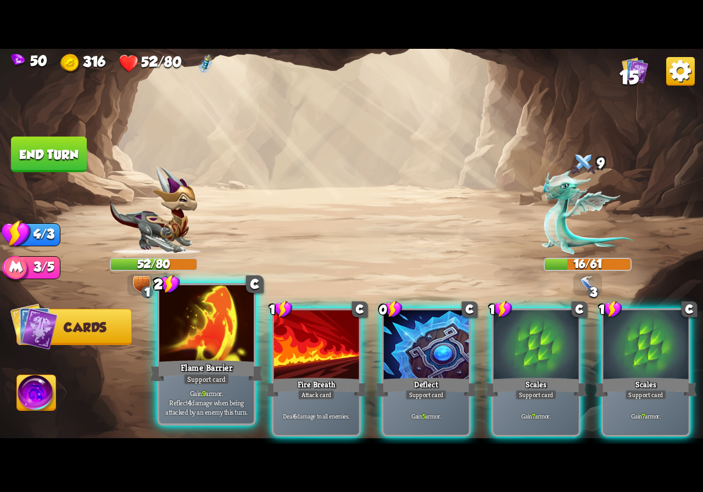
click at [223, 350] on div at bounding box center [206, 325] width 94 height 80
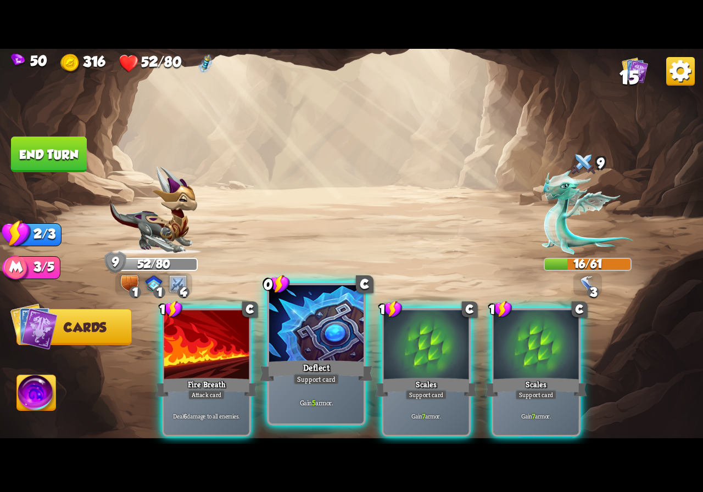
click at [317, 347] on div at bounding box center [316, 325] width 94 height 80
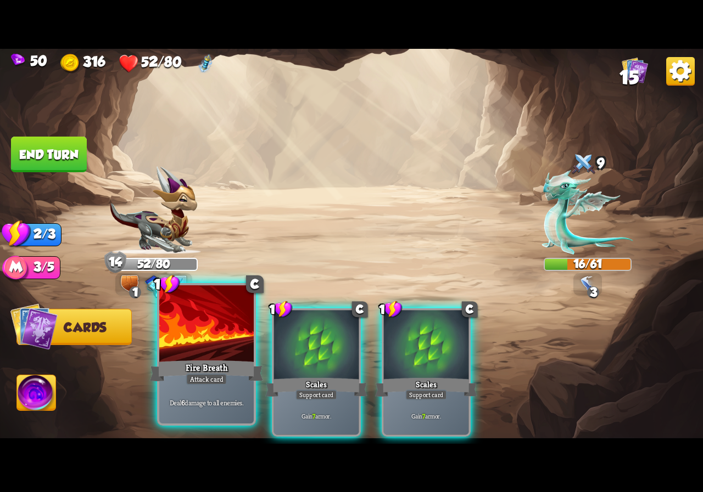
click at [223, 348] on div at bounding box center [206, 325] width 94 height 80
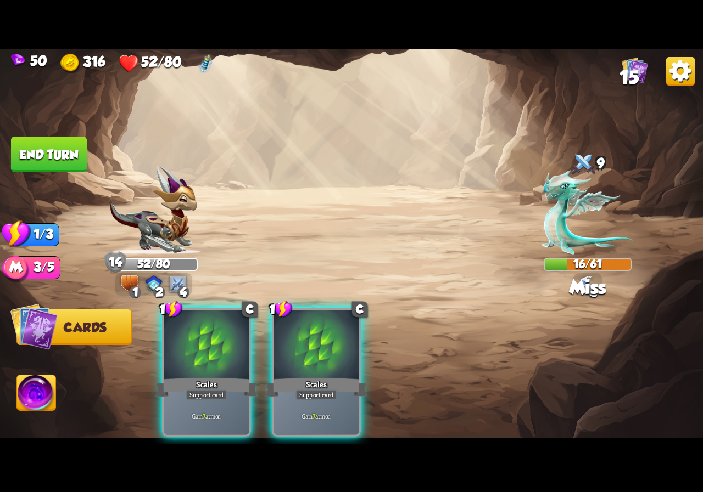
click at [58, 153] on button "End turn" at bounding box center [49, 154] width 76 height 36
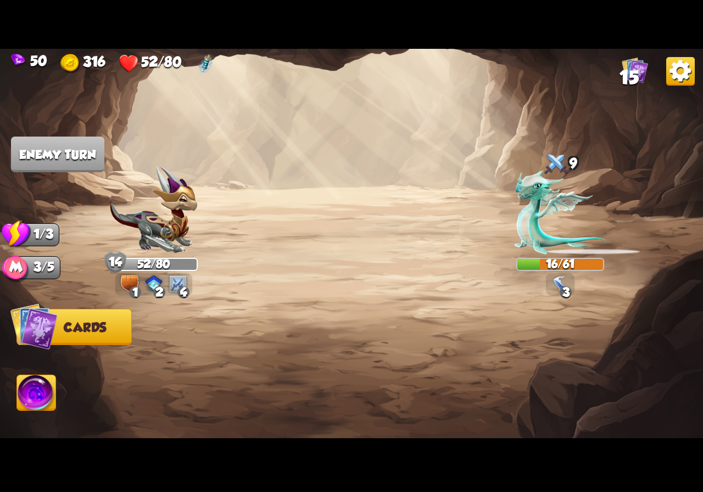
click at [588, 286] on div at bounding box center [422, 356] width 562 height 176
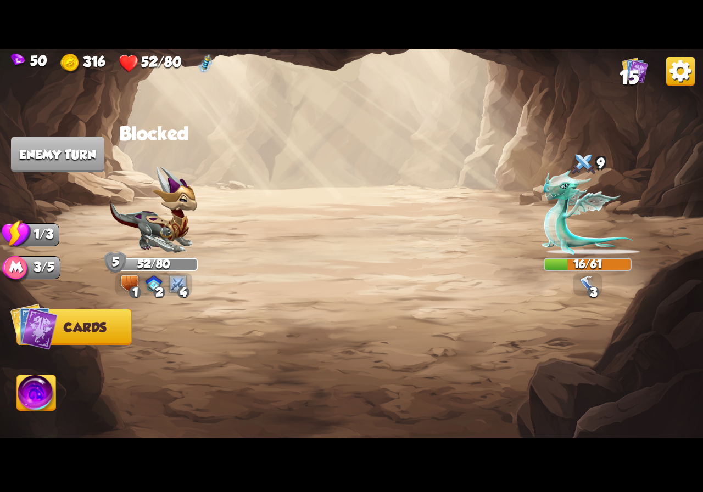
click at [588, 286] on img at bounding box center [588, 285] width 18 height 18
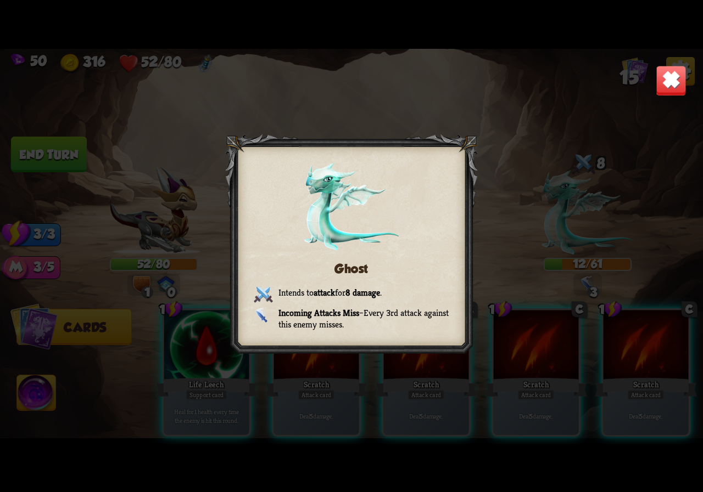
click at [658, 79] on img at bounding box center [670, 80] width 31 height 31
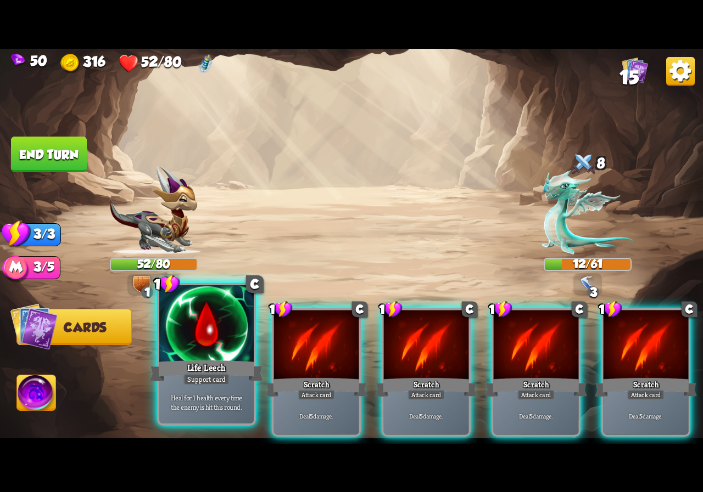
click at [198, 350] on div at bounding box center [206, 325] width 94 height 80
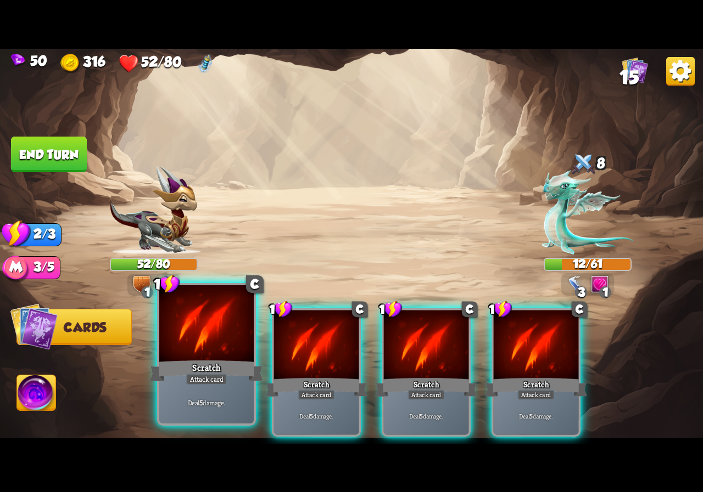
click at [207, 356] on div at bounding box center [206, 325] width 94 height 80
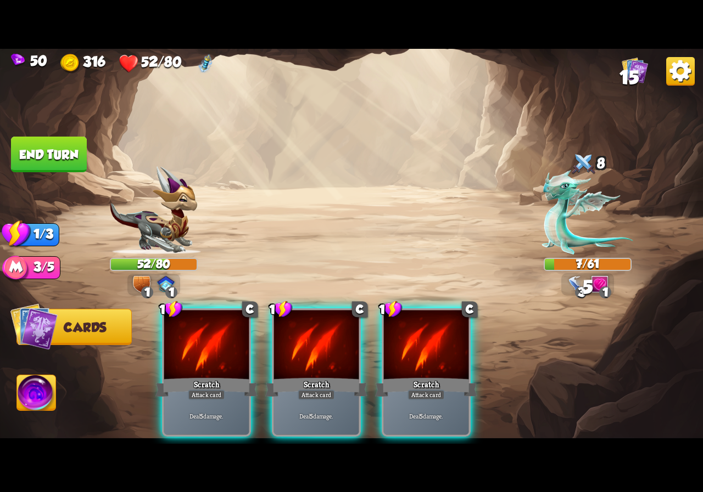
click at [207, 356] on div at bounding box center [206, 346] width 85 height 72
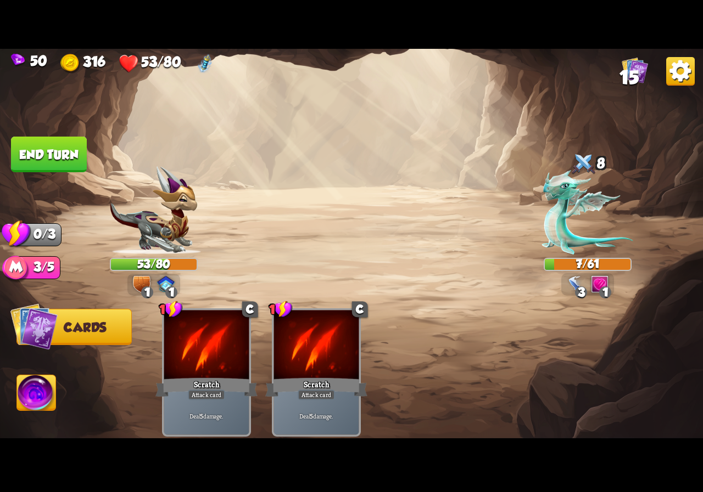
click at [71, 159] on button "End turn" at bounding box center [49, 155] width 76 height 36
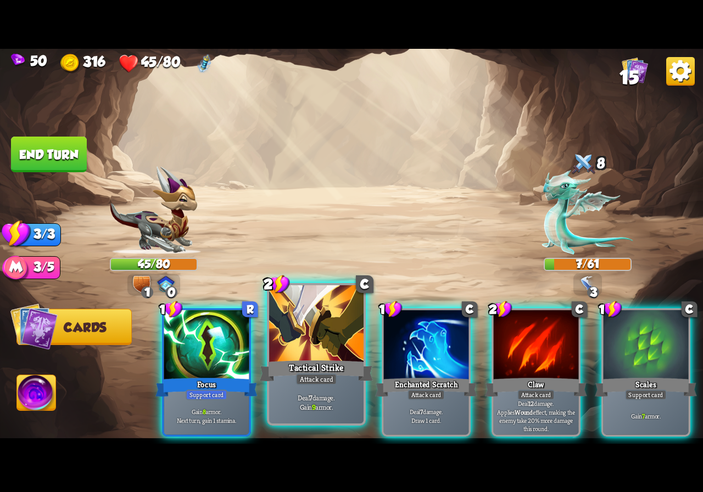
click at [322, 358] on div "Tactical Strike" at bounding box center [316, 370] width 113 height 25
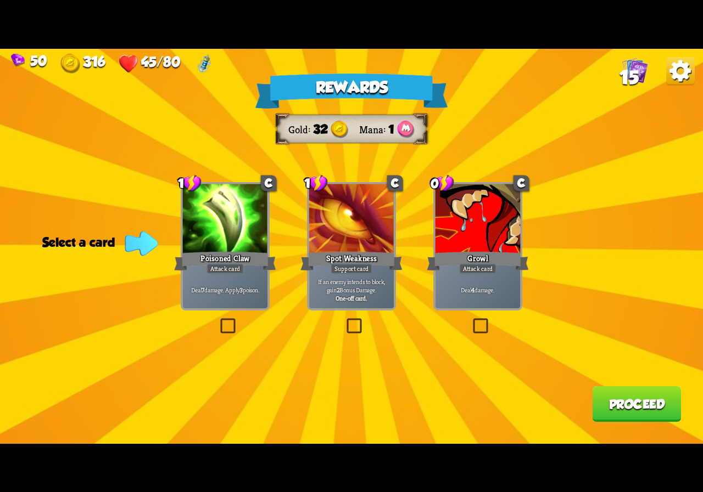
click at [218, 321] on label at bounding box center [218, 321] width 0 height 0
click at [0, 0] on input "checkbox" at bounding box center [0, 0] width 0 height 0
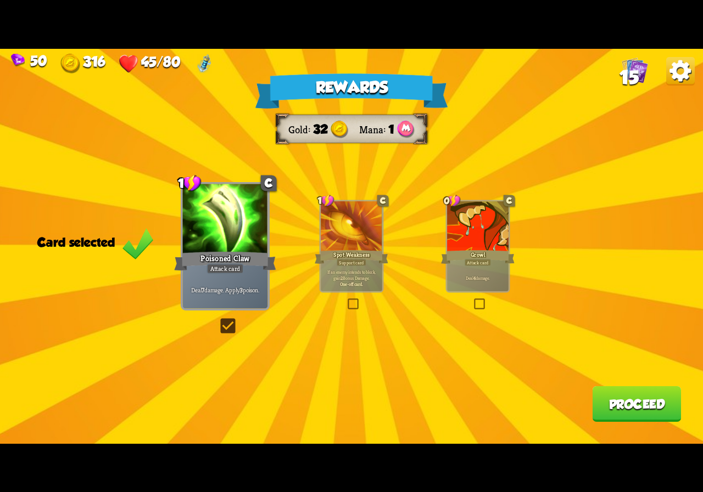
click at [472, 300] on label at bounding box center [472, 300] width 0 height 0
click at [0, 0] on input "checkbox" at bounding box center [0, 0] width 0 height 0
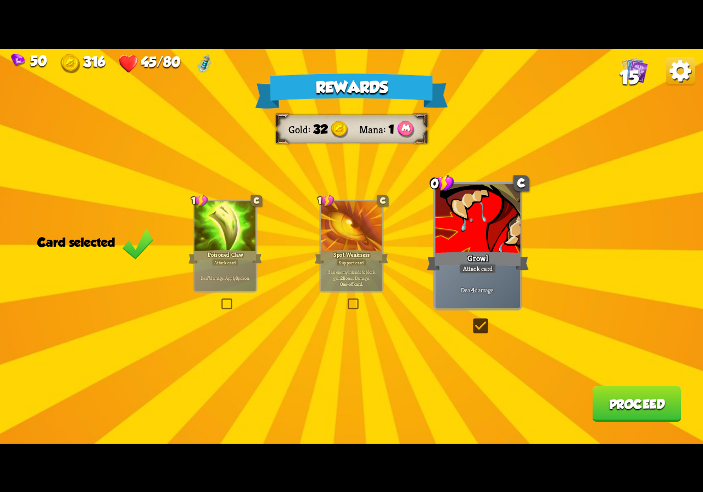
click at [220, 300] on label at bounding box center [220, 300] width 0 height 0
click at [0, 0] on input "checkbox" at bounding box center [0, 0] width 0 height 0
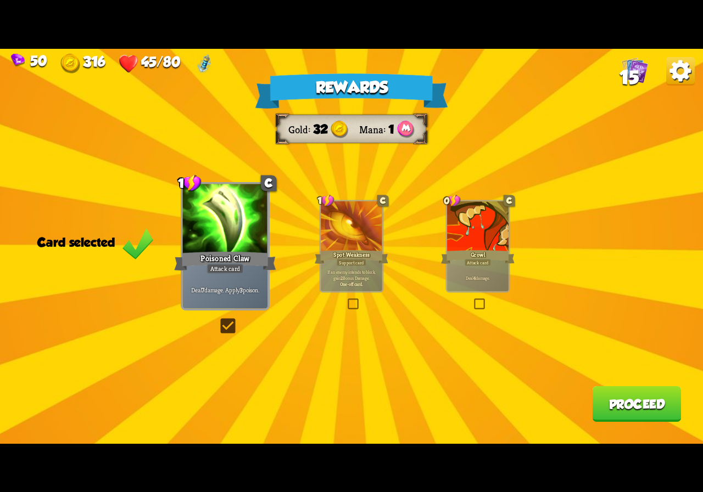
click at [597, 388] on button "Proceed" at bounding box center [636, 404] width 89 height 36
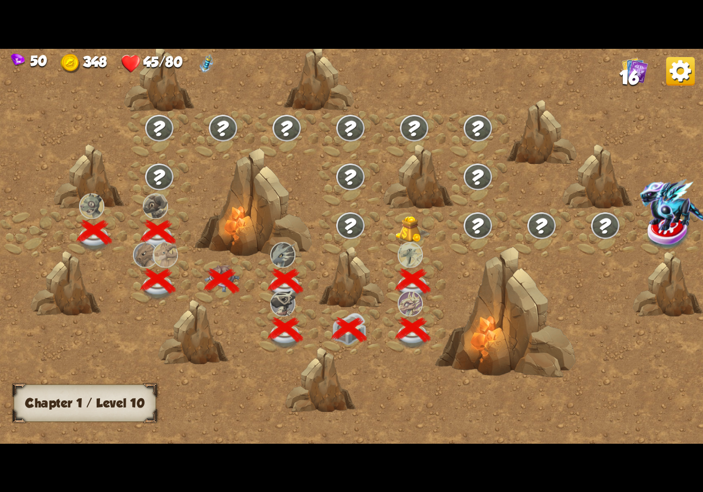
click at [415, 226] on img at bounding box center [412, 229] width 35 height 27
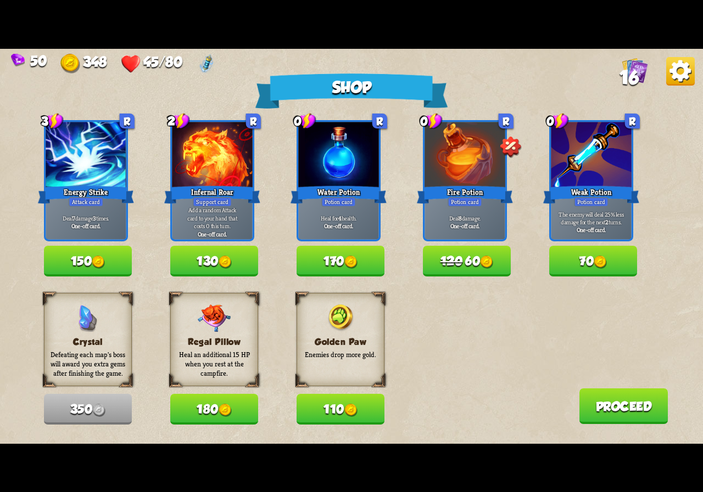
click at [76, 262] on button "150" at bounding box center [88, 261] width 88 height 31
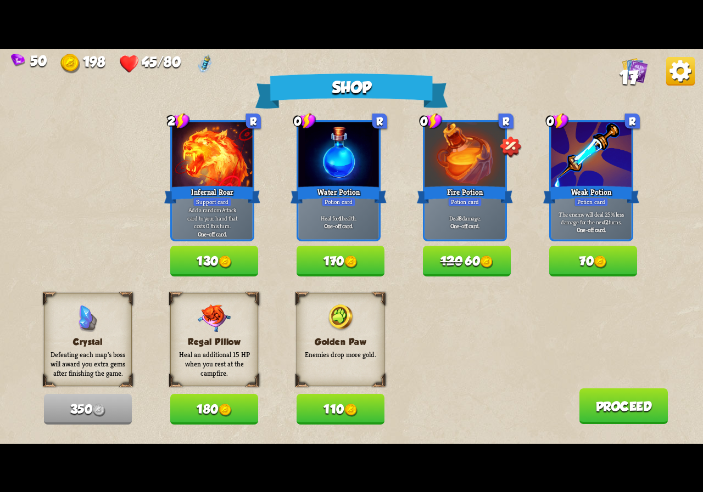
click at [210, 405] on button "180" at bounding box center [214, 409] width 88 height 31
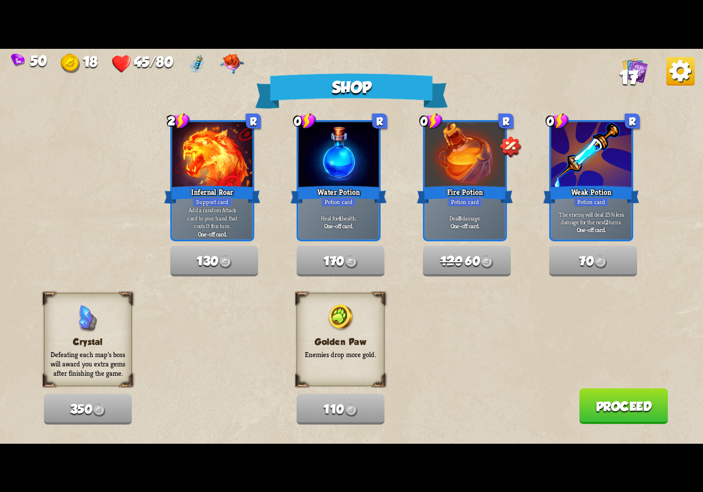
click at [621, 404] on button "Proceed" at bounding box center [623, 407] width 89 height 36
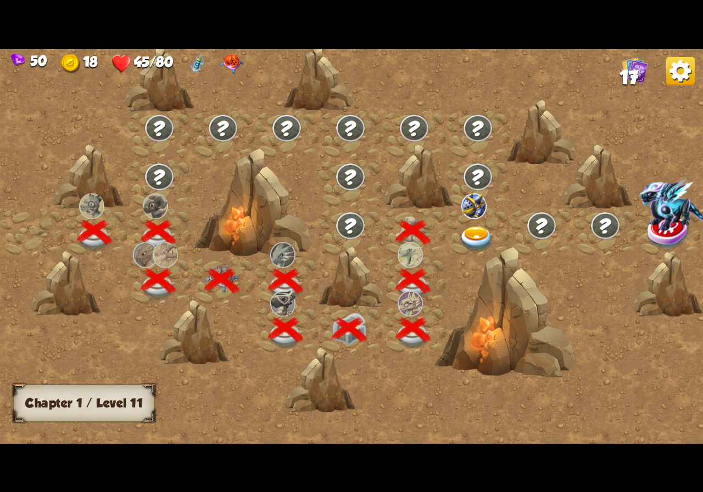
scroll to position [0, 167]
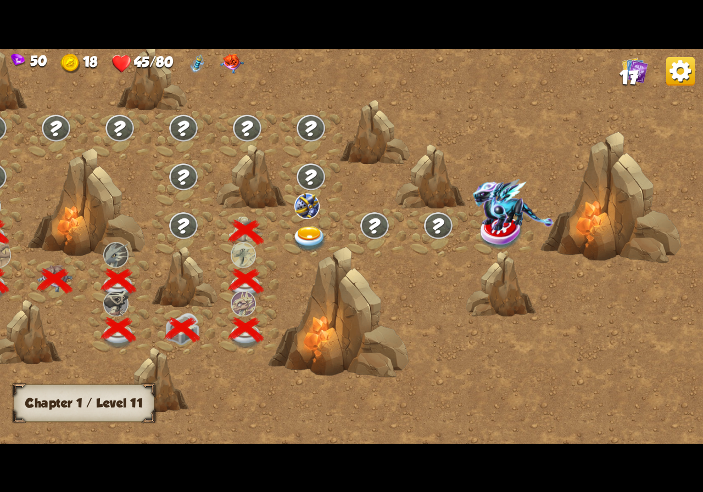
click at [309, 226] on img at bounding box center [309, 239] width 35 height 26
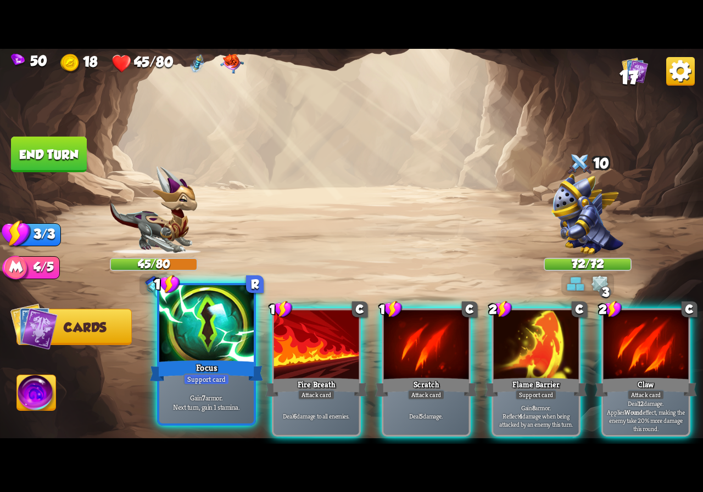
click at [221, 352] on div at bounding box center [206, 325] width 94 height 80
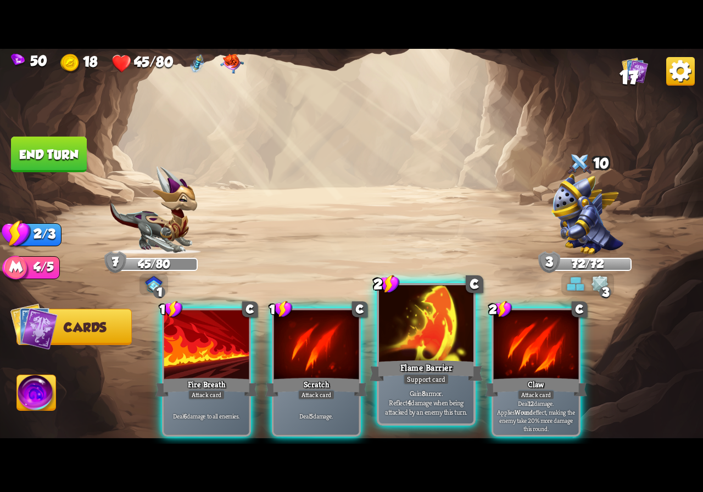
click at [424, 346] on div at bounding box center [426, 325] width 94 height 80
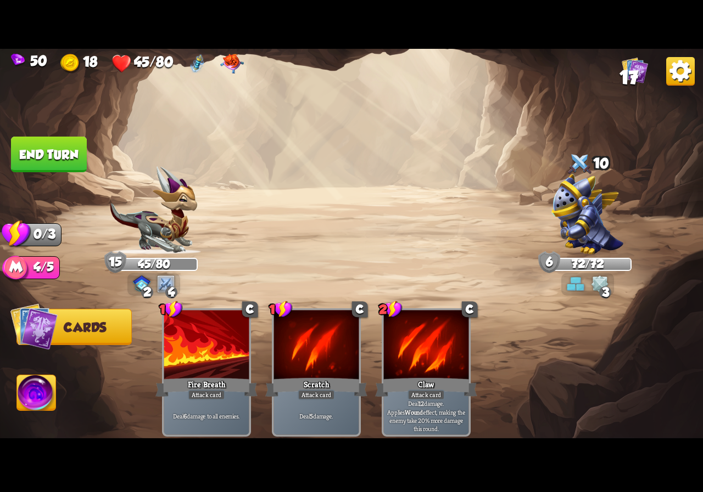
click at [67, 155] on button "End turn" at bounding box center [49, 155] width 76 height 36
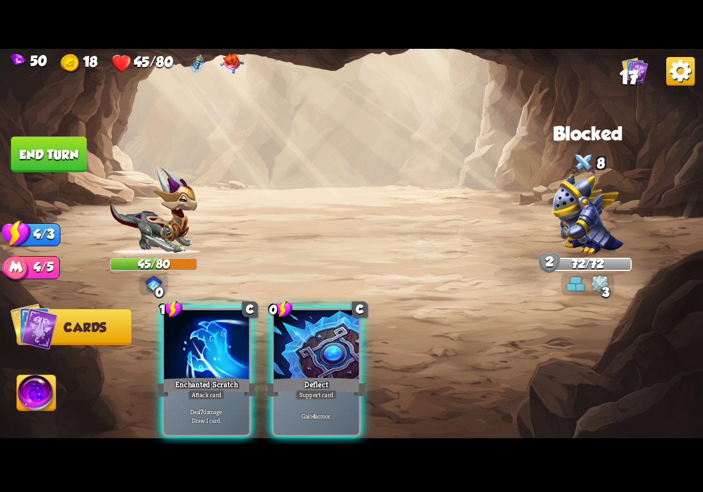
click at [51, 373] on img at bounding box center [351, 246] width 703 height 395
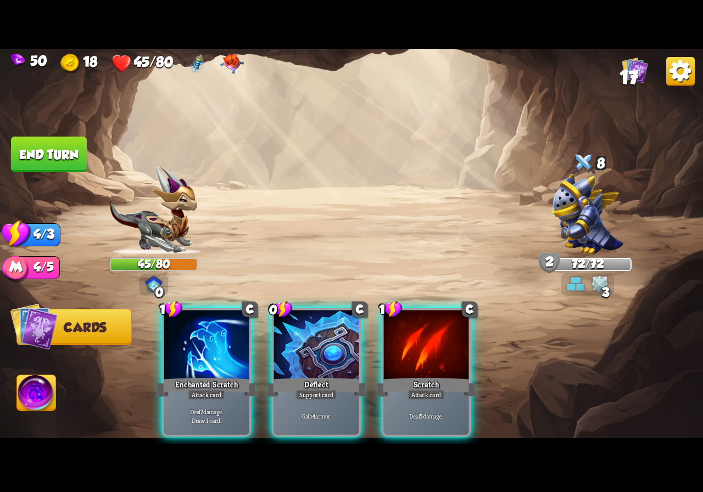
click at [44, 388] on img at bounding box center [36, 395] width 39 height 40
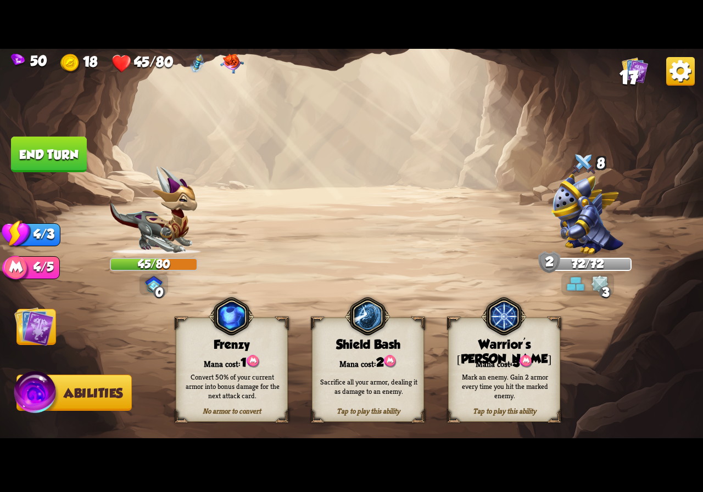
click at [534, 378] on div "Mark an enemy. Gain 2 armor every time you hit the marked enemy." at bounding box center [504, 387] width 101 height 28
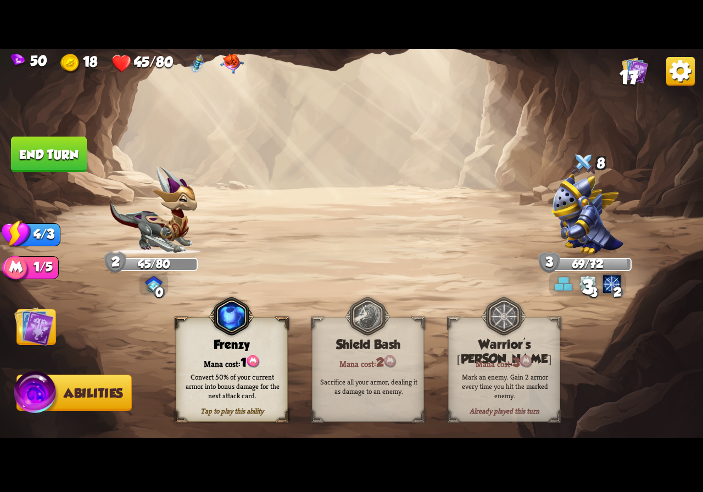
click at [32, 363] on img at bounding box center [351, 246] width 703 height 395
click at [35, 310] on img at bounding box center [34, 327] width 40 height 40
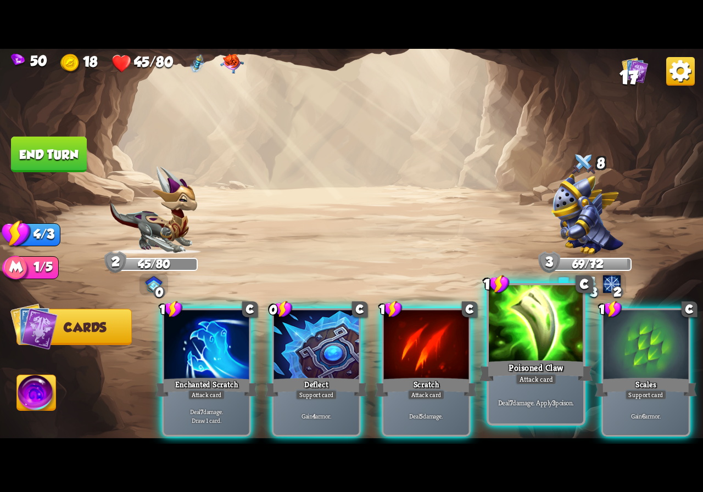
click at [538, 352] on div at bounding box center [536, 325] width 94 height 80
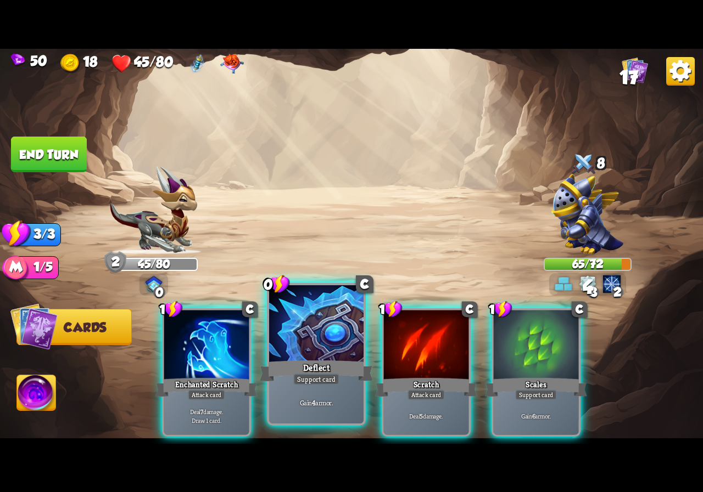
click at [321, 364] on div "Deflect" at bounding box center [316, 370] width 113 height 25
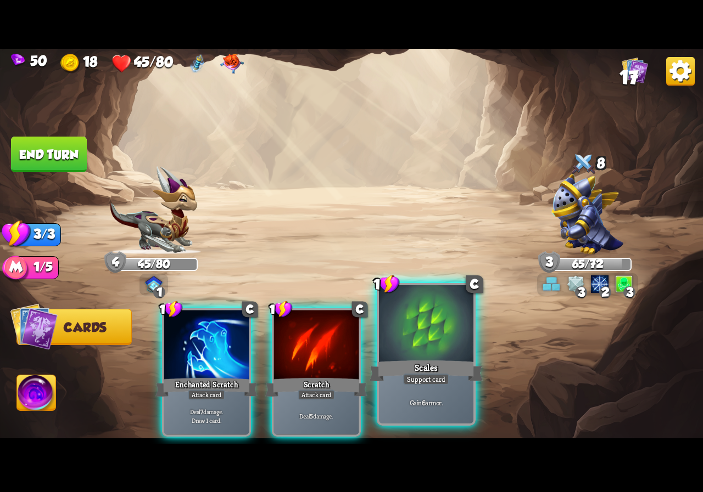
click at [404, 362] on div "Scales" at bounding box center [425, 370] width 113 height 25
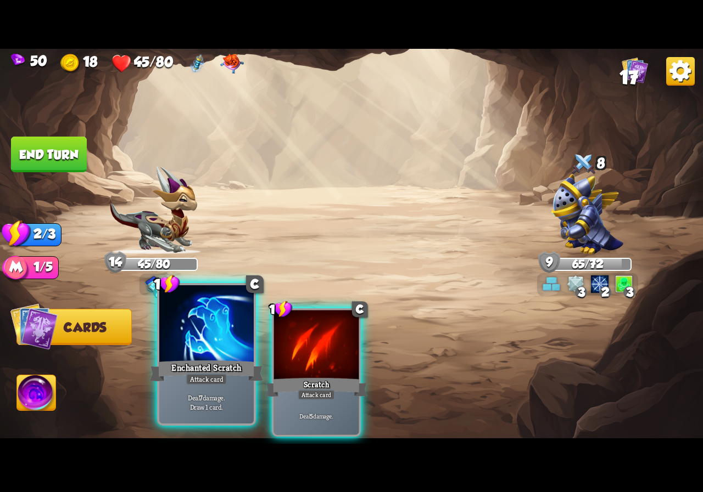
click at [222, 349] on div at bounding box center [206, 325] width 94 height 80
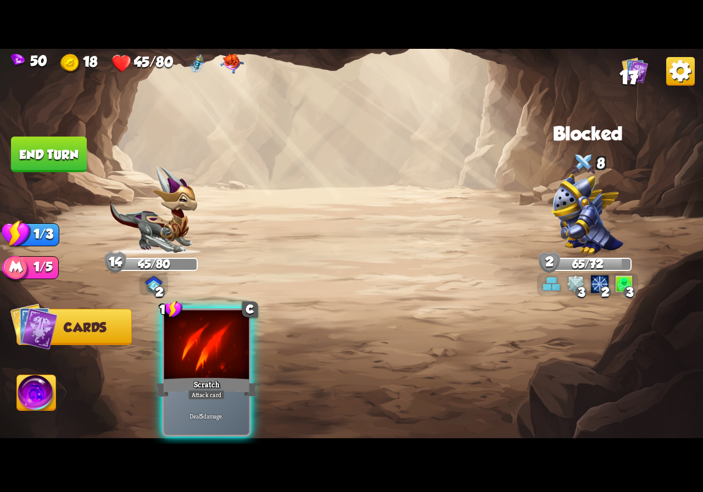
click at [222, 349] on div at bounding box center [206, 346] width 85 height 72
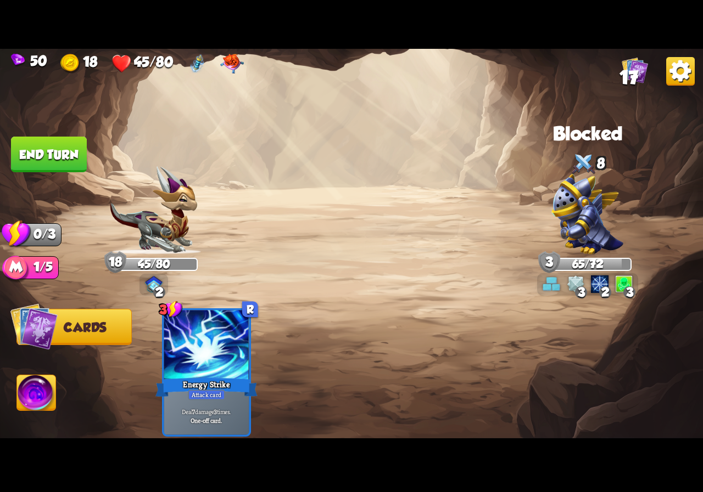
click at [68, 161] on button "End turn" at bounding box center [48, 154] width 76 height 36
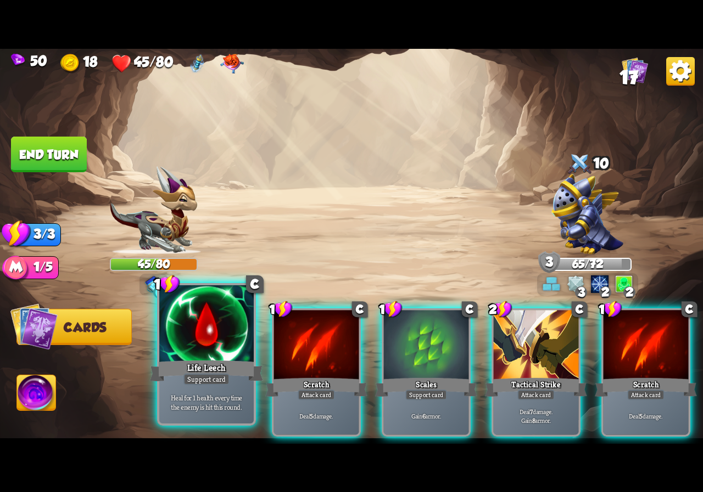
click at [199, 354] on div at bounding box center [206, 325] width 94 height 80
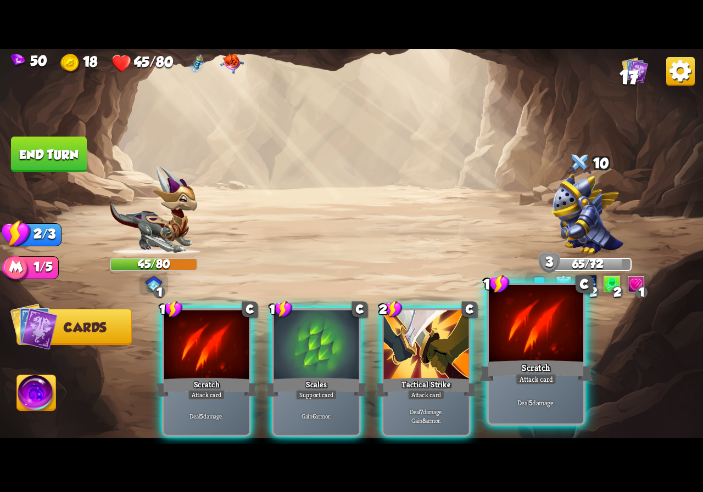
click at [560, 366] on div "Scratch" at bounding box center [535, 370] width 113 height 25
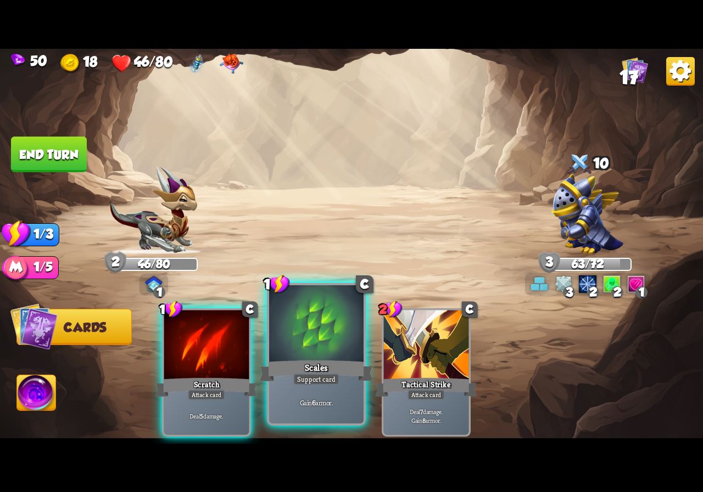
click at [293, 343] on div at bounding box center [316, 325] width 94 height 80
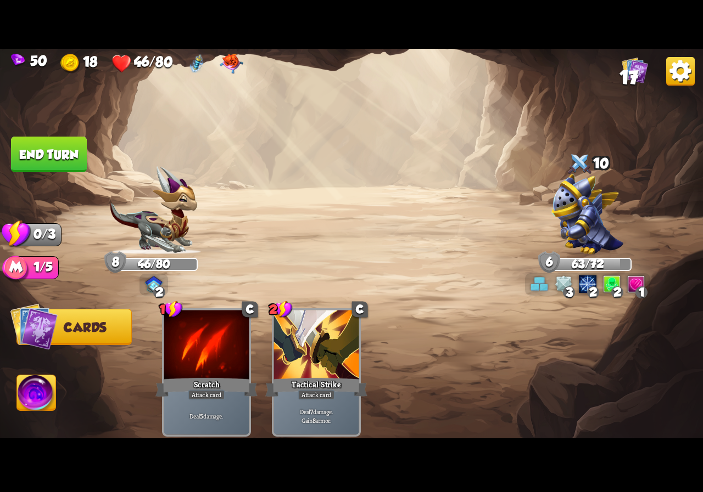
click at [57, 143] on button "End turn" at bounding box center [49, 155] width 76 height 36
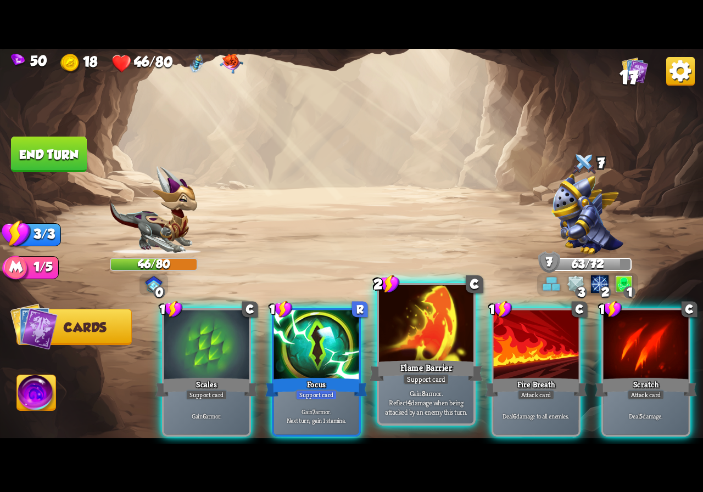
click at [420, 349] on div at bounding box center [426, 325] width 94 height 80
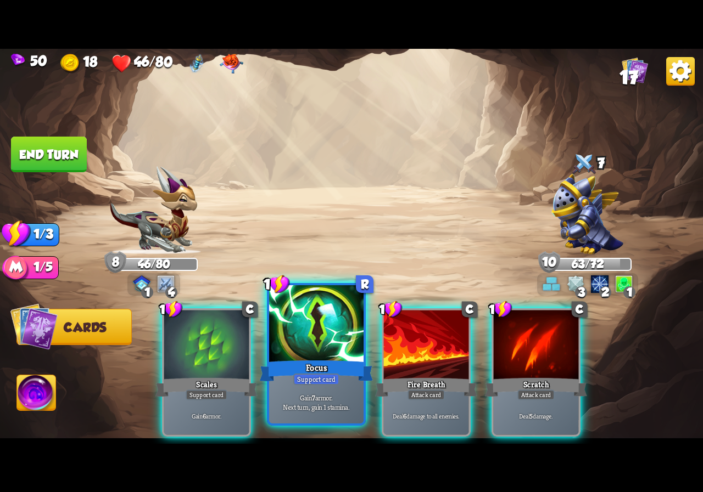
click at [324, 352] on div at bounding box center [316, 325] width 94 height 80
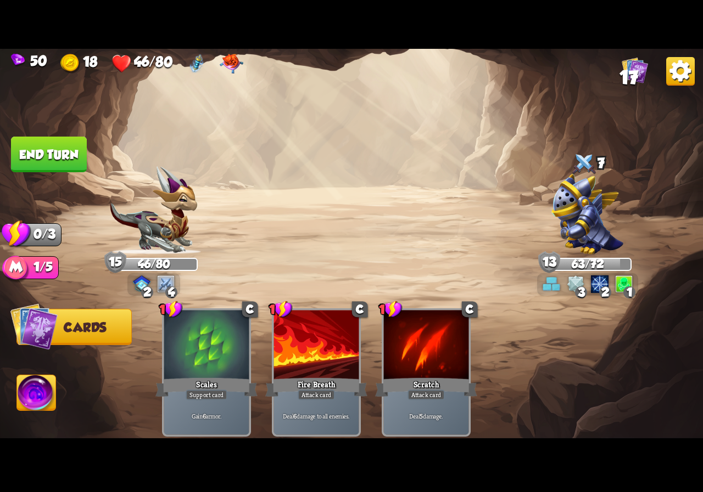
click at [73, 160] on button "End turn" at bounding box center [49, 155] width 76 height 36
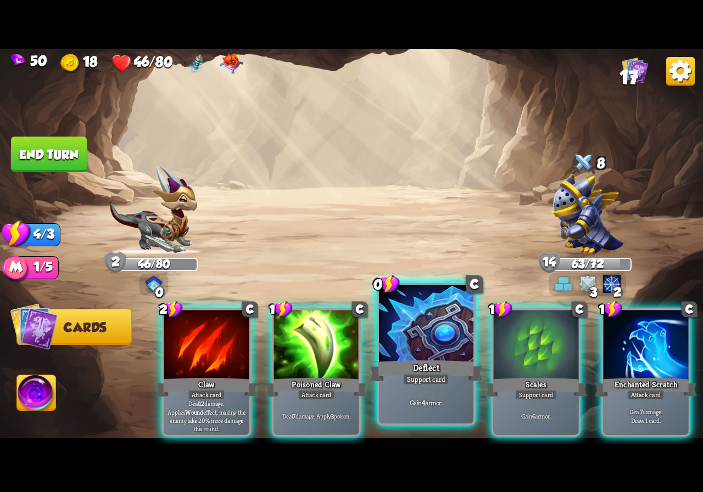
click at [449, 346] on div at bounding box center [426, 325] width 94 height 80
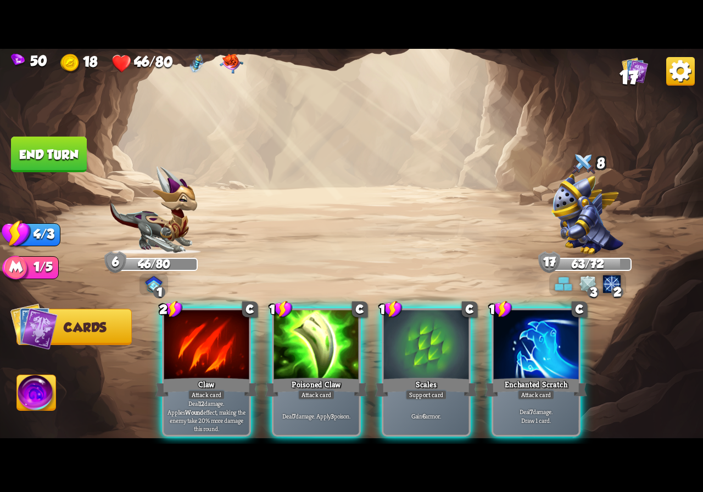
click at [52, 393] on img at bounding box center [36, 395] width 39 height 40
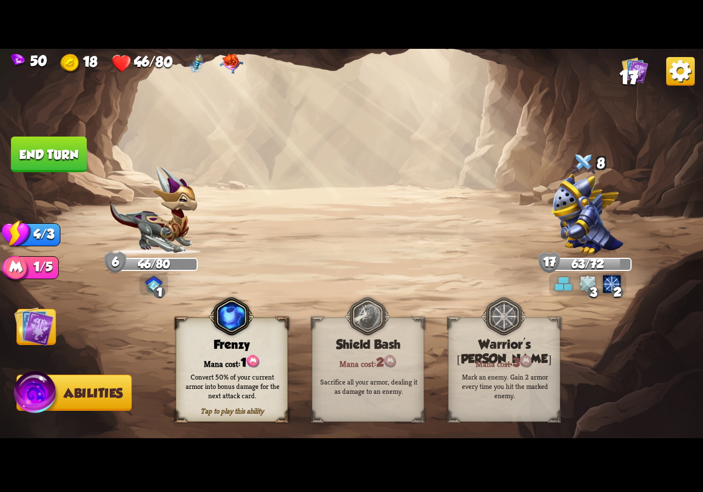
click at [52, 393] on img at bounding box center [36, 394] width 47 height 47
click at [41, 333] on img at bounding box center [34, 327] width 40 height 40
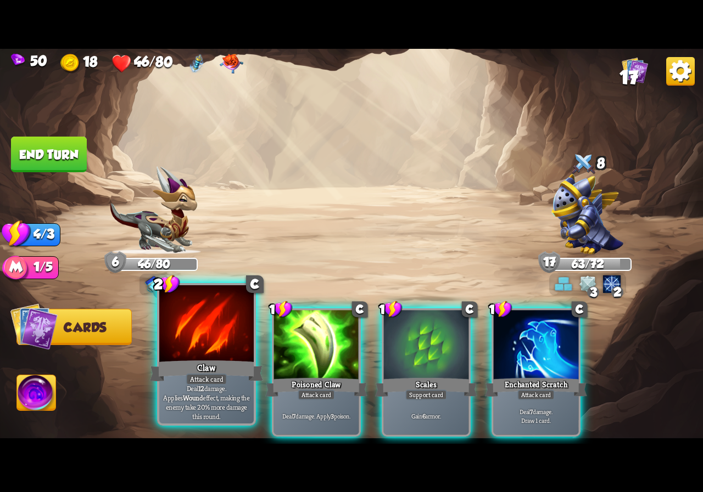
click at [194, 335] on div at bounding box center [206, 325] width 94 height 80
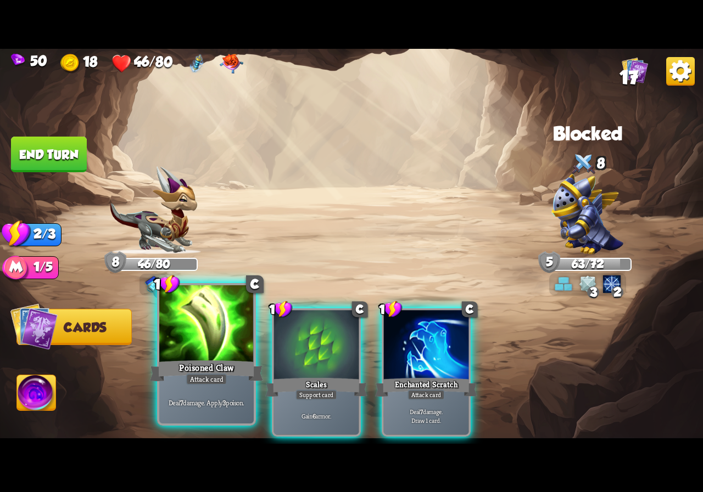
click at [209, 345] on div at bounding box center [206, 325] width 94 height 80
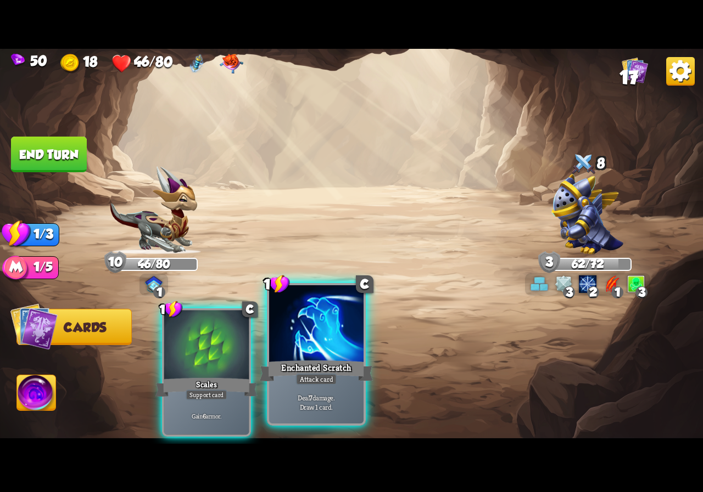
click at [322, 349] on div at bounding box center [316, 325] width 94 height 80
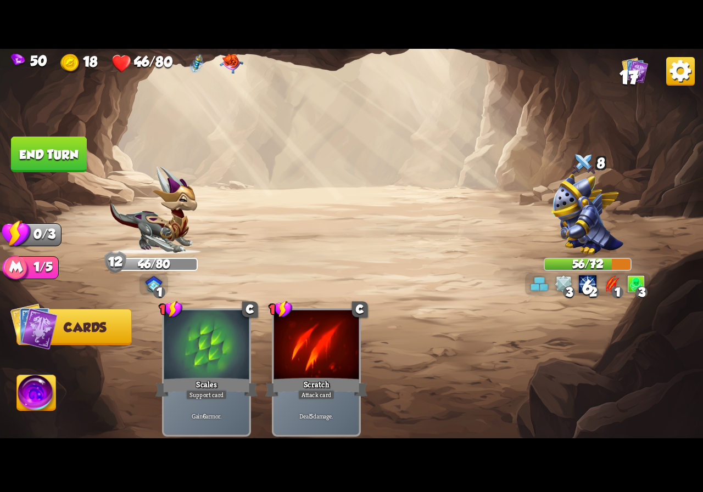
click at [52, 163] on button "End turn" at bounding box center [49, 155] width 76 height 36
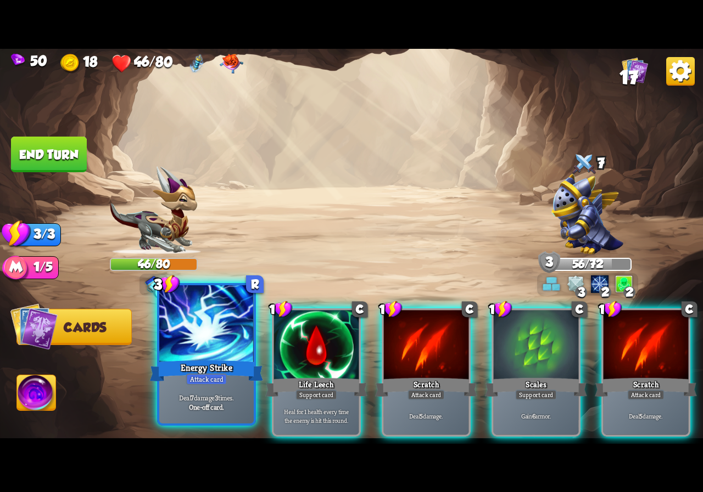
click at [198, 350] on div at bounding box center [206, 325] width 94 height 80
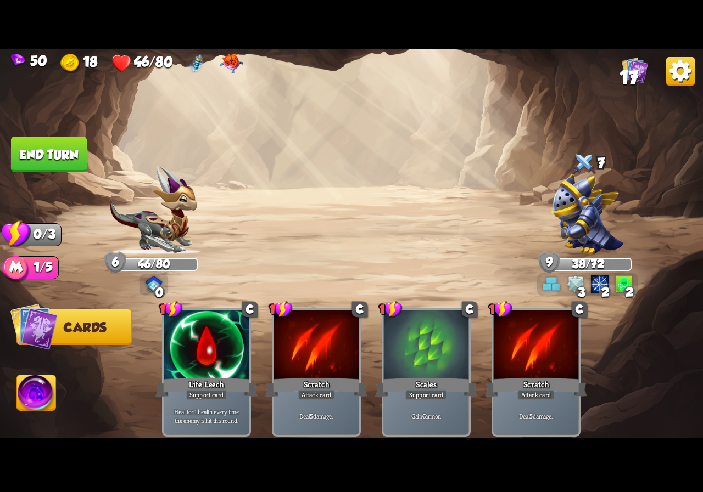
click at [53, 158] on button "End turn" at bounding box center [49, 154] width 76 height 36
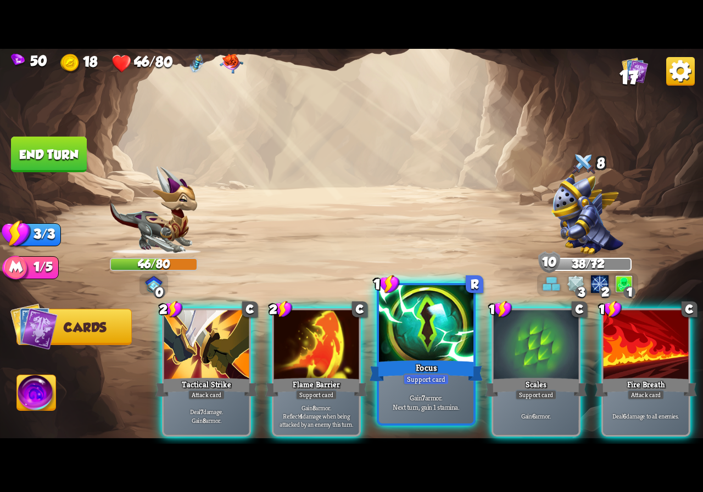
click at [412, 347] on div at bounding box center [426, 325] width 94 height 80
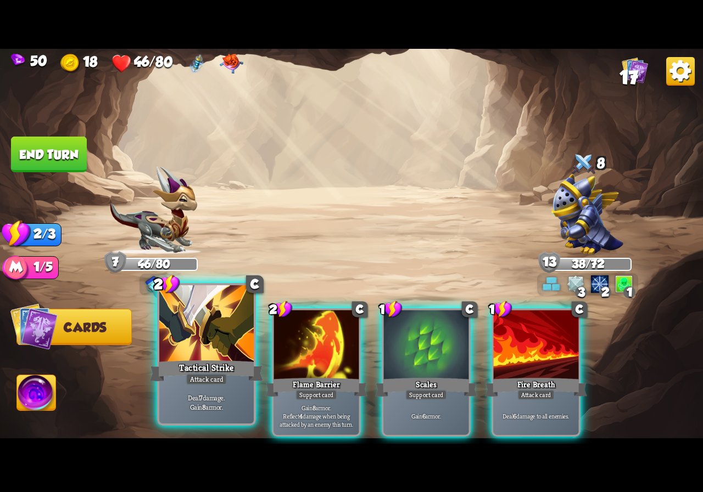
click at [218, 355] on div at bounding box center [206, 325] width 94 height 80
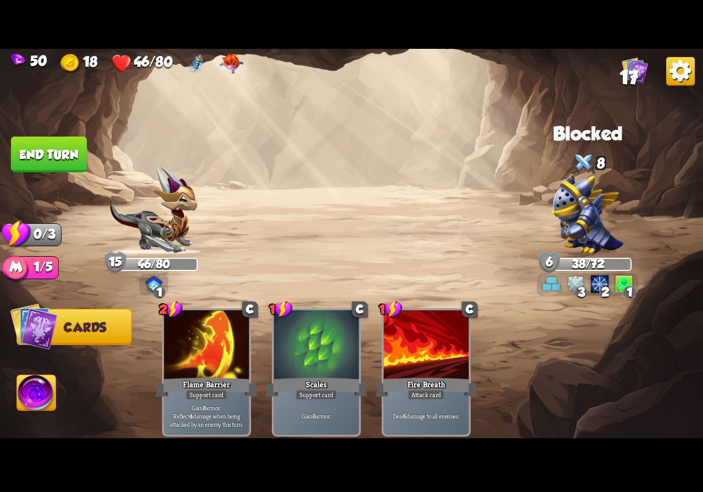
click at [48, 152] on button "End turn" at bounding box center [49, 154] width 76 height 36
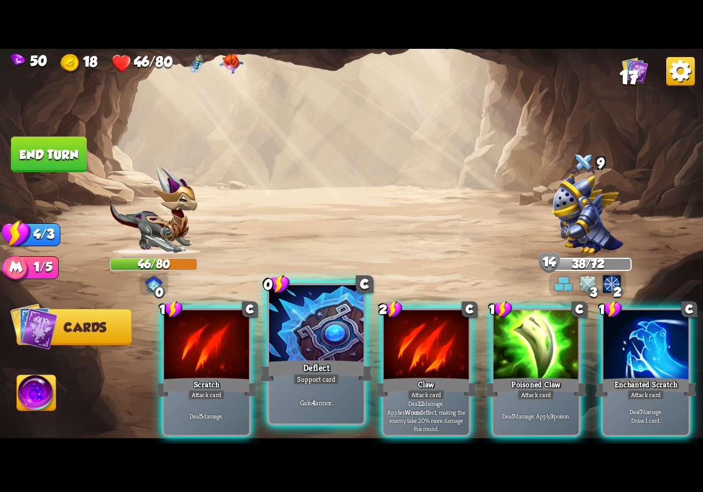
click at [295, 344] on div at bounding box center [316, 325] width 94 height 80
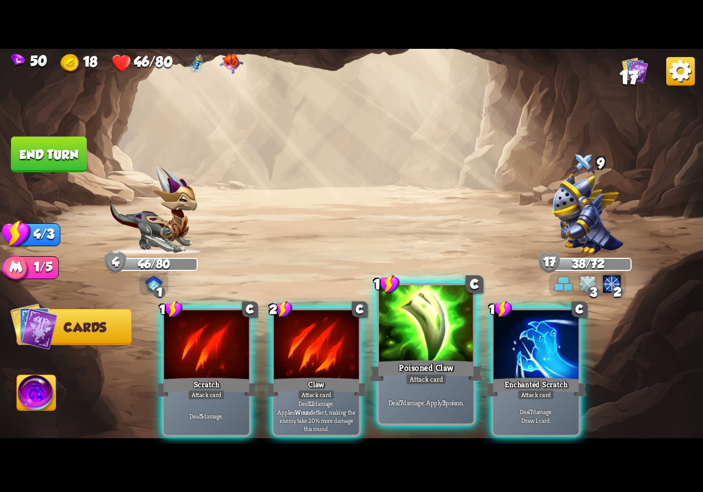
click at [420, 366] on div "Poisoned Claw" at bounding box center [425, 370] width 113 height 25
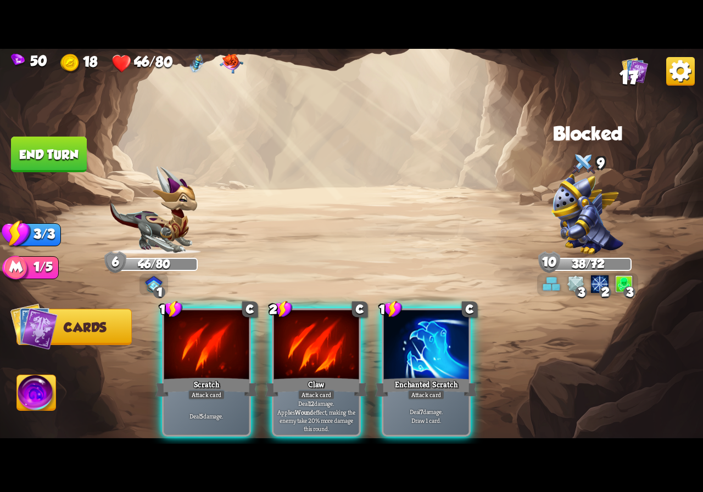
click at [420, 376] on div "Enchanted Scratch" at bounding box center [426, 387] width 102 height 23
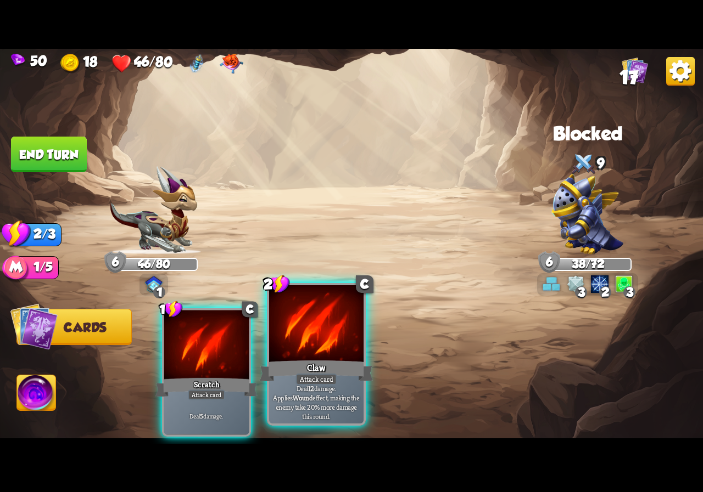
click at [311, 345] on div at bounding box center [316, 325] width 94 height 80
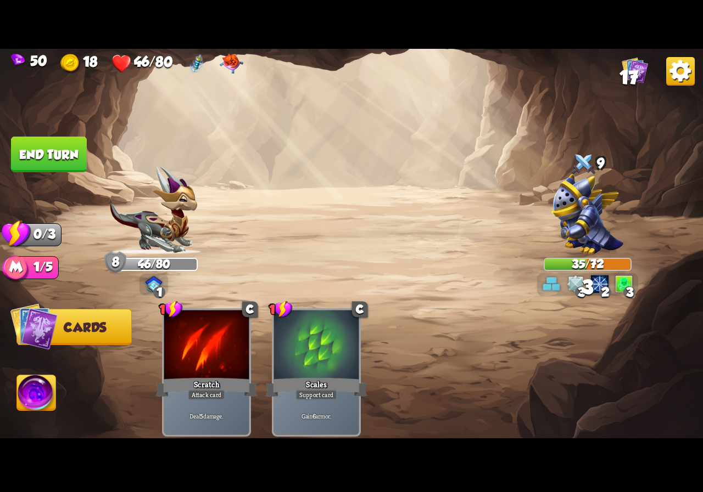
click at [61, 148] on button "End turn" at bounding box center [48, 154] width 77 height 36
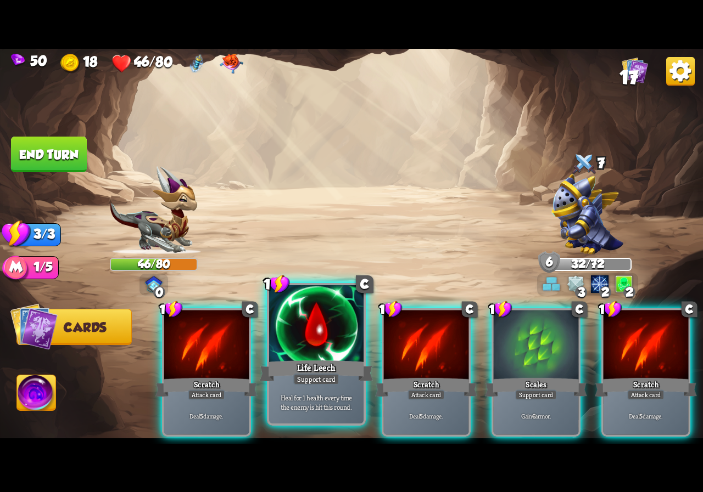
click at [325, 352] on div at bounding box center [316, 325] width 94 height 80
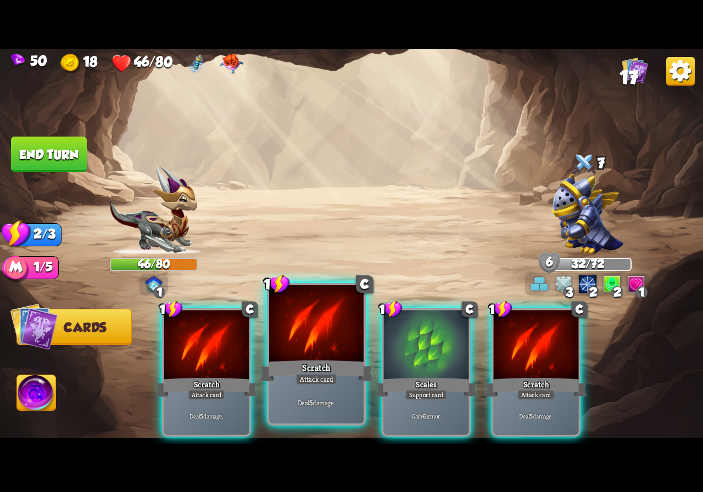
click at [329, 345] on div at bounding box center [316, 325] width 94 height 80
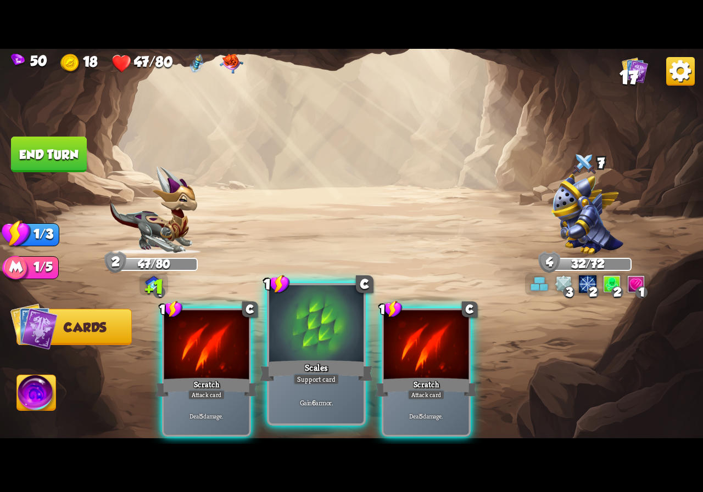
click at [331, 348] on div at bounding box center [316, 325] width 94 height 80
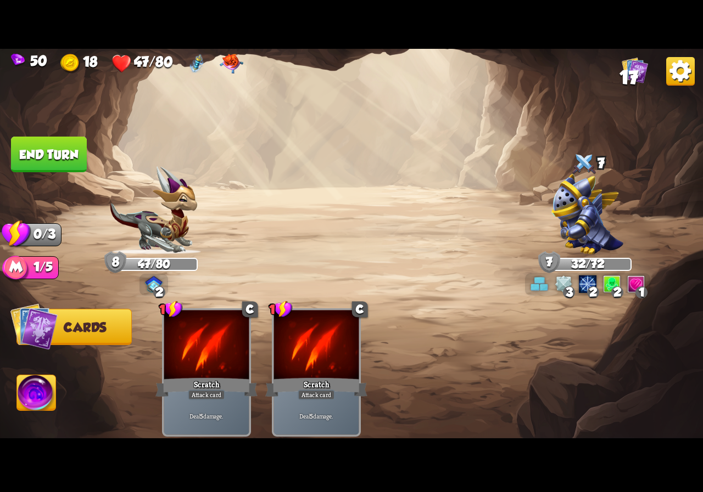
click at [52, 165] on button "End turn" at bounding box center [48, 154] width 76 height 36
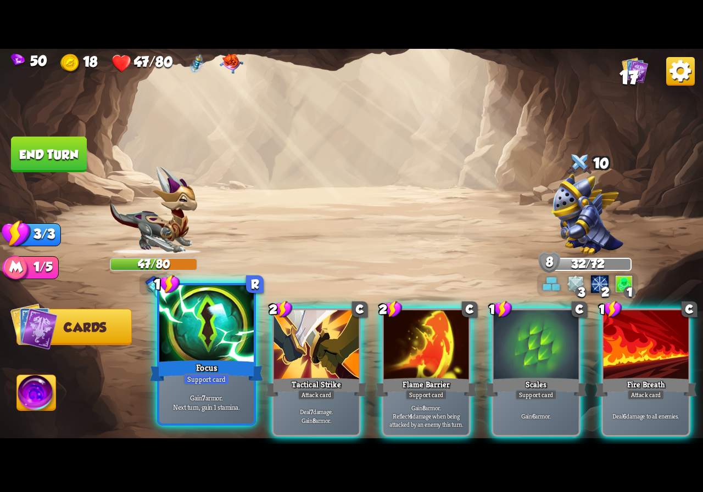
click at [215, 334] on div at bounding box center [206, 325] width 94 height 80
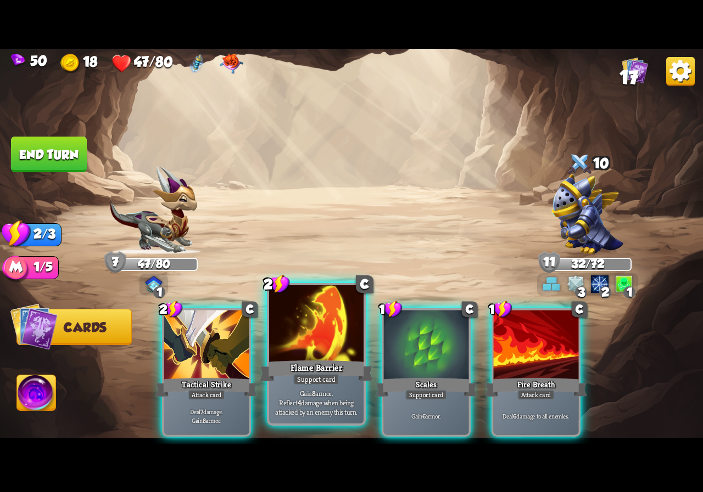
click at [292, 342] on div at bounding box center [316, 325] width 94 height 80
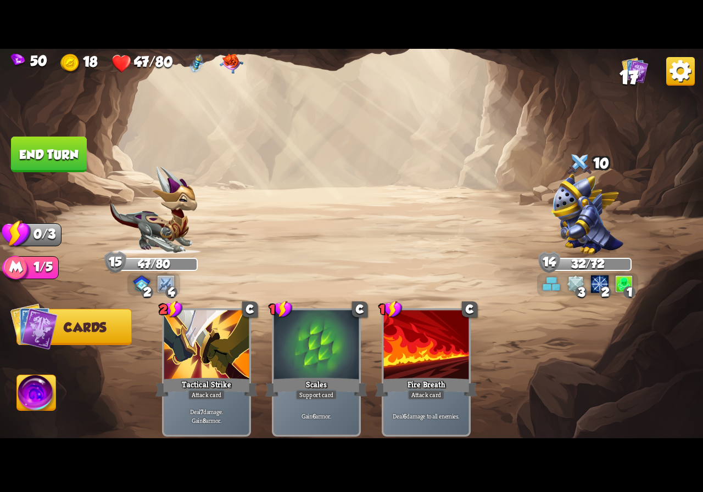
click at [58, 142] on button "End turn" at bounding box center [48, 154] width 77 height 36
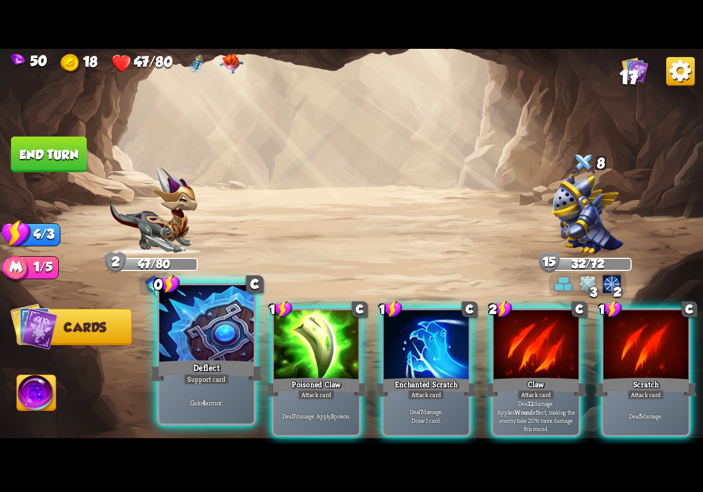
click at [194, 350] on div at bounding box center [206, 325] width 94 height 80
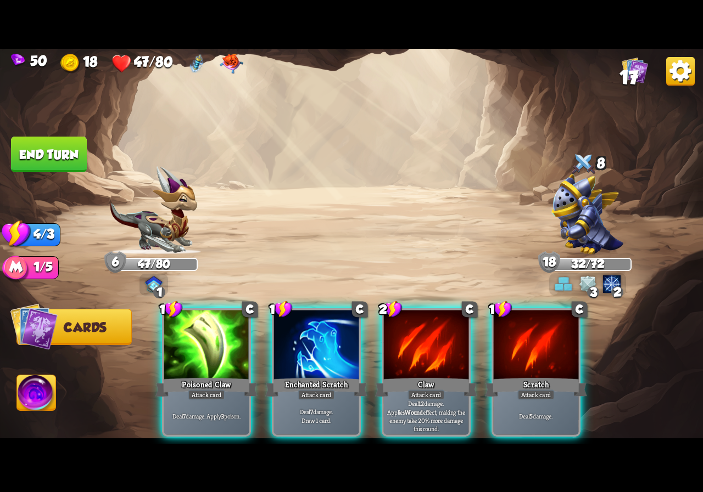
click at [194, 350] on div at bounding box center [206, 346] width 85 height 72
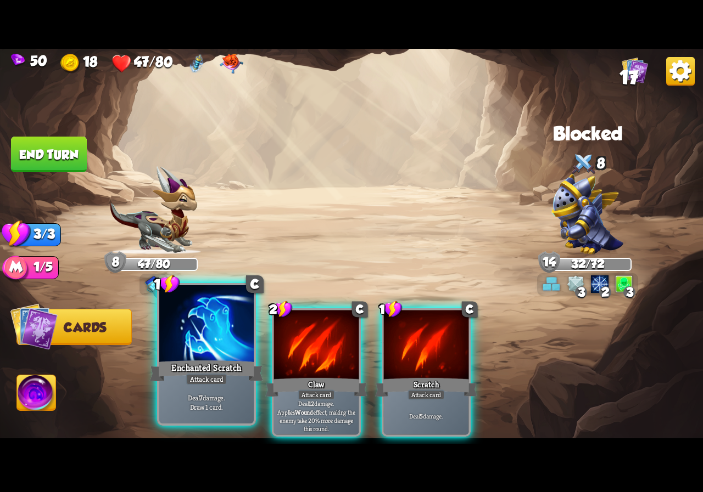
click at [201, 346] on div at bounding box center [206, 325] width 94 height 80
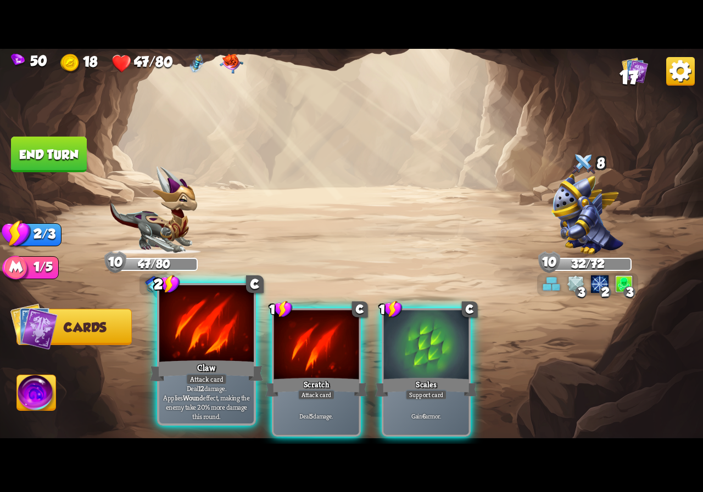
click at [199, 342] on div at bounding box center [206, 325] width 94 height 80
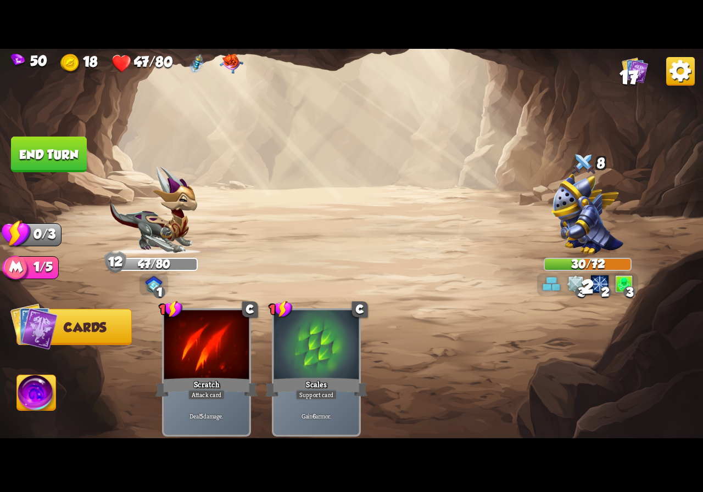
click at [63, 149] on button "End turn" at bounding box center [49, 155] width 76 height 36
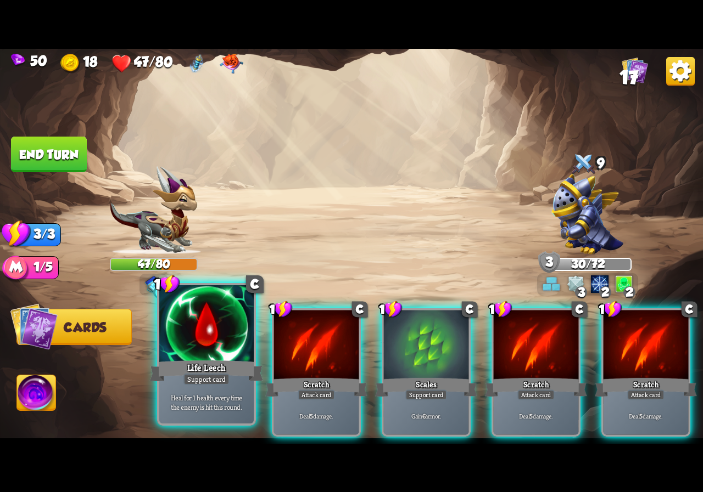
click at [199, 333] on div at bounding box center [206, 325] width 94 height 80
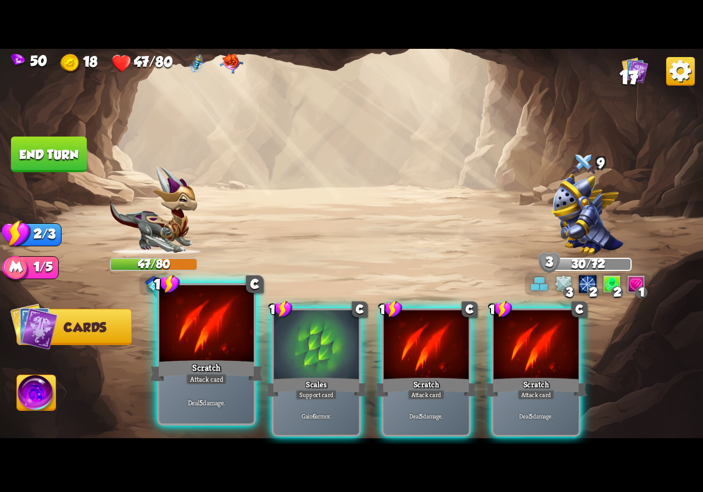
click at [199, 339] on div at bounding box center [206, 325] width 94 height 80
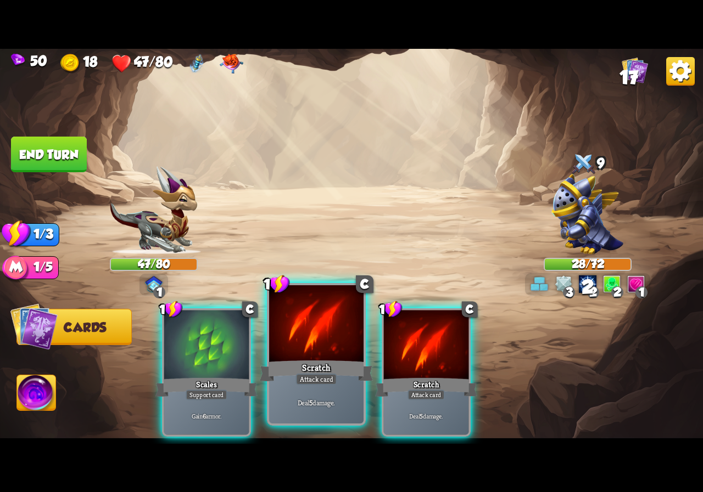
click at [278, 351] on div at bounding box center [316, 325] width 94 height 80
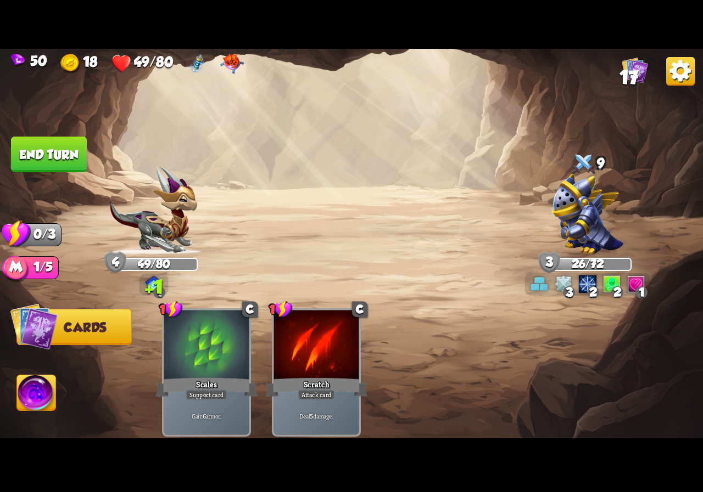
click at [50, 148] on button "End turn" at bounding box center [49, 154] width 76 height 36
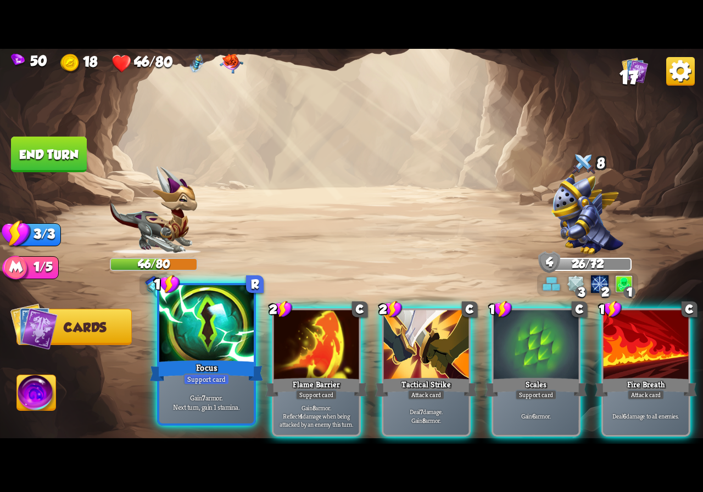
click at [178, 346] on div at bounding box center [206, 325] width 94 height 80
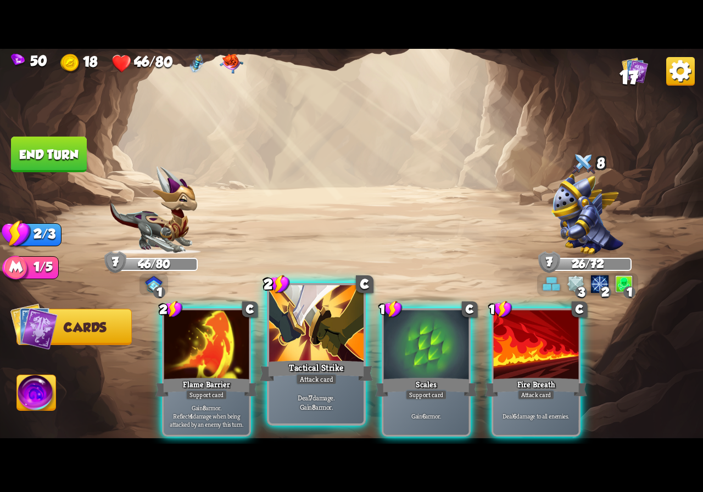
click at [313, 356] on div at bounding box center [316, 325] width 94 height 80
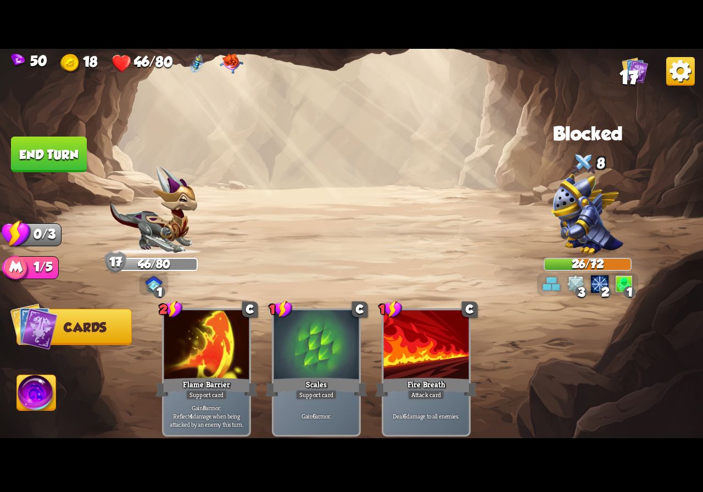
click at [57, 162] on button "End turn" at bounding box center [48, 154] width 77 height 36
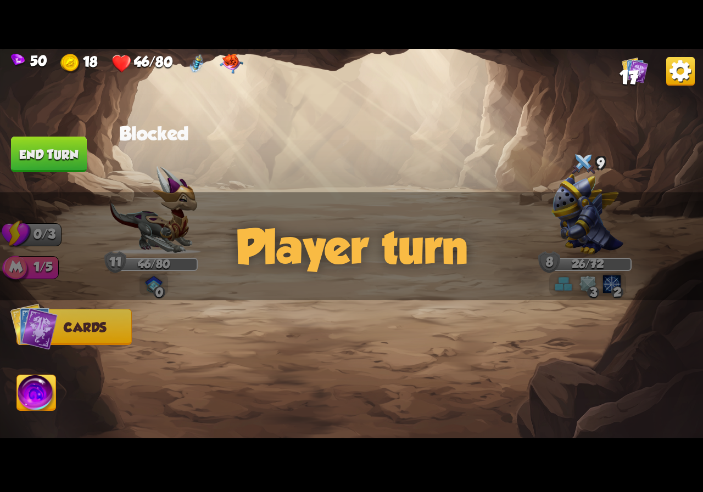
click at [579, 282] on div "Player turn" at bounding box center [351, 246] width 703 height 108
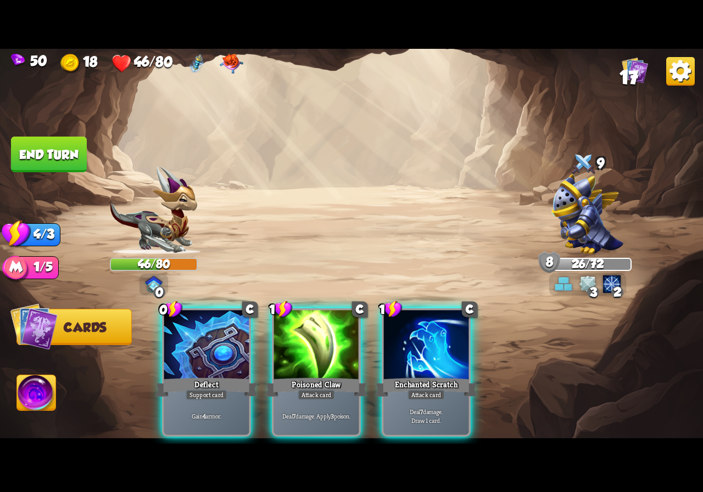
click at [586, 285] on div "Player turn" at bounding box center [351, 246] width 703 height 108
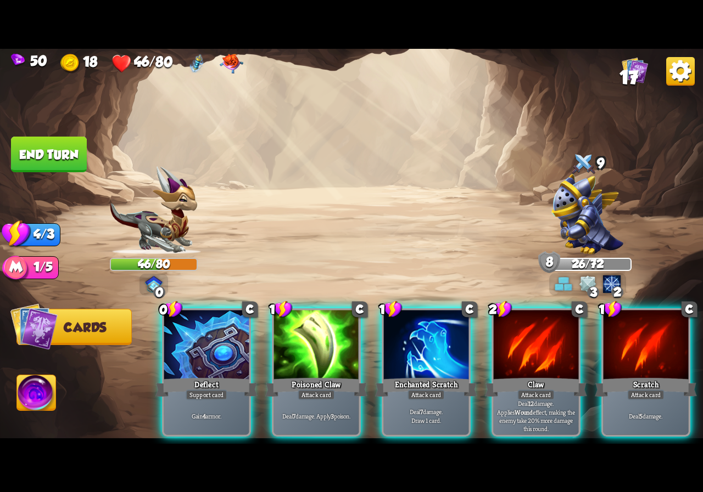
click at [586, 285] on img at bounding box center [588, 285] width 18 height 18
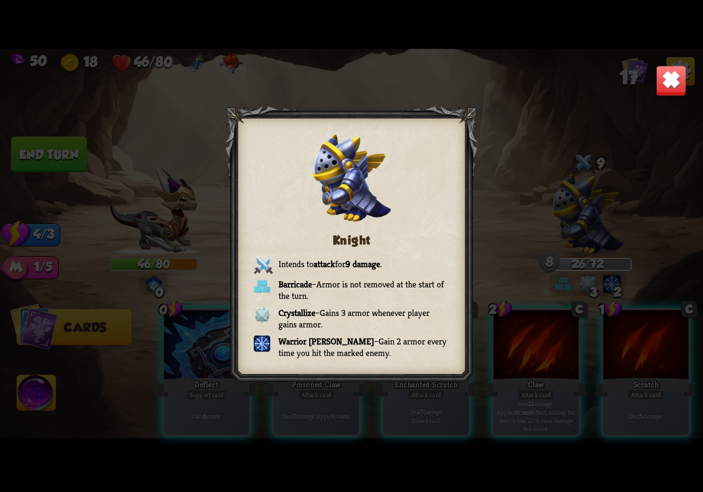
click at [674, 78] on img at bounding box center [670, 80] width 31 height 31
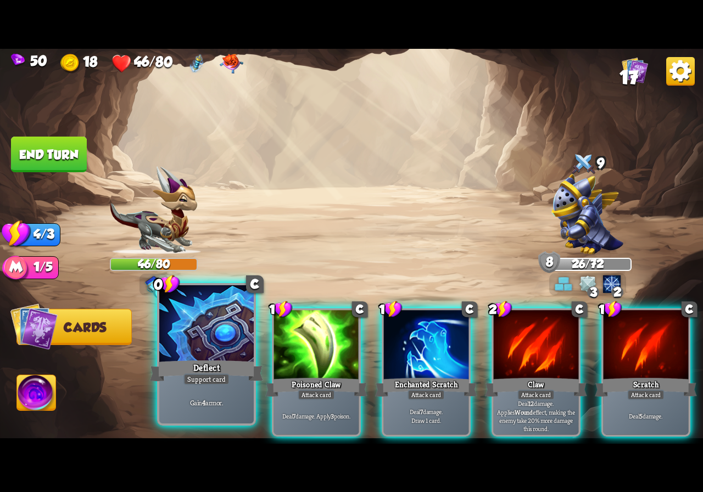
click at [224, 364] on div "Deflect" at bounding box center [206, 370] width 113 height 25
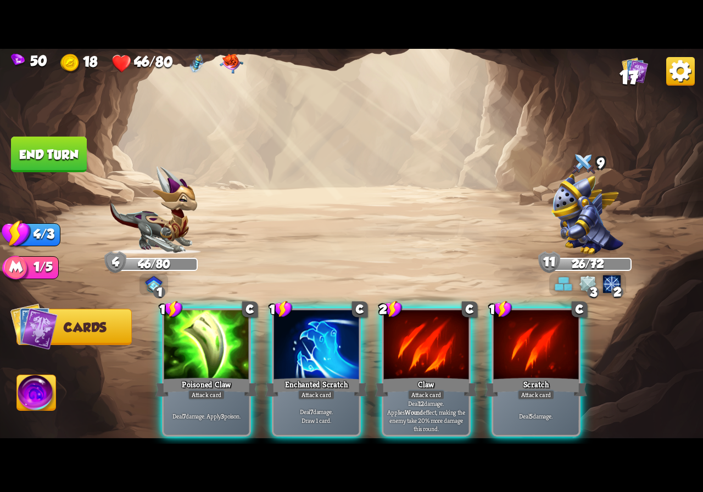
click at [237, 355] on div at bounding box center [206, 346] width 85 height 72
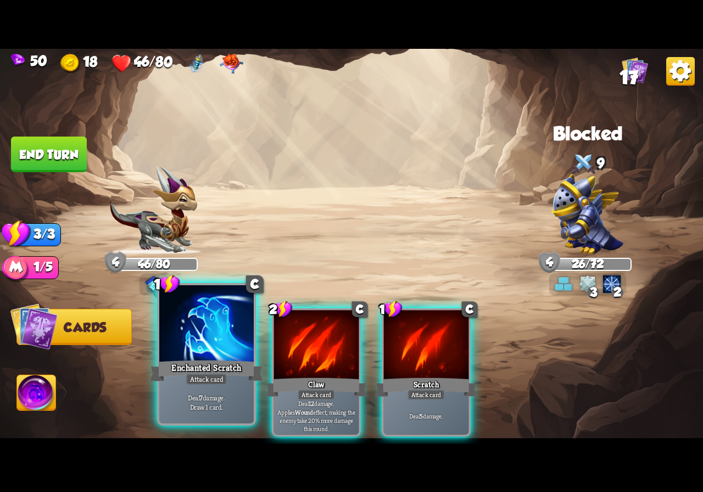
click at [198, 352] on div at bounding box center [206, 325] width 94 height 80
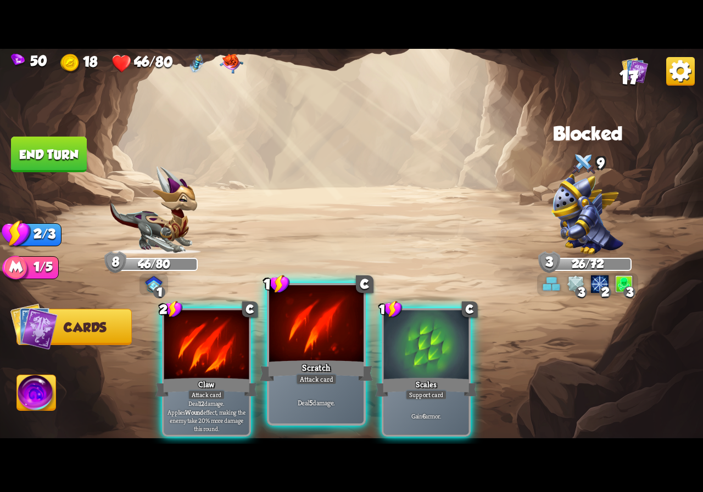
click at [332, 347] on div at bounding box center [316, 325] width 94 height 80
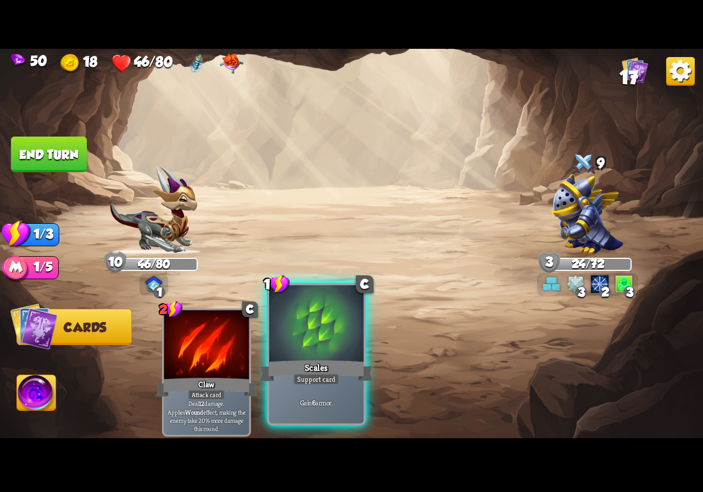
click at [293, 340] on div at bounding box center [316, 325] width 94 height 80
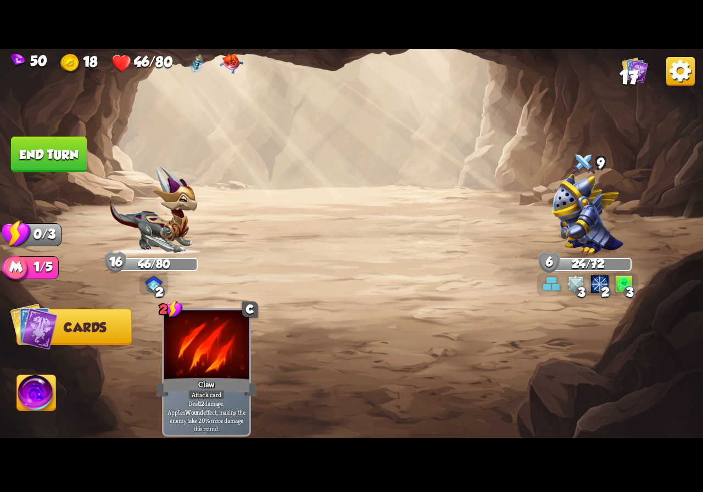
click at [41, 389] on img at bounding box center [36, 395] width 39 height 40
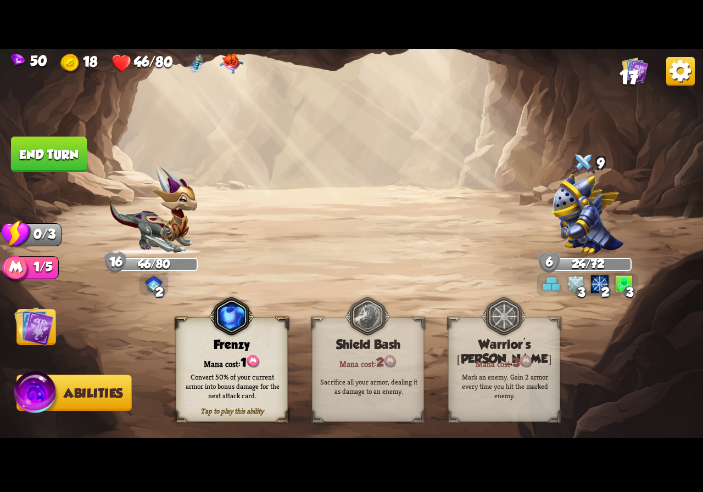
click at [61, 160] on button "End turn" at bounding box center [49, 155] width 76 height 36
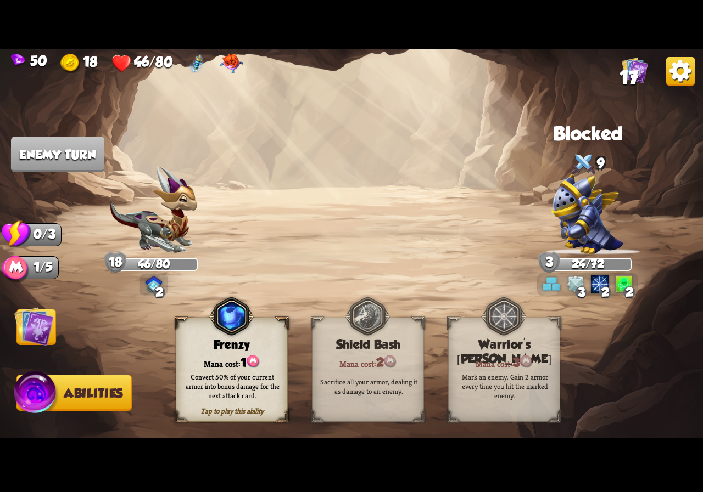
click at [40, 322] on img at bounding box center [34, 327] width 40 height 40
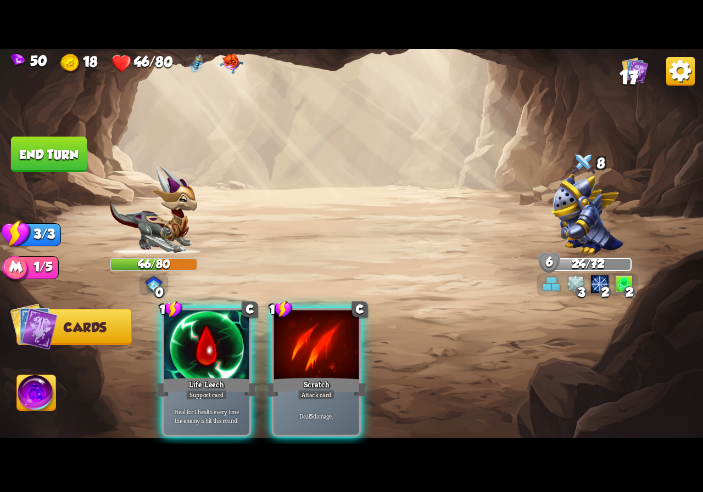
click at [211, 342] on div at bounding box center [206, 346] width 85 height 72
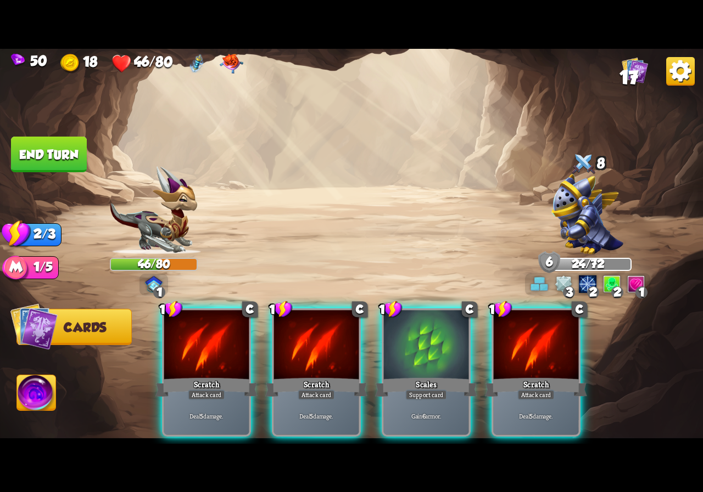
click at [211, 342] on div at bounding box center [206, 346] width 85 height 72
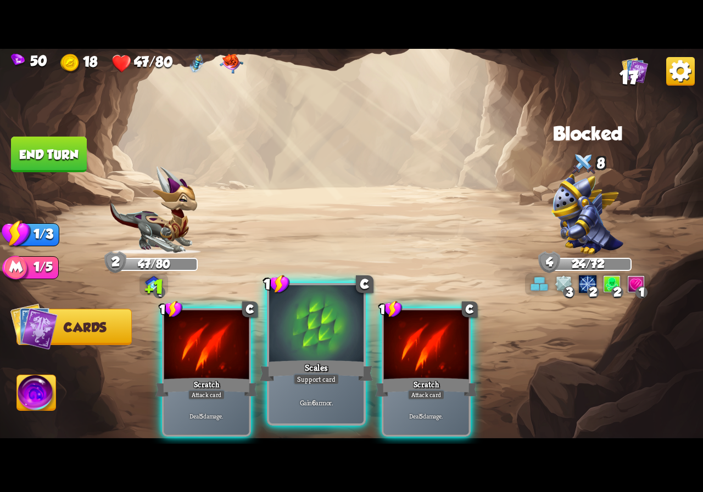
click at [308, 345] on div at bounding box center [316, 325] width 94 height 80
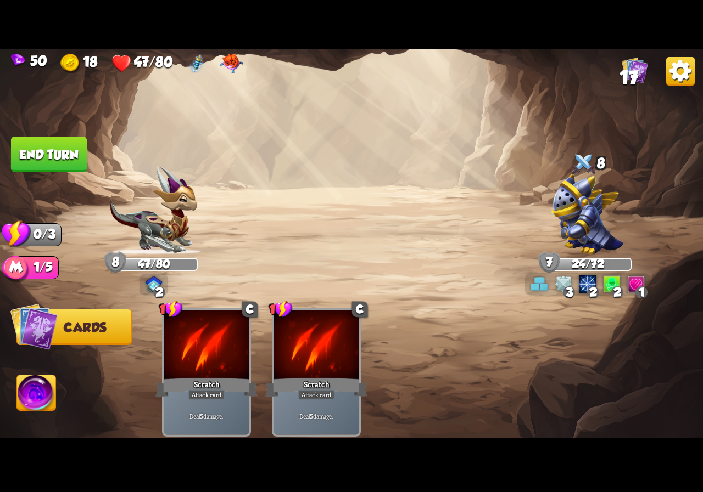
click at [41, 168] on button "End turn" at bounding box center [49, 155] width 76 height 36
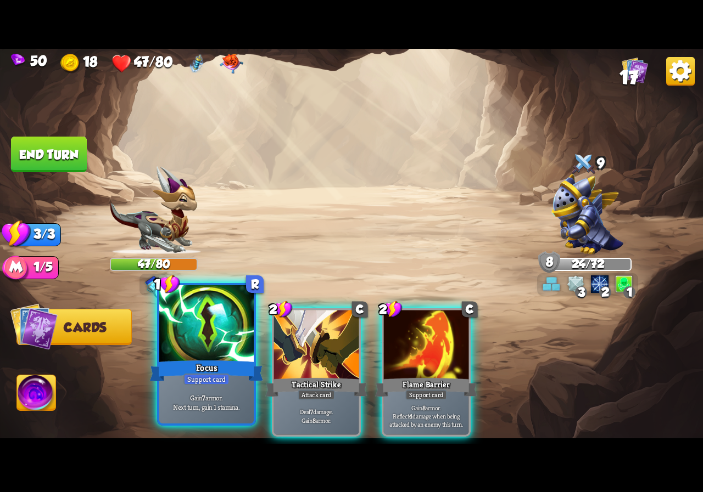
click at [203, 354] on div at bounding box center [206, 325] width 94 height 80
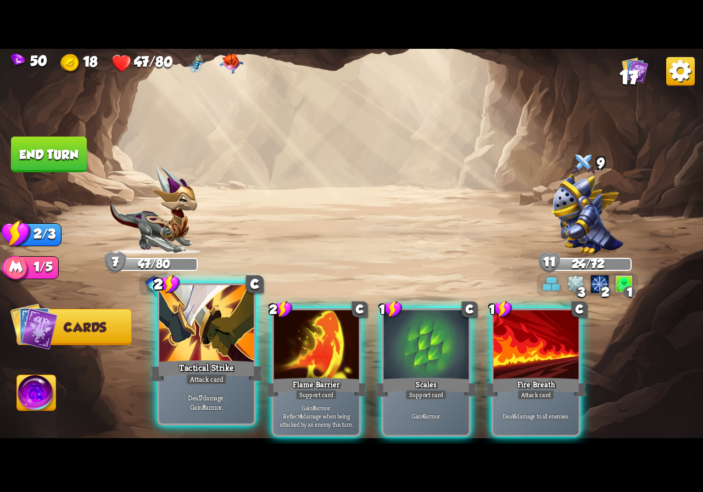
click at [195, 355] on div at bounding box center [206, 325] width 94 height 80
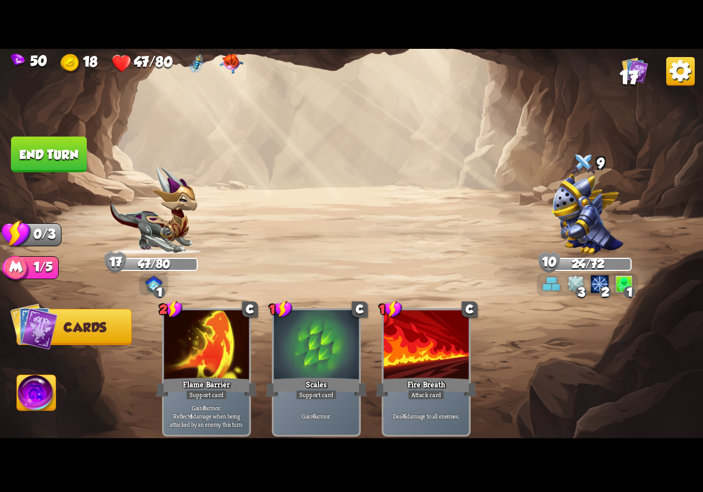
click at [41, 156] on button "End turn" at bounding box center [49, 154] width 76 height 36
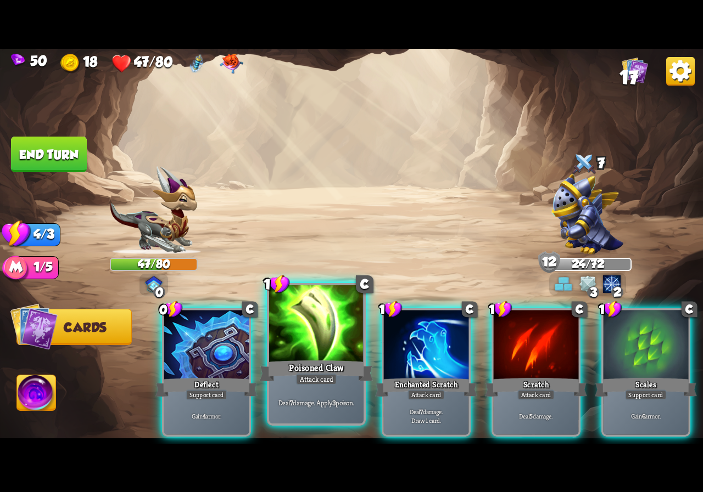
click at [284, 350] on div at bounding box center [316, 325] width 94 height 80
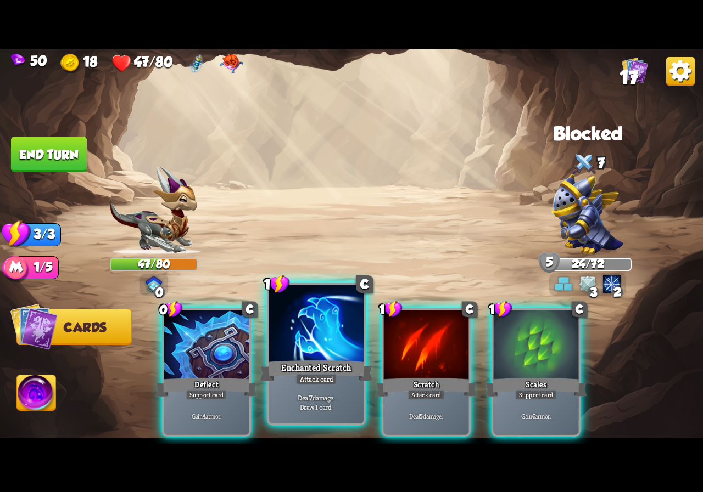
click at [294, 348] on div at bounding box center [316, 325] width 94 height 80
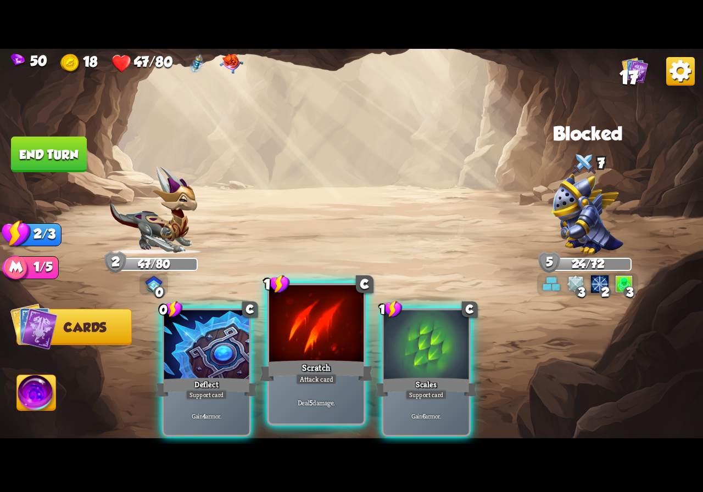
click at [305, 345] on div at bounding box center [316, 325] width 94 height 80
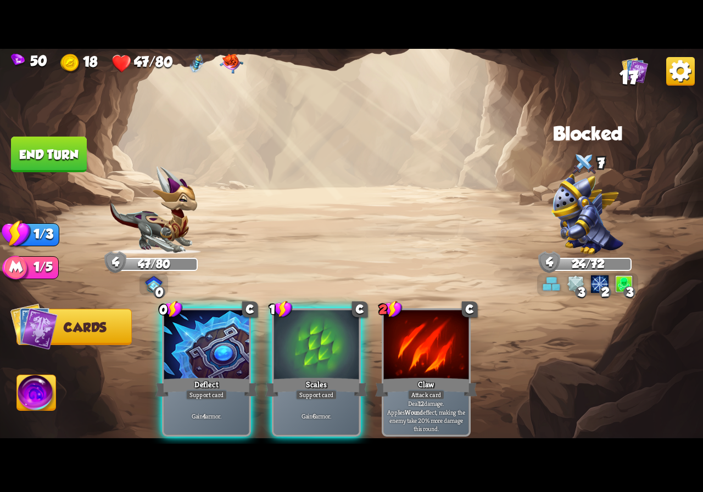
click at [421, 340] on div at bounding box center [426, 346] width 85 height 72
click at [55, 153] on button "End turn" at bounding box center [49, 155] width 76 height 36
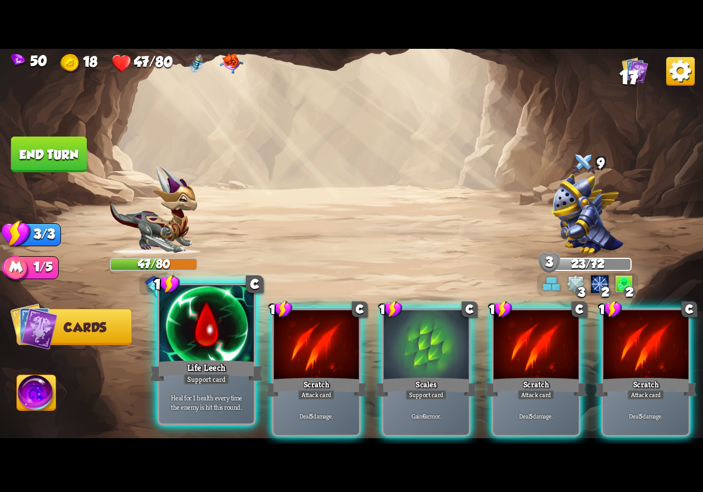
click at [199, 356] on div at bounding box center [206, 325] width 94 height 80
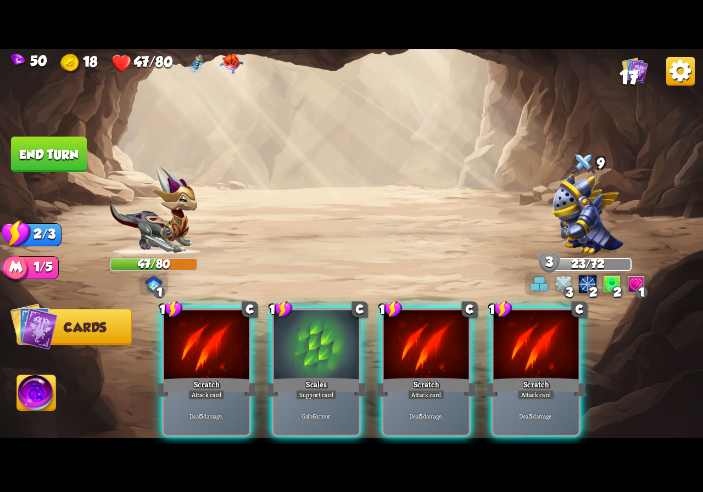
click at [199, 356] on div at bounding box center [206, 346] width 85 height 72
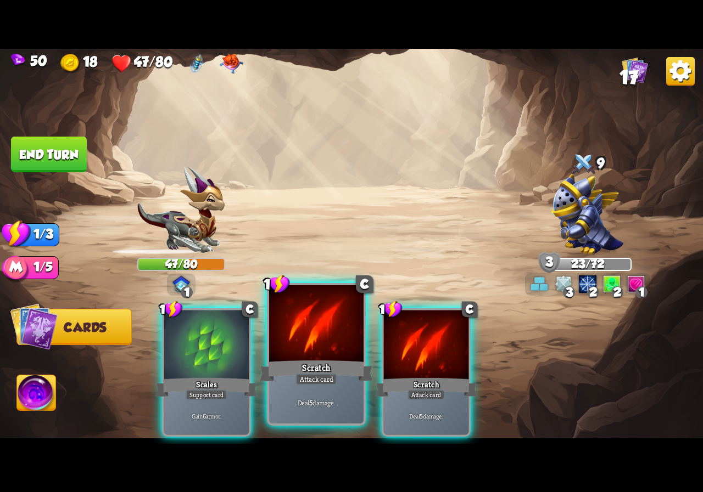
click at [287, 355] on div at bounding box center [316, 325] width 94 height 80
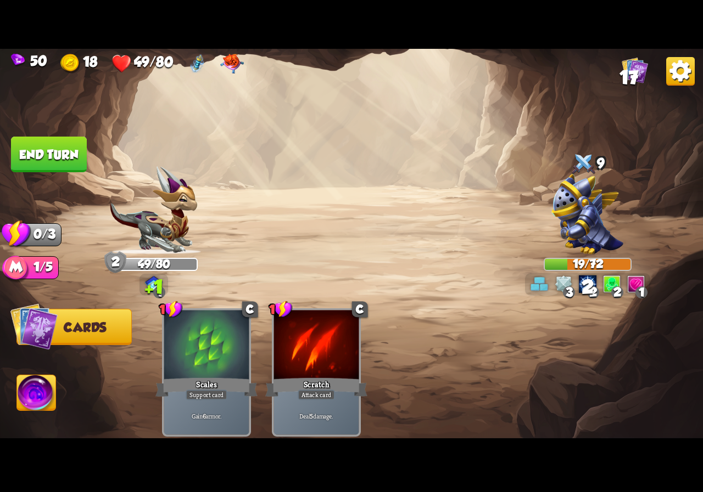
click at [63, 144] on button "End turn" at bounding box center [49, 155] width 76 height 36
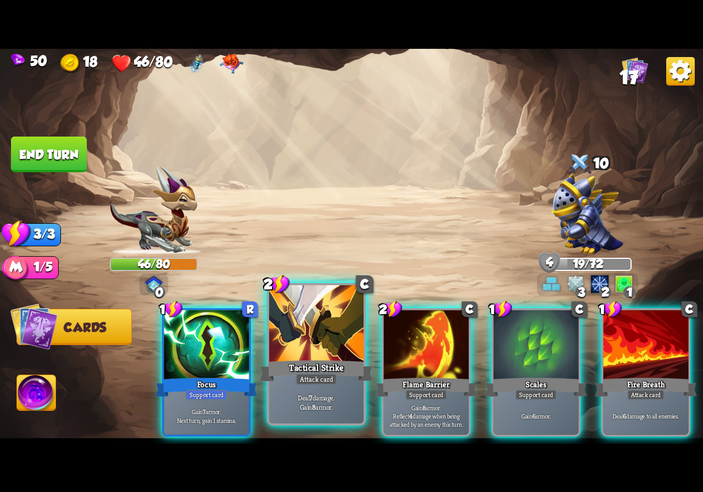
click at [288, 348] on div at bounding box center [316, 325] width 94 height 80
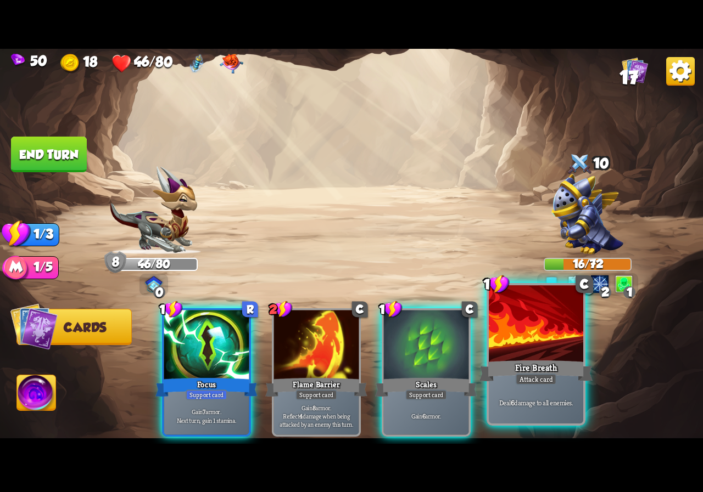
click at [526, 347] on div at bounding box center [536, 325] width 94 height 80
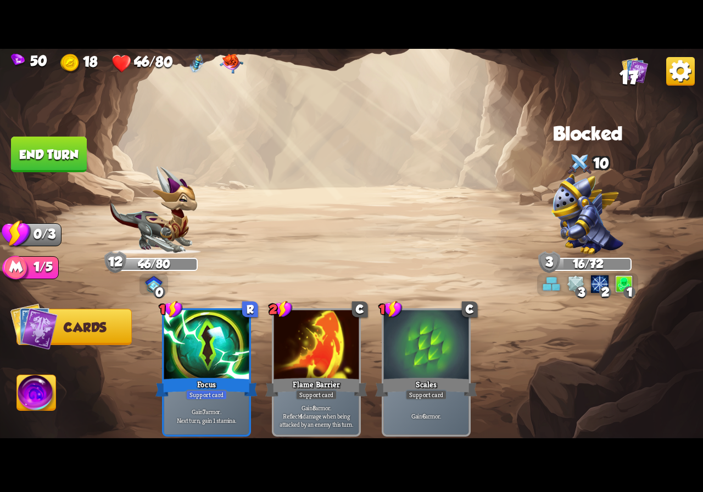
click at [40, 160] on button "End turn" at bounding box center [49, 155] width 76 height 36
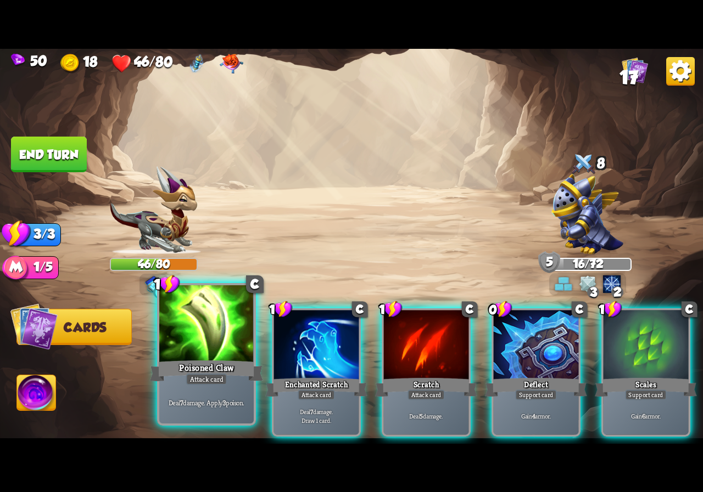
click at [217, 347] on div at bounding box center [206, 325] width 94 height 80
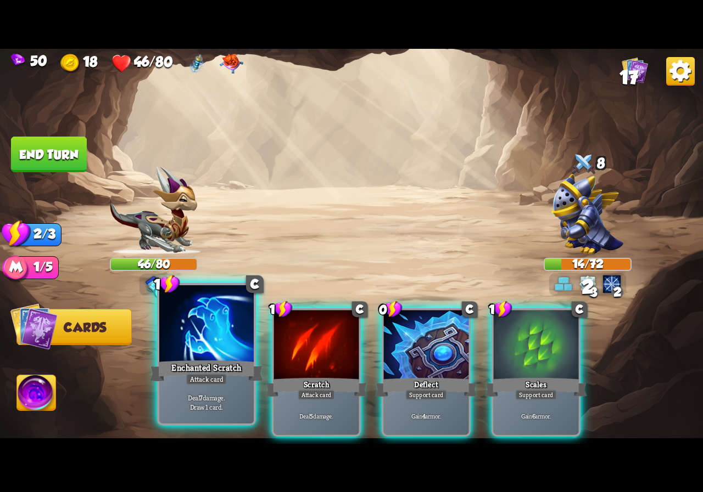
click at [207, 349] on div at bounding box center [206, 325] width 94 height 80
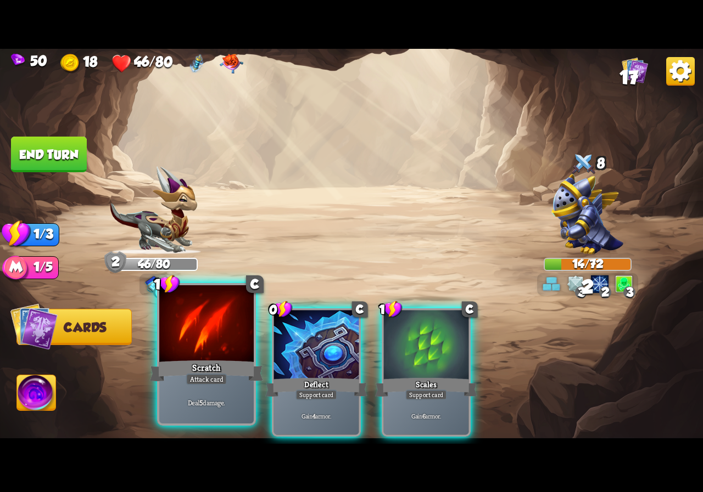
click at [197, 348] on div at bounding box center [206, 325] width 94 height 80
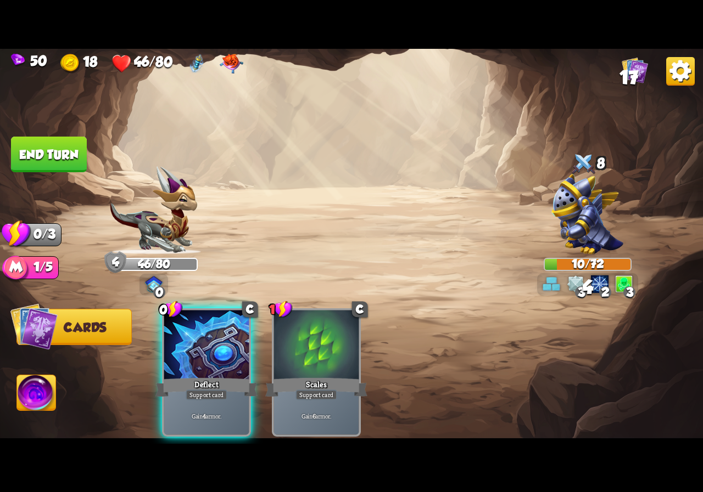
click at [24, 164] on button "End turn" at bounding box center [48, 154] width 77 height 36
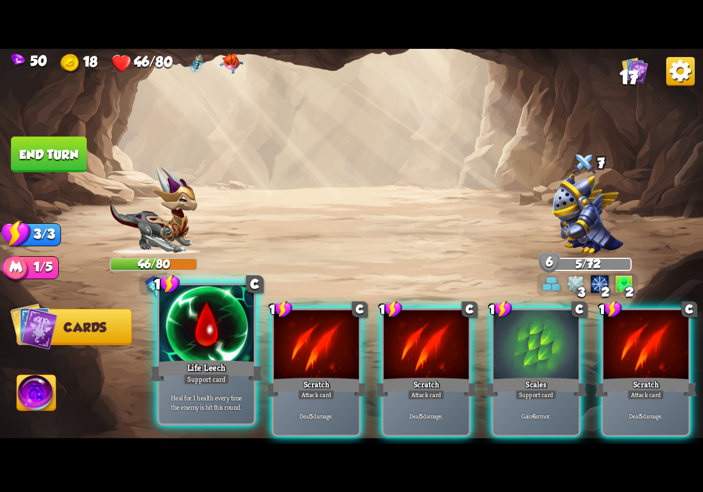
click at [220, 367] on div "Life Leech" at bounding box center [206, 370] width 113 height 25
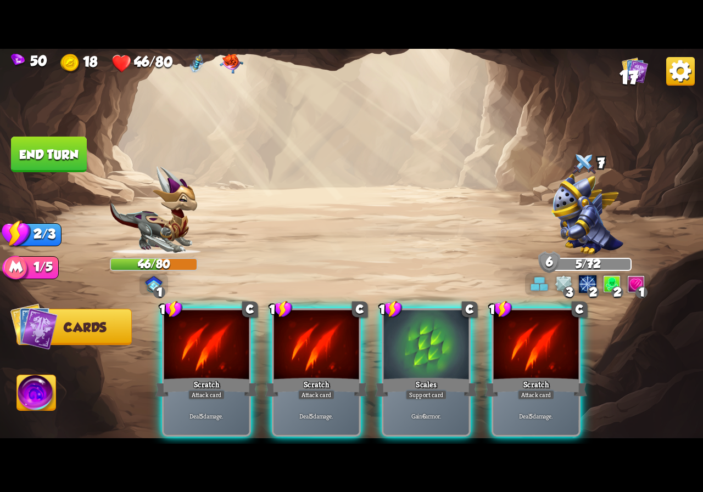
click at [220, 376] on div "Scratch" at bounding box center [206, 387] width 102 height 23
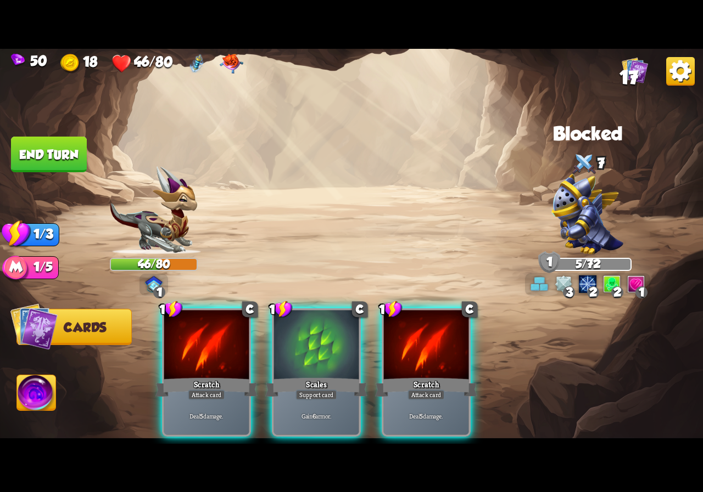
click at [220, 376] on div "Scratch" at bounding box center [206, 387] width 102 height 23
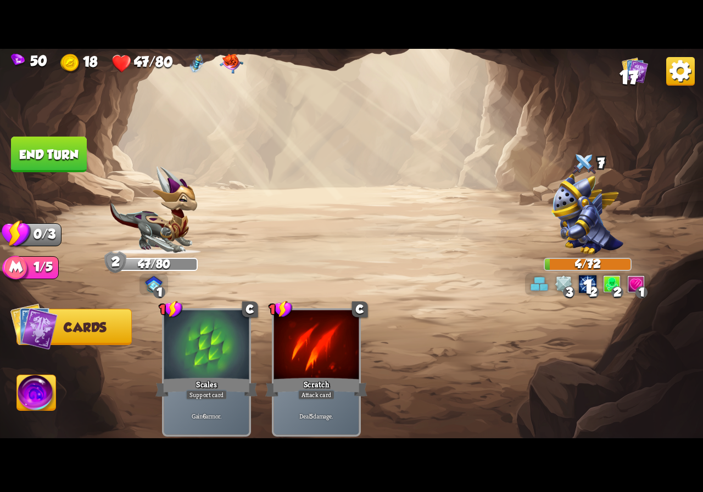
click at [55, 154] on button "End turn" at bounding box center [49, 154] width 76 height 36
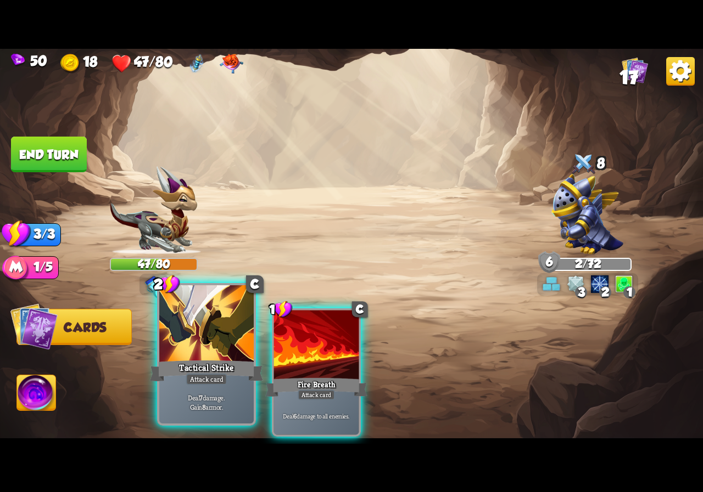
click at [214, 346] on div at bounding box center [206, 325] width 94 height 80
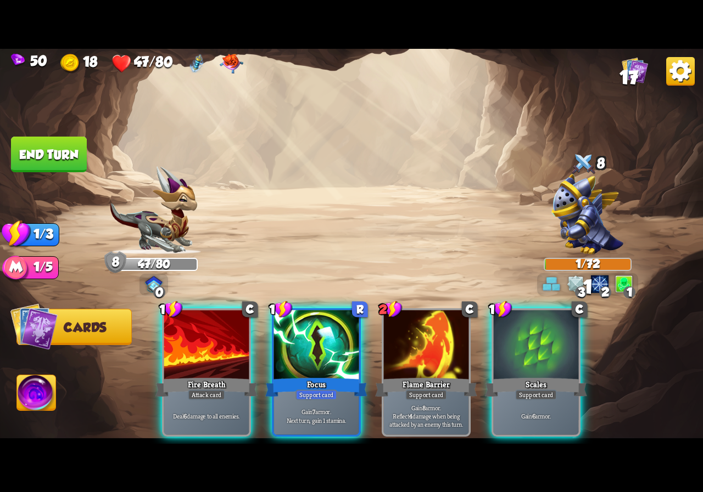
click at [214, 346] on div at bounding box center [206, 346] width 85 height 72
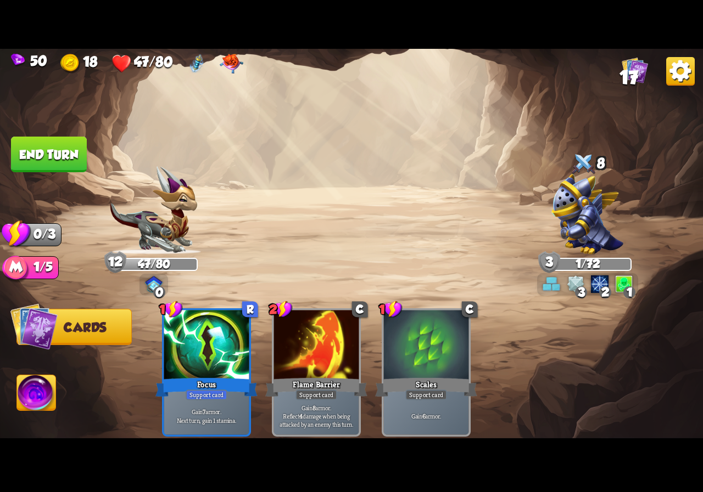
click at [53, 161] on button "End turn" at bounding box center [48, 154] width 77 height 36
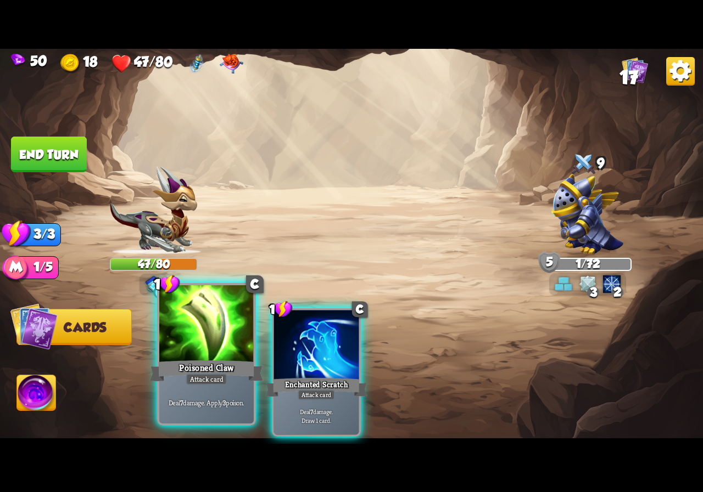
click at [193, 364] on div "Poisoned Claw" at bounding box center [206, 370] width 113 height 25
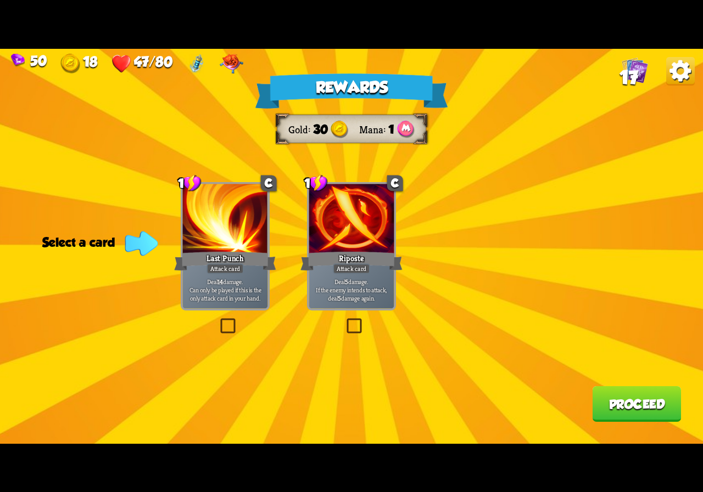
click at [221, 283] on b "14" at bounding box center [219, 281] width 5 height 8
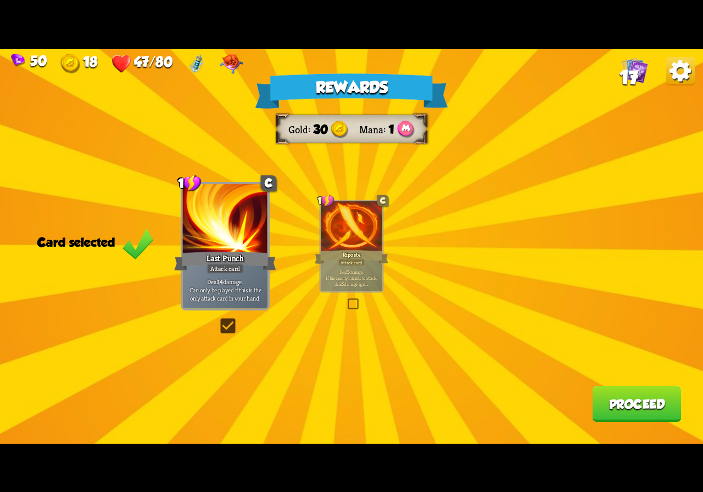
click at [340, 286] on p "Deal 5 damage. If the enemy intends to attack, deal 5 damage again." at bounding box center [351, 277] width 58 height 18
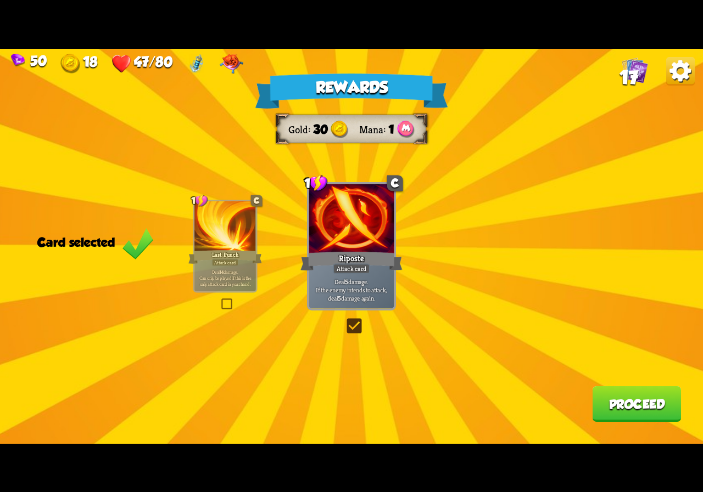
drag, startPoint x: 232, startPoint y: 278, endPoint x: 338, endPoint y: 316, distance: 112.3
click at [232, 278] on span "Can only be played if this is the only attack card in your hand." at bounding box center [225, 281] width 58 height 12
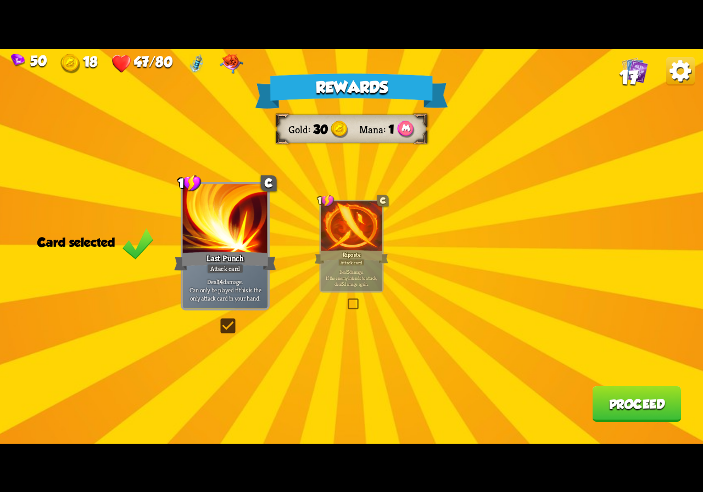
click at [622, 405] on button "Proceed" at bounding box center [636, 404] width 89 height 36
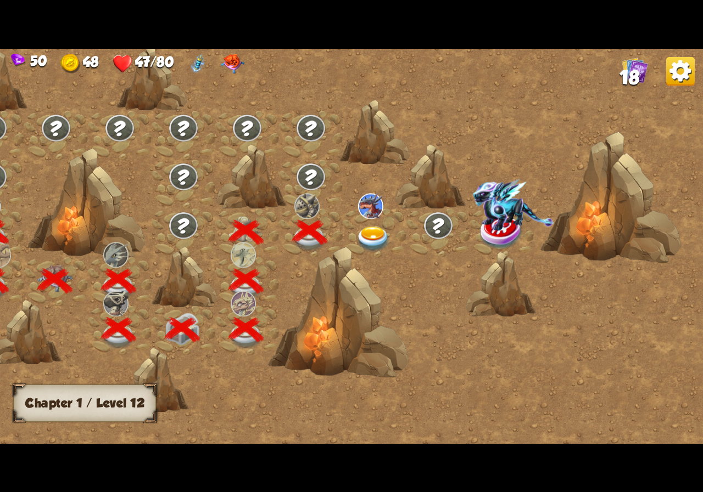
click at [377, 233] on img at bounding box center [373, 239] width 35 height 26
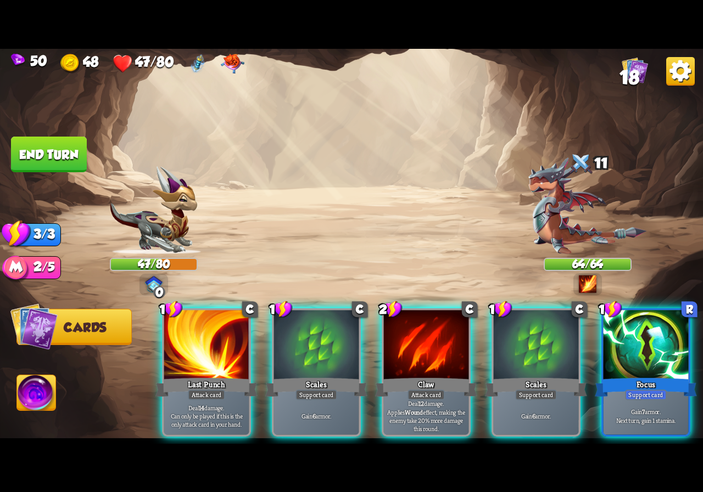
click at [581, 280] on div "Player turn" at bounding box center [351, 246] width 703 height 108
click at [584, 279] on img at bounding box center [588, 285] width 18 height 18
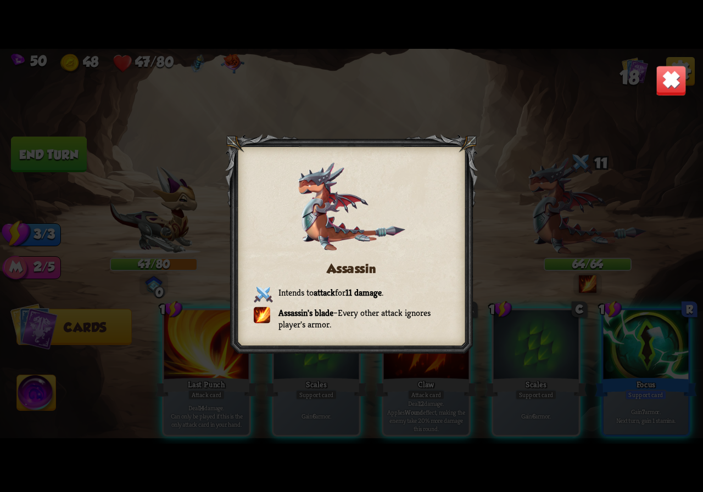
click at [676, 78] on img at bounding box center [670, 80] width 31 height 31
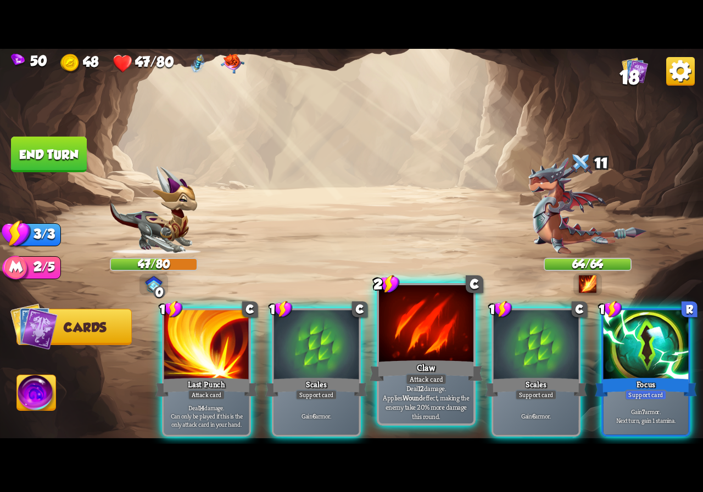
click at [400, 372] on div "Claw" at bounding box center [425, 370] width 113 height 25
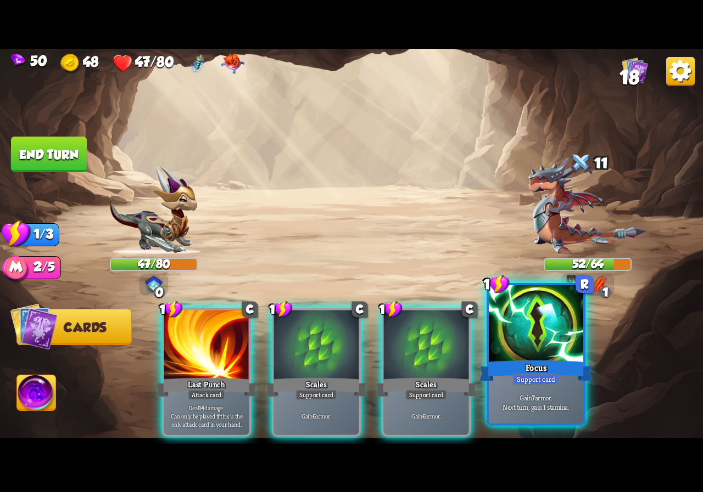
click at [523, 375] on div "Support card" at bounding box center [536, 380] width 46 height 12
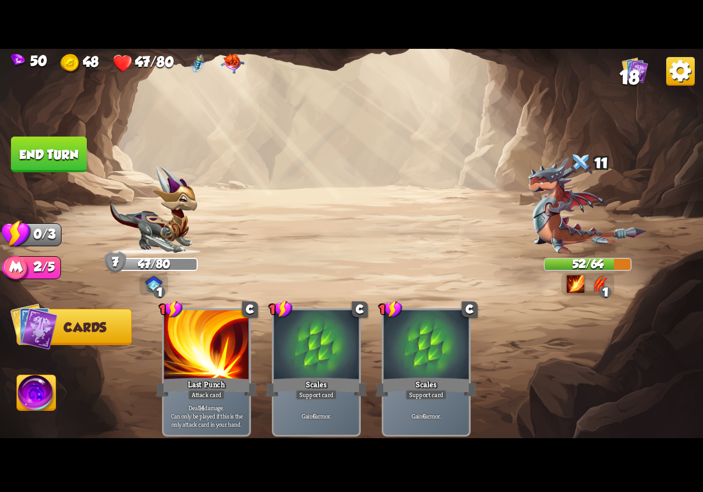
click at [60, 159] on button "End turn" at bounding box center [49, 155] width 76 height 36
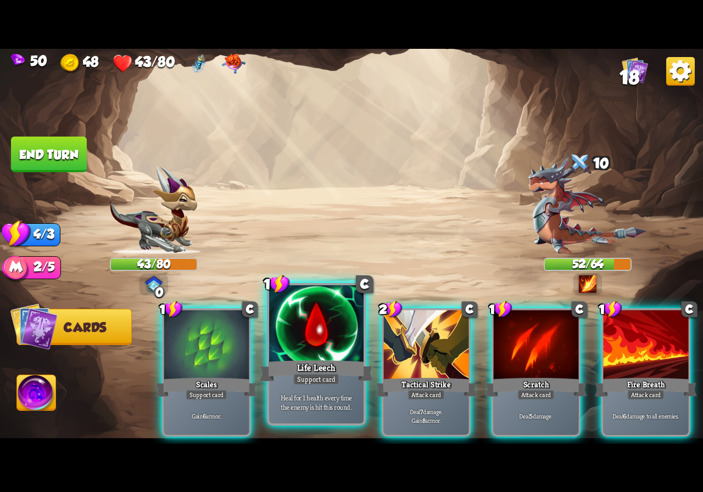
click at [330, 341] on div at bounding box center [316, 325] width 94 height 80
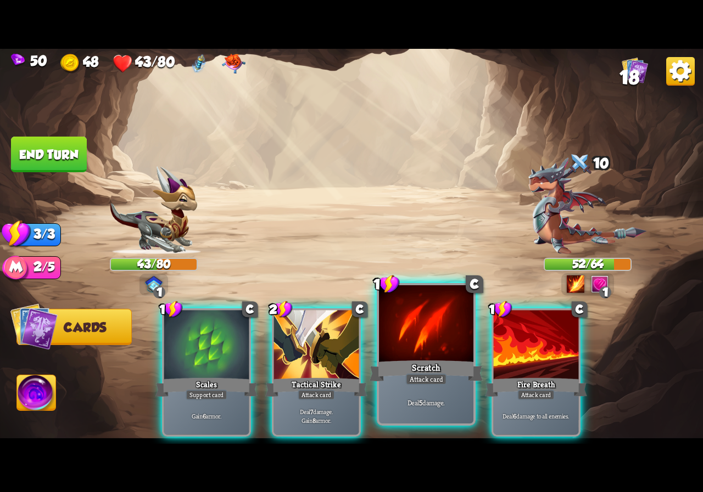
click at [396, 348] on div at bounding box center [426, 325] width 94 height 80
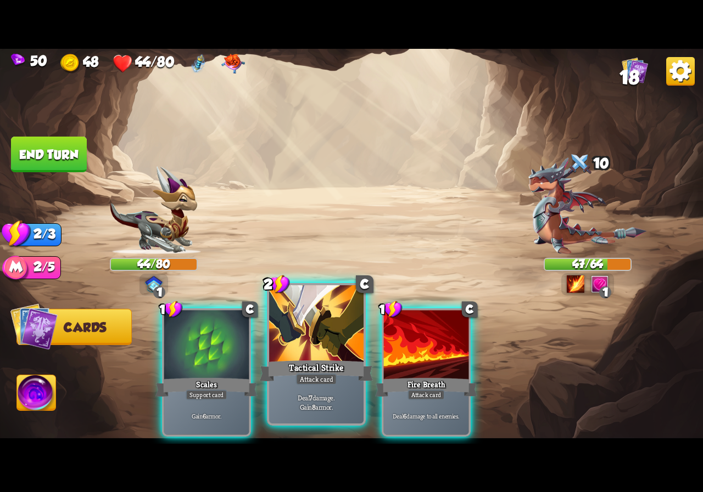
click at [333, 354] on div at bounding box center [316, 325] width 94 height 80
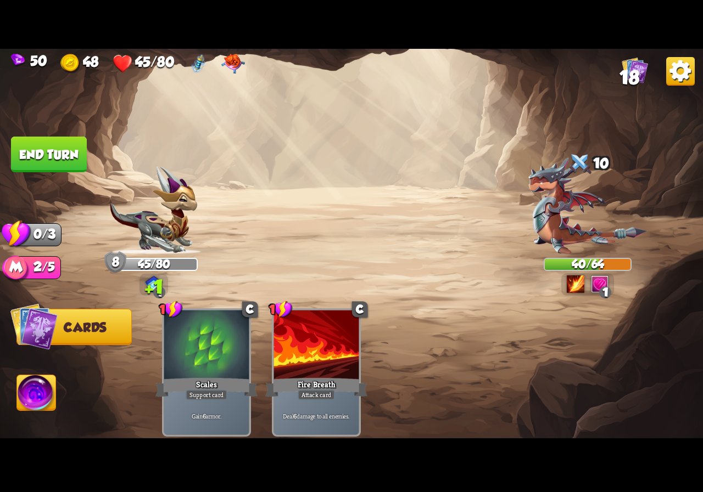
click at [60, 142] on button "End turn" at bounding box center [49, 155] width 76 height 36
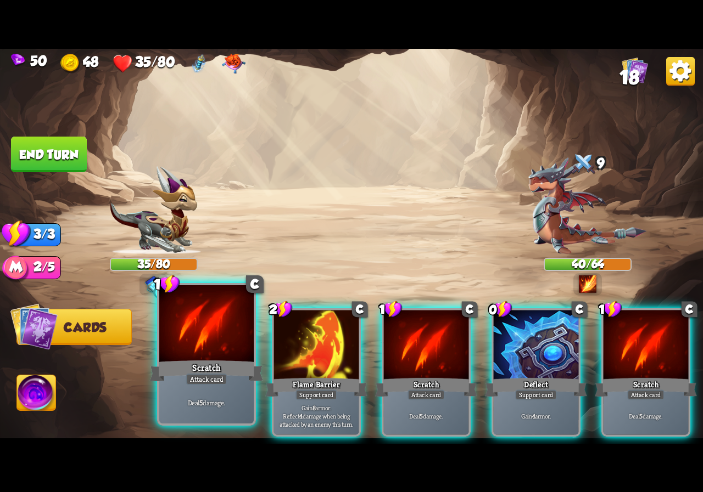
click at [244, 342] on div at bounding box center [206, 325] width 94 height 80
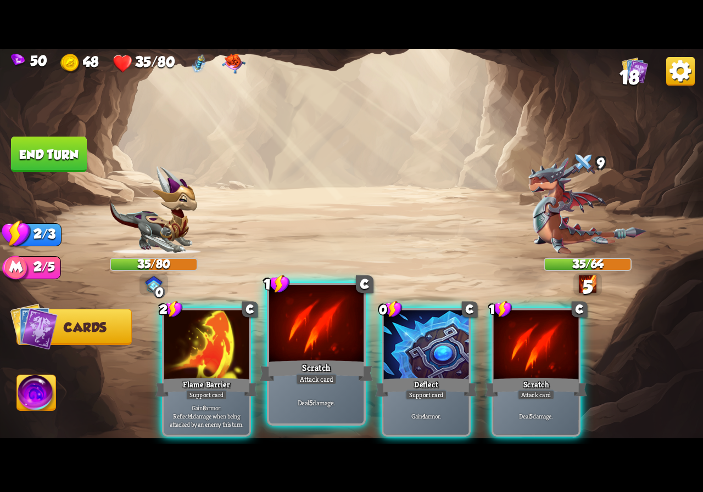
click at [323, 347] on div at bounding box center [316, 325] width 94 height 80
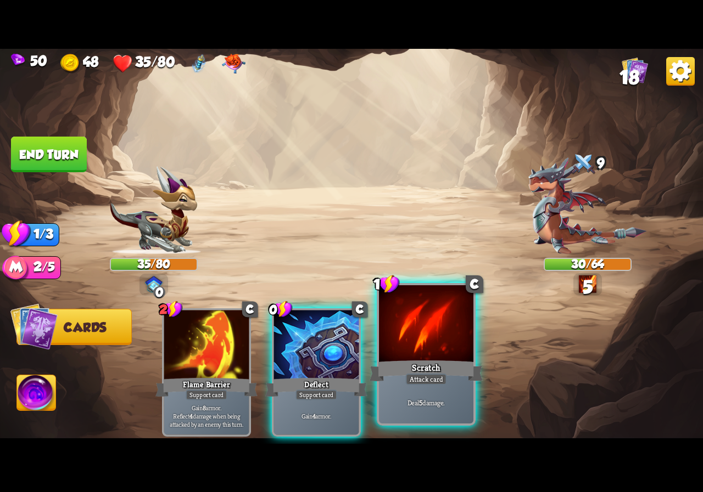
click at [437, 370] on div "Scratch" at bounding box center [425, 370] width 113 height 25
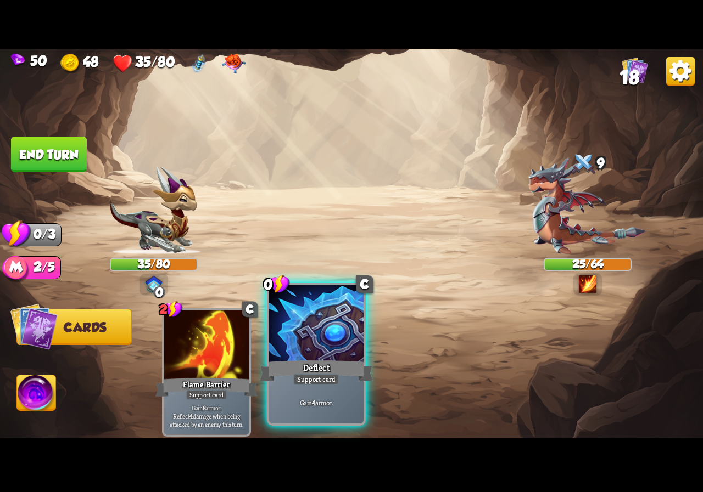
click at [299, 319] on div at bounding box center [316, 325] width 94 height 80
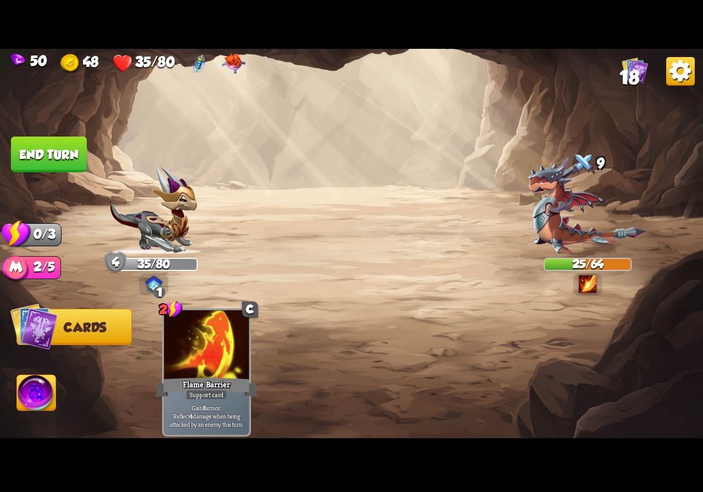
click at [47, 156] on button "End turn" at bounding box center [49, 155] width 76 height 36
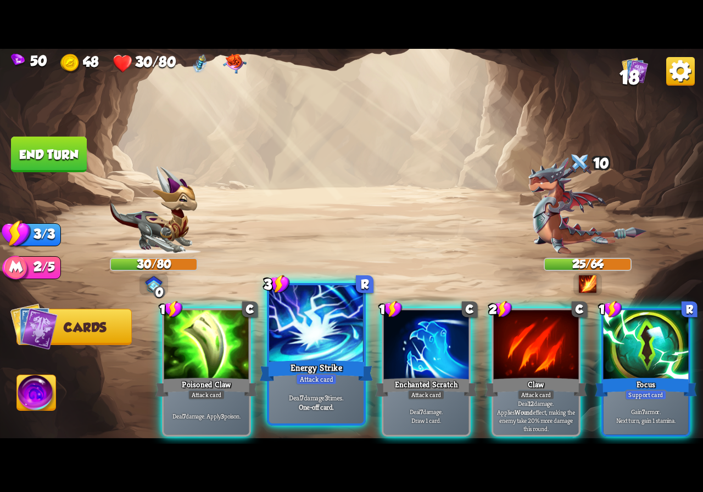
click at [316, 354] on div at bounding box center [316, 325] width 94 height 80
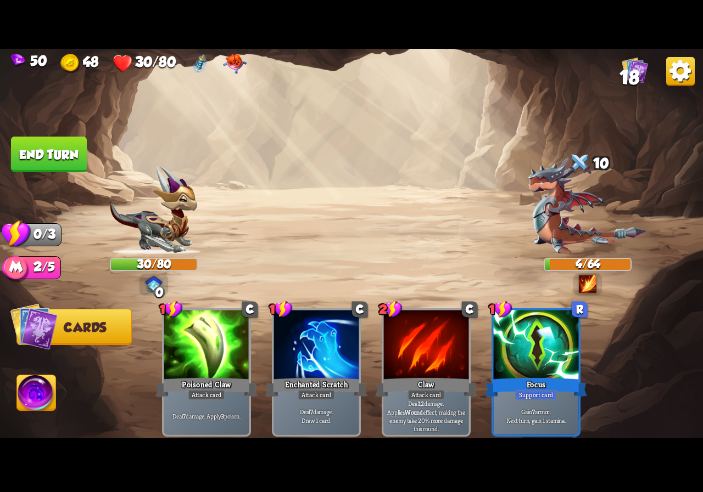
click at [56, 160] on button "End turn" at bounding box center [49, 155] width 76 height 36
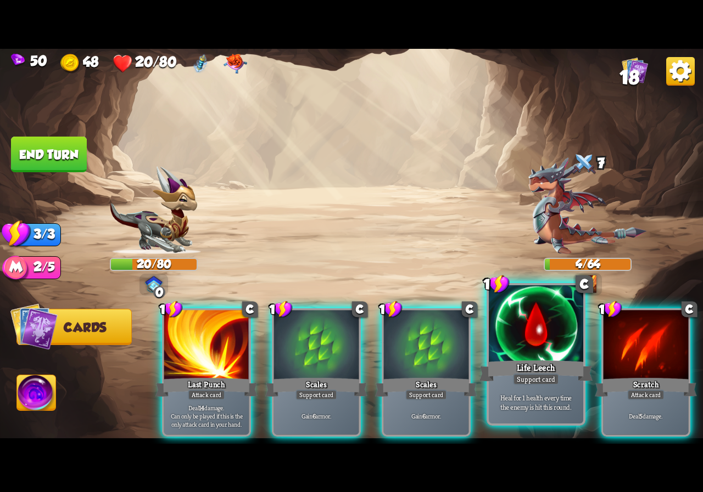
click at [526, 368] on div "Life Leech" at bounding box center [535, 370] width 113 height 25
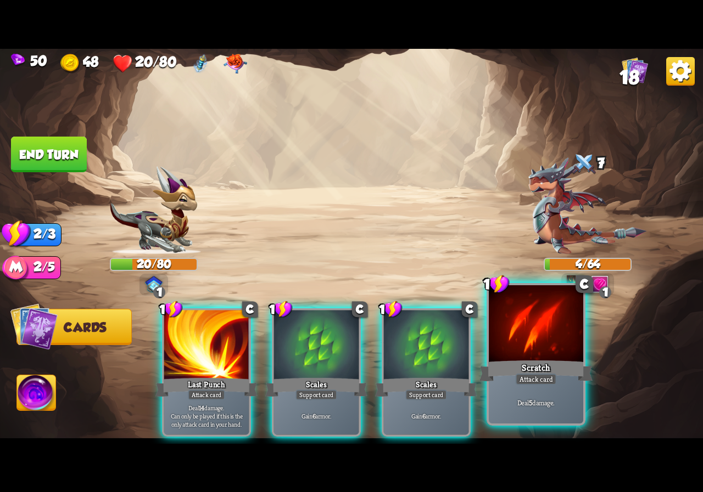
click at [531, 360] on div "Scratch" at bounding box center [535, 370] width 113 height 25
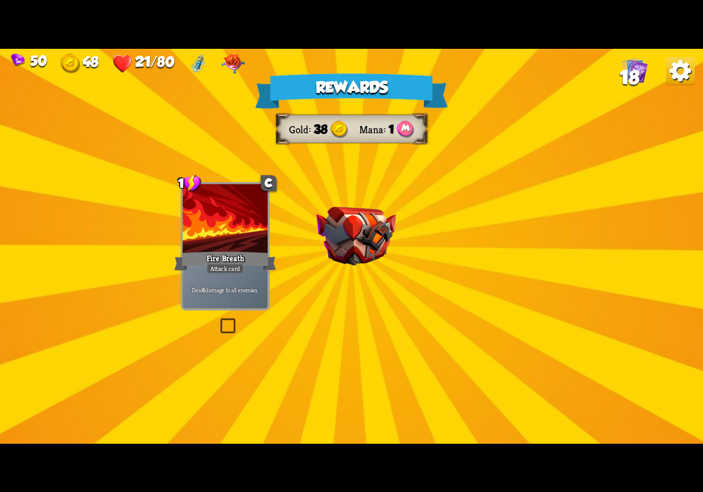
click at [316, 226] on img at bounding box center [356, 236] width 80 height 59
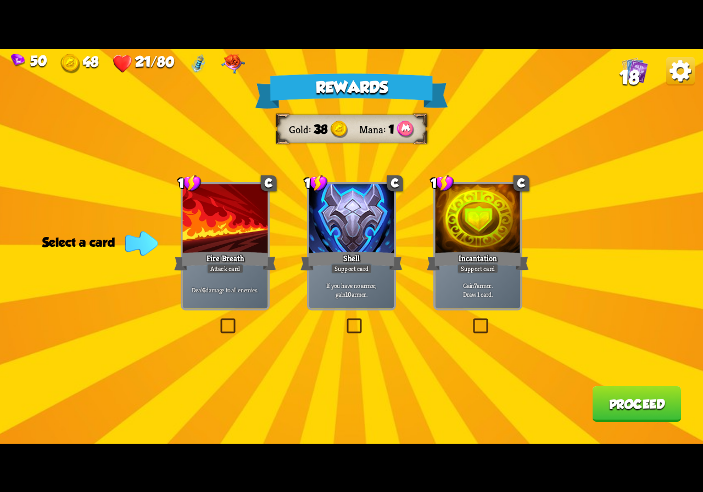
click at [218, 321] on label at bounding box center [218, 321] width 0 height 0
click at [0, 0] on input "checkbox" at bounding box center [0, 0] width 0 height 0
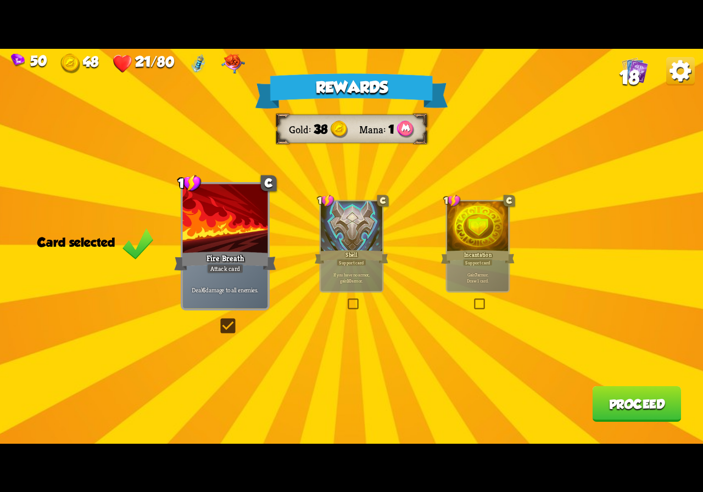
click at [626, 400] on button "Proceed" at bounding box center [636, 404] width 89 height 36
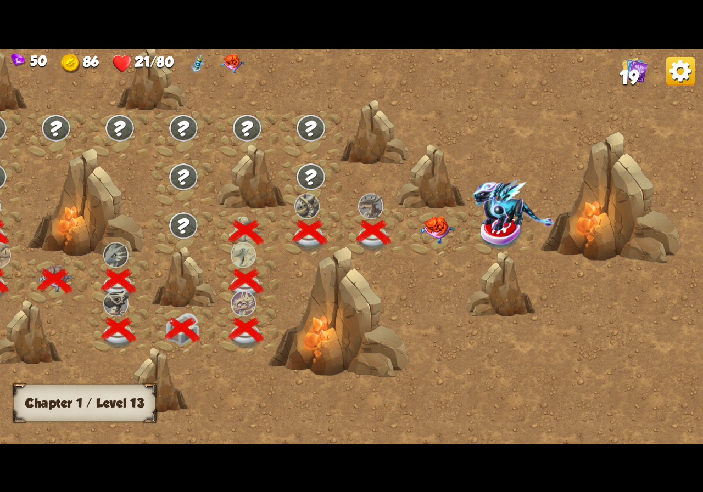
click at [432, 226] on img at bounding box center [436, 229] width 35 height 27
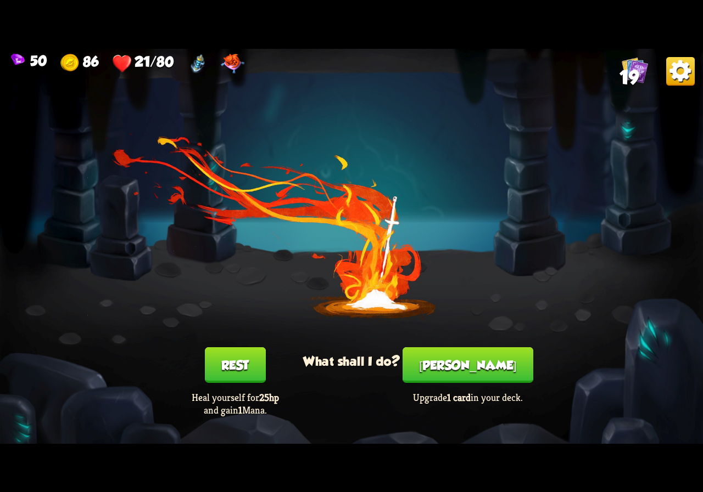
click at [237, 357] on button "Rest" at bounding box center [235, 365] width 61 height 36
